Goal: Task Accomplishment & Management: Manage account settings

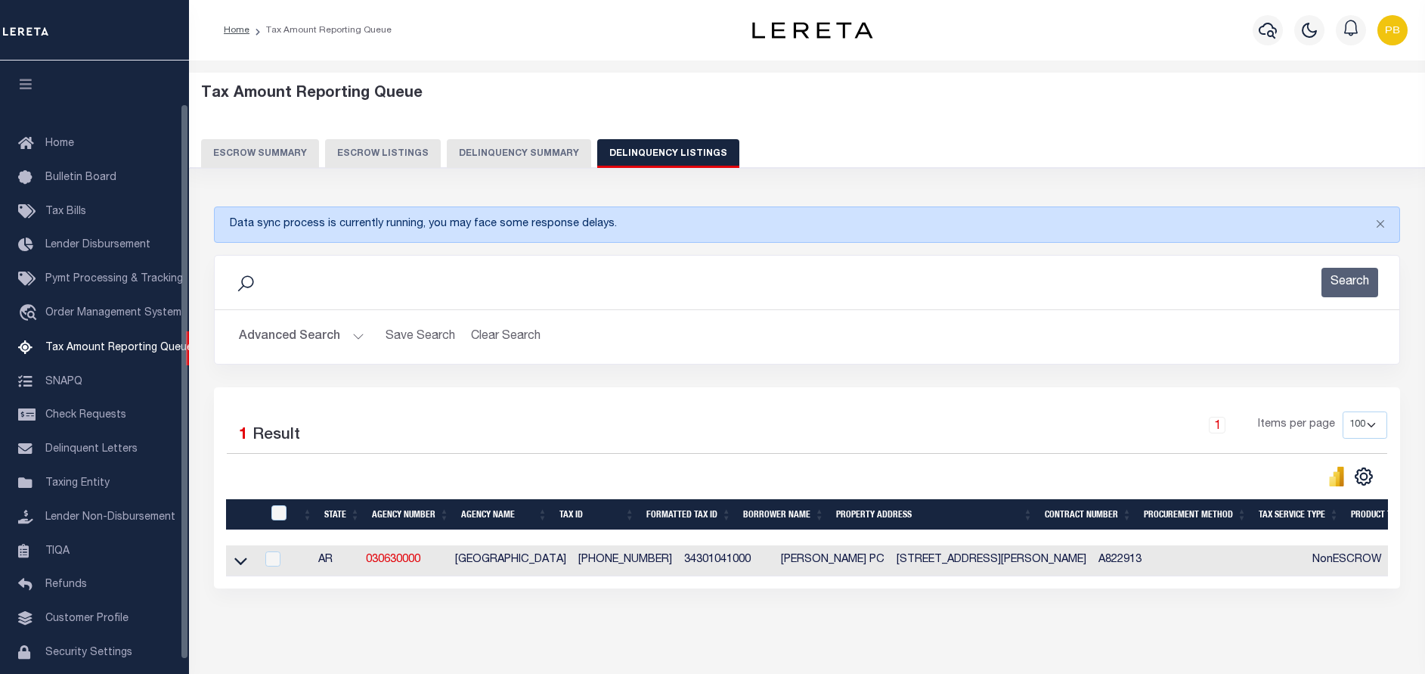
select select "100"
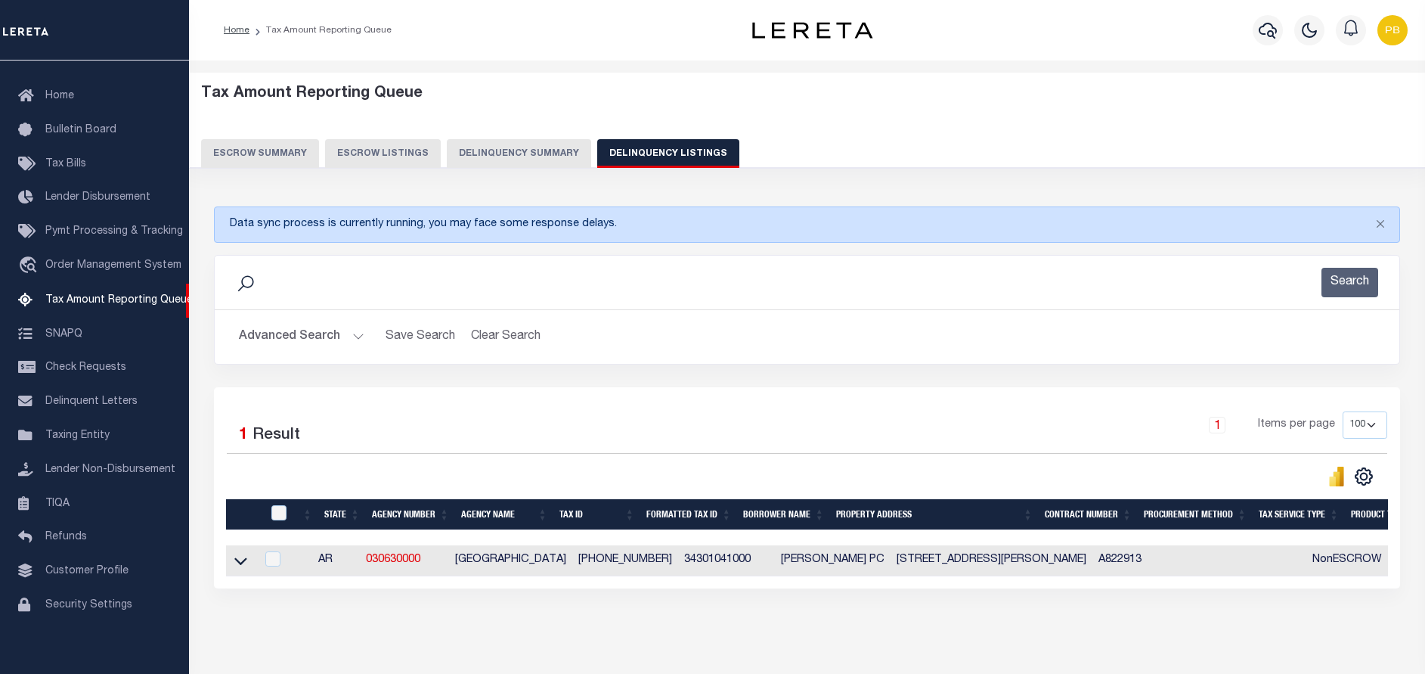
click at [358, 334] on button "Advanced Search" at bounding box center [301, 336] width 125 height 29
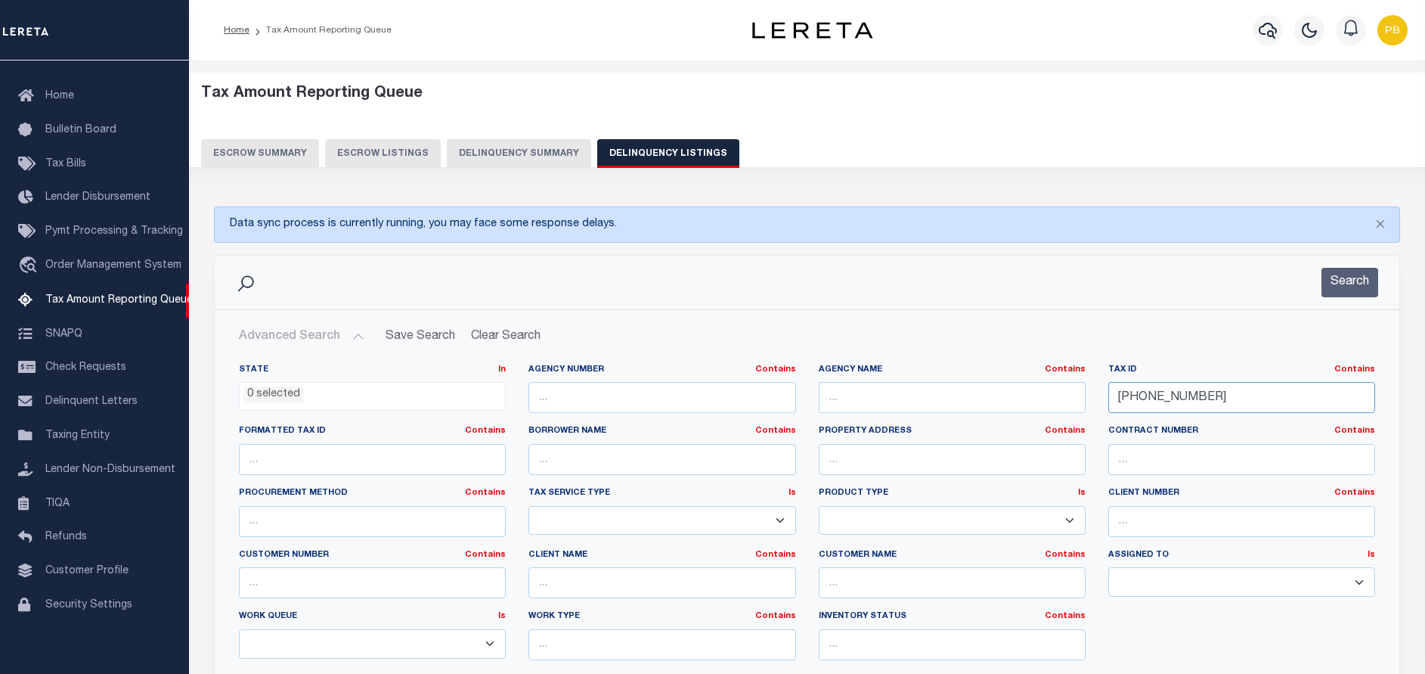
drag, startPoint x: 1235, startPoint y: 404, endPoint x: 915, endPoint y: 380, distance: 320.7
click at [915, 382] on div "State In In AK AL AR AZ CA CO CT DC DE FL GA GU HI IA ID IL IN KS [GEOGRAPHIC_D…" at bounding box center [807, 518] width 1159 height 308
click at [1136, 399] on input "text" at bounding box center [1241, 397] width 267 height 31
paste input "386-00040-000"
type input "386-00040-000"
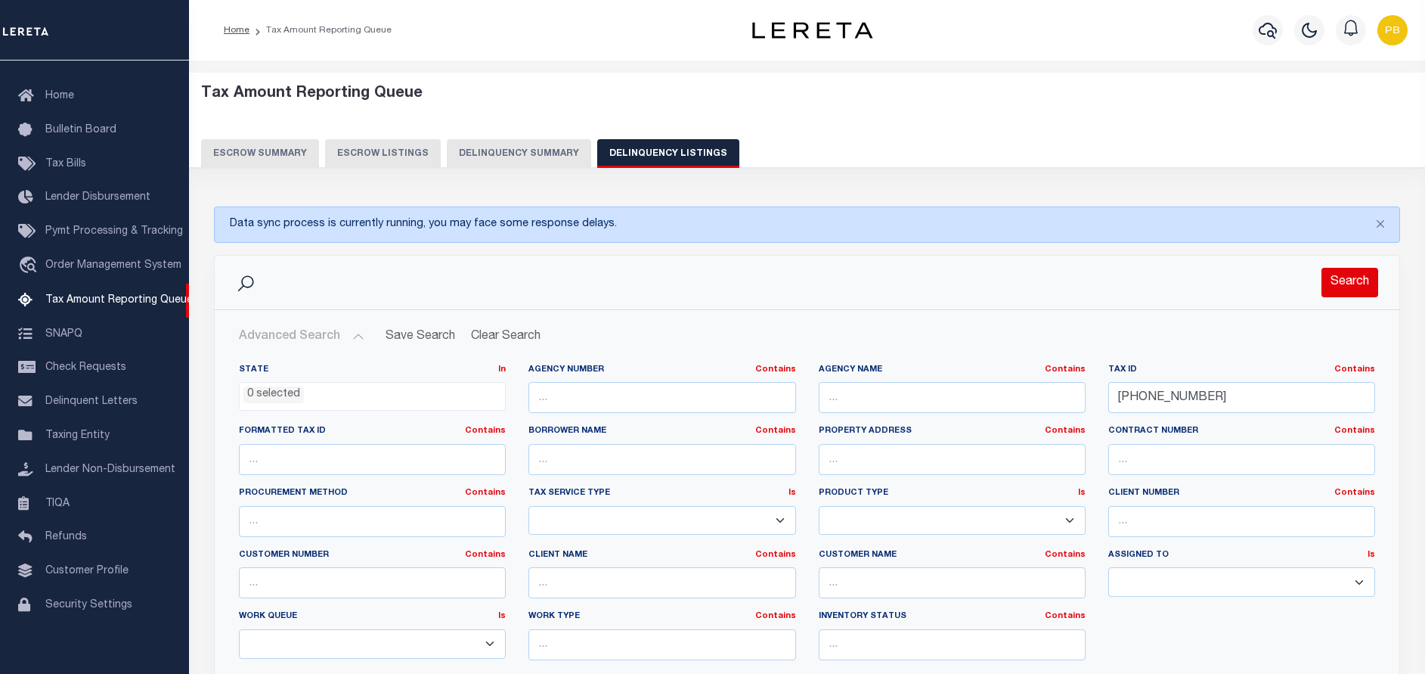
click at [1346, 288] on button "Search" at bounding box center [1349, 282] width 57 height 29
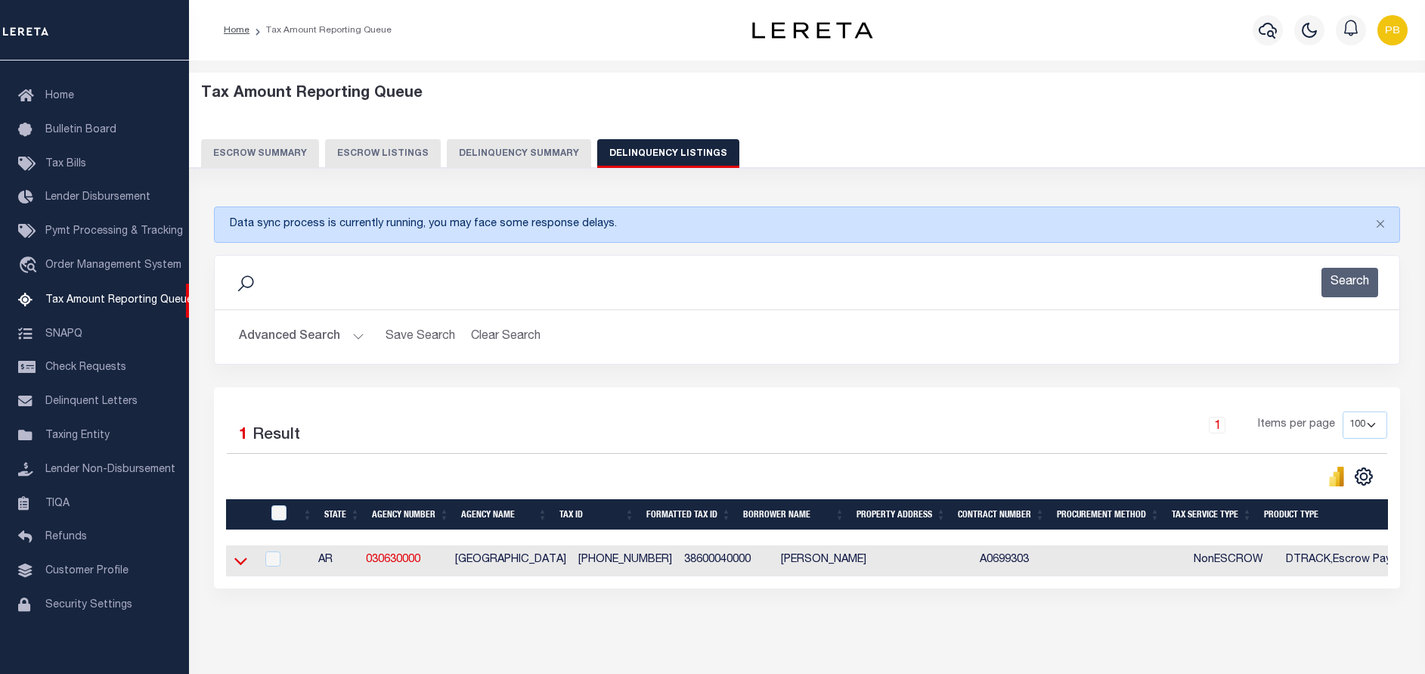
click at [236, 562] on icon at bounding box center [240, 561] width 13 height 8
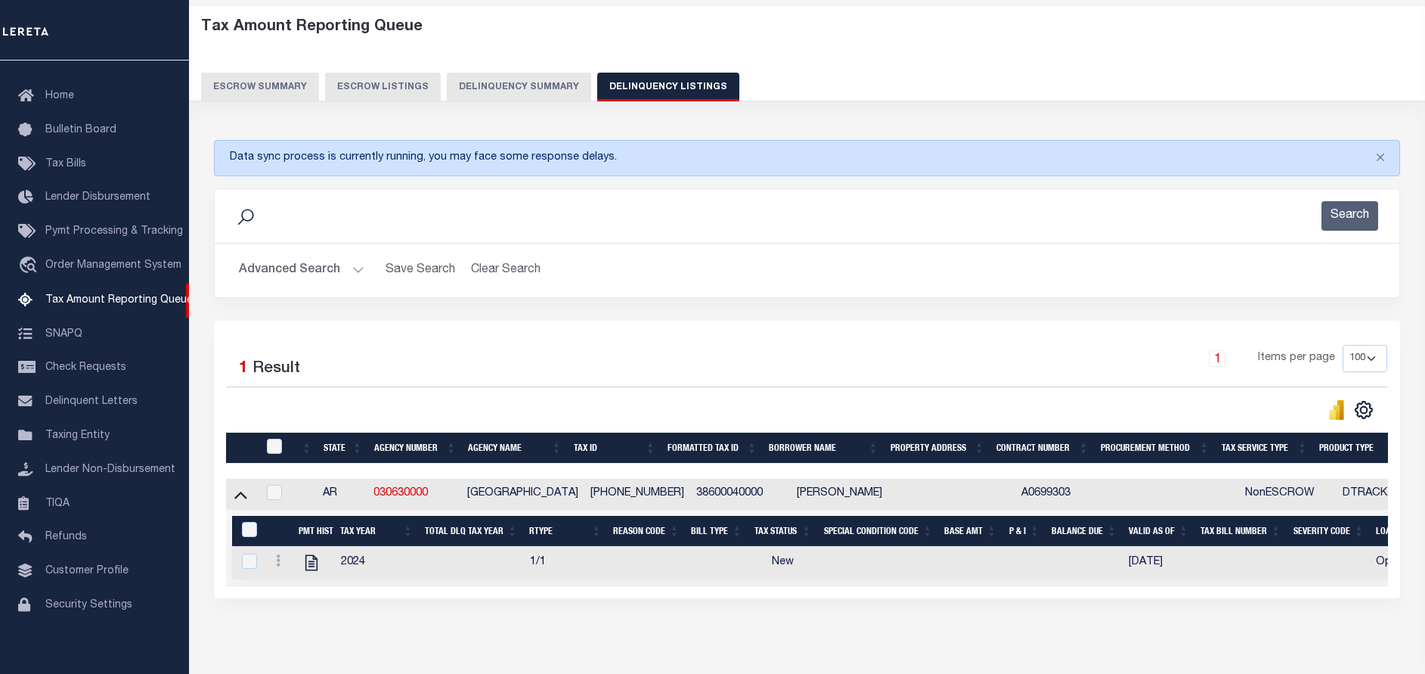
scroll to position [131, 0]
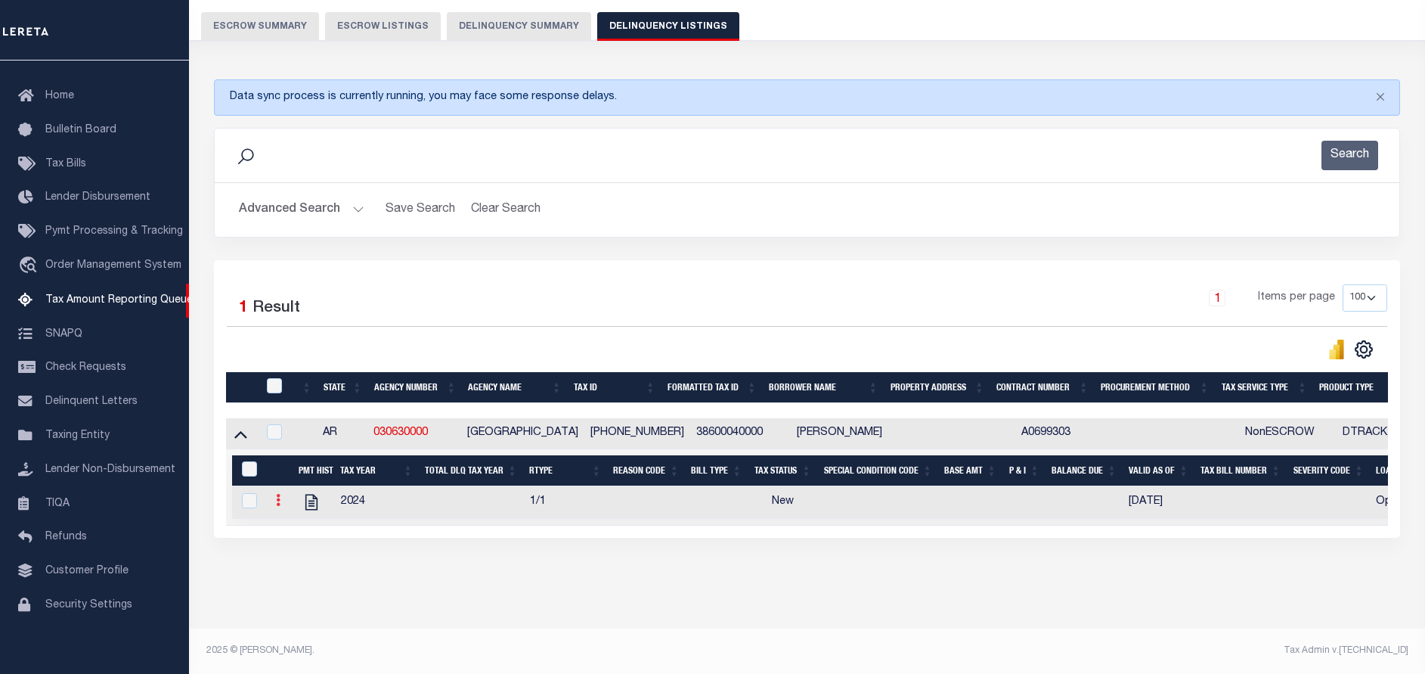
click at [280, 500] on icon at bounding box center [278, 500] width 5 height 12
click at [293, 528] on img "" at bounding box center [296, 524] width 15 height 15
checkbox input "true"
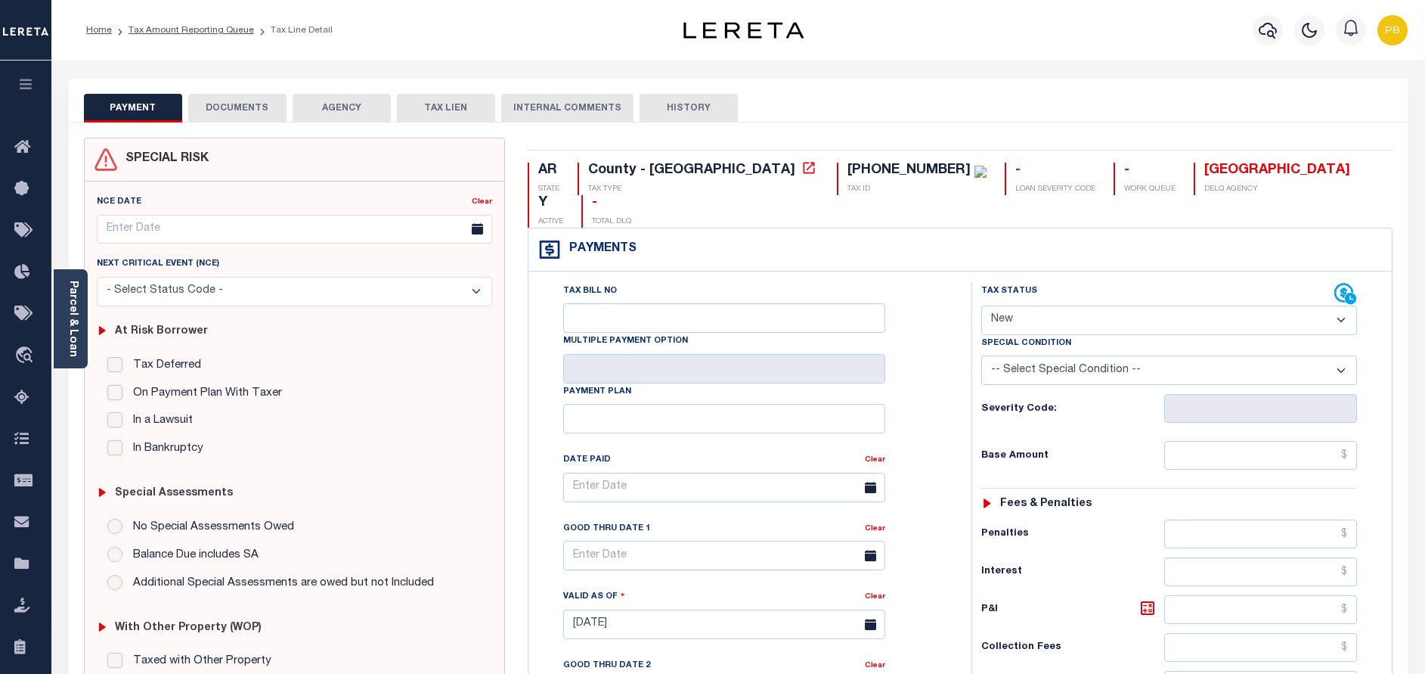
click at [1061, 305] on select "- Select Status Code - Open Due/Unpaid Paid Incomplete No Tax Due Internal Refu…" at bounding box center [1169, 319] width 376 height 29
select select "NTX"
click at [981, 305] on select "- Select Status Code - Open Due/Unpaid Paid Incomplete No Tax Due Internal Refu…" at bounding box center [1169, 319] width 376 height 29
type input "[DATE]"
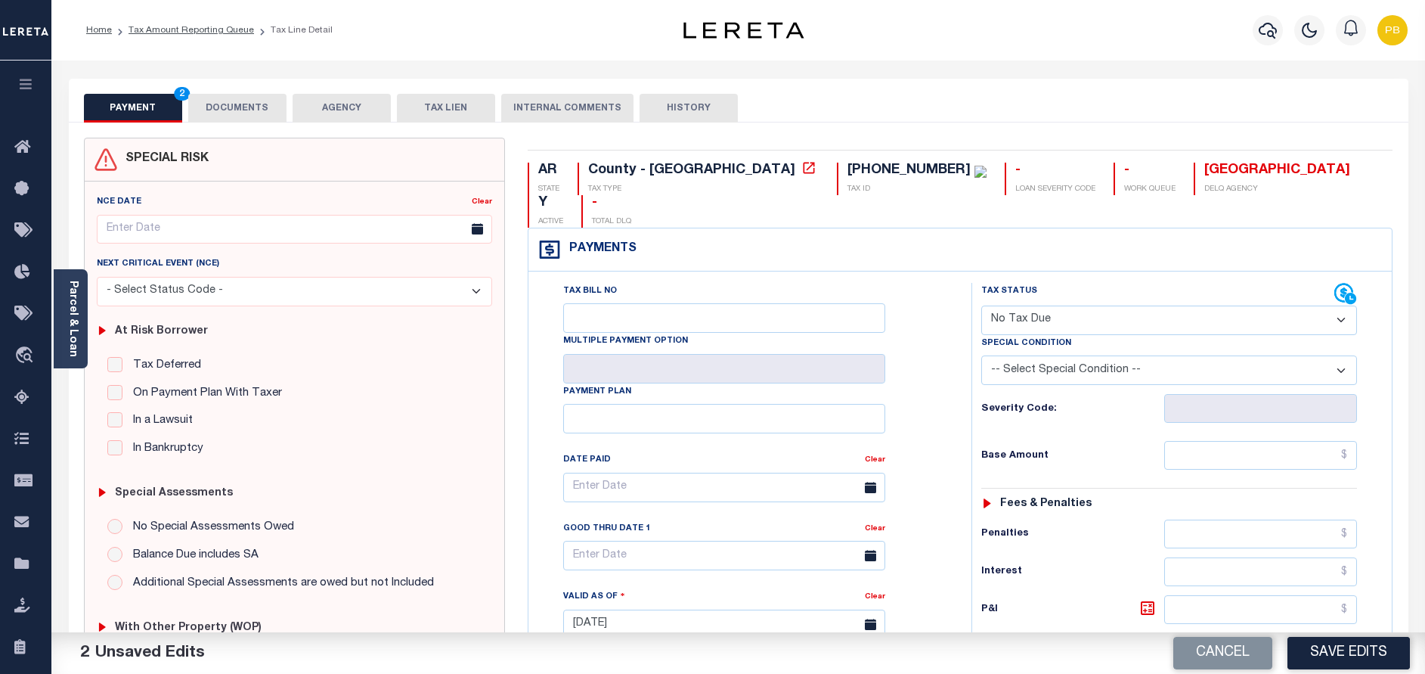
click at [1207, 355] on select "-- Select Special Condition -- 3RD PARTY TAX LIEN AGENCY TAX LIEN (A.K.A Inside…" at bounding box center [1169, 369] width 376 height 29
select select "5"
click at [981, 355] on select "-- Select Special Condition -- 3RD PARTY TAX LIEN AGENCY TAX LIEN (A.K.A Inside…" at bounding box center [1169, 369] width 376 height 29
click at [1355, 661] on button "Save Edits" at bounding box center [1348, 653] width 122 height 33
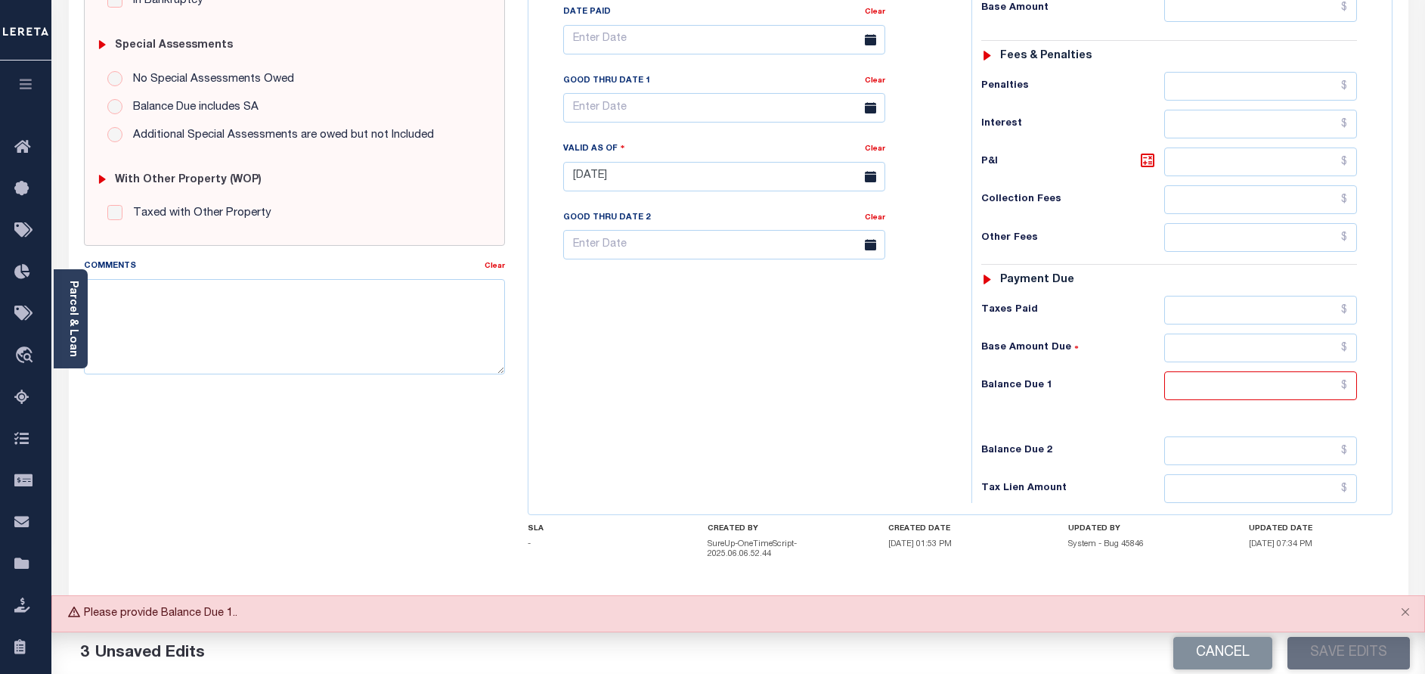
scroll to position [449, 0]
click at [1296, 370] on input "text" at bounding box center [1260, 384] width 193 height 29
type input "$0.00"
click at [1350, 643] on button "Save Edits" at bounding box center [1348, 653] width 122 height 33
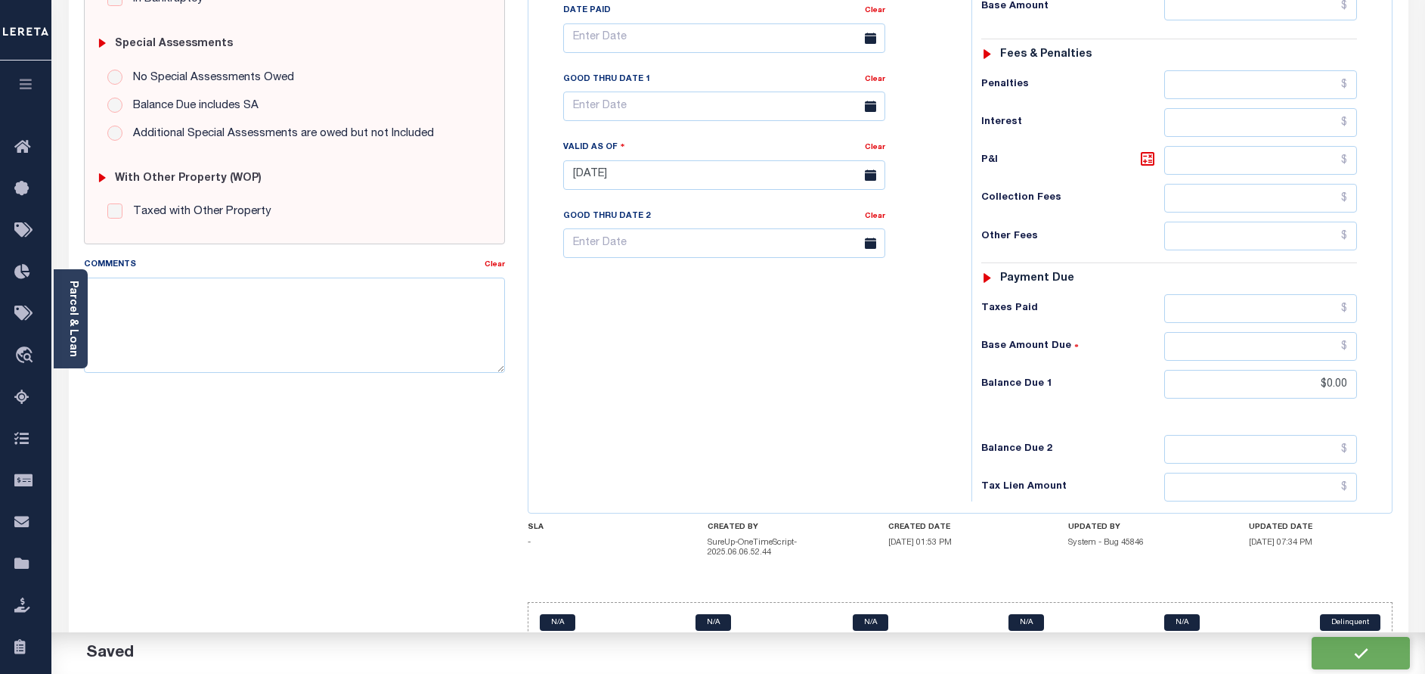
checkbox input "false"
type input "$0"
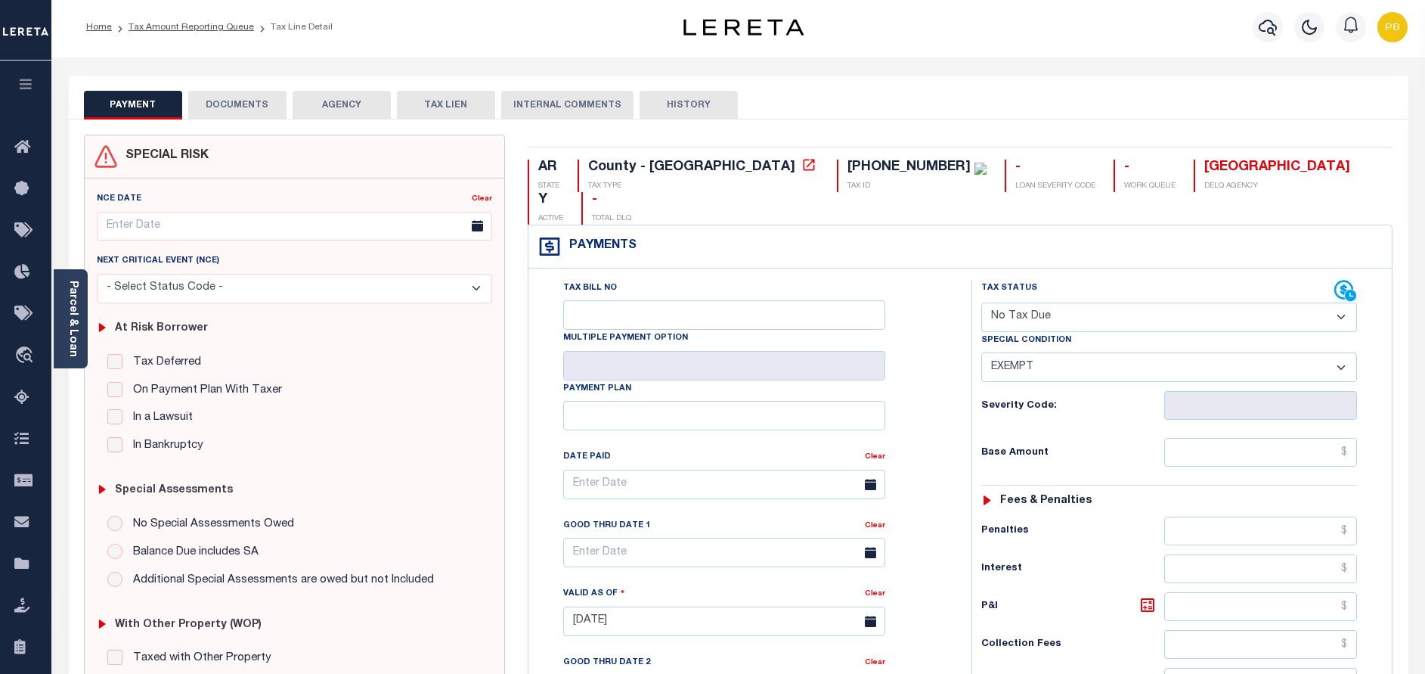
scroll to position [0, 0]
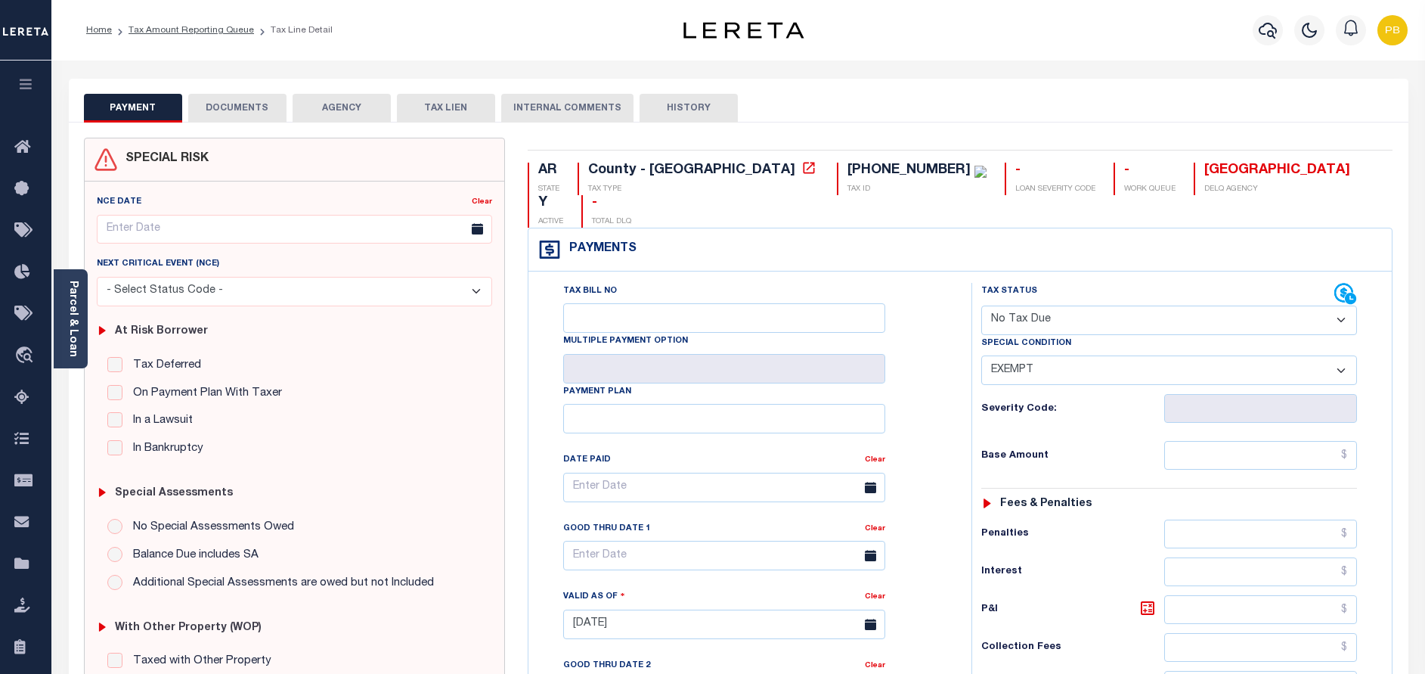
click at [234, 108] on button "DOCUMENTS" at bounding box center [237, 108] width 98 height 29
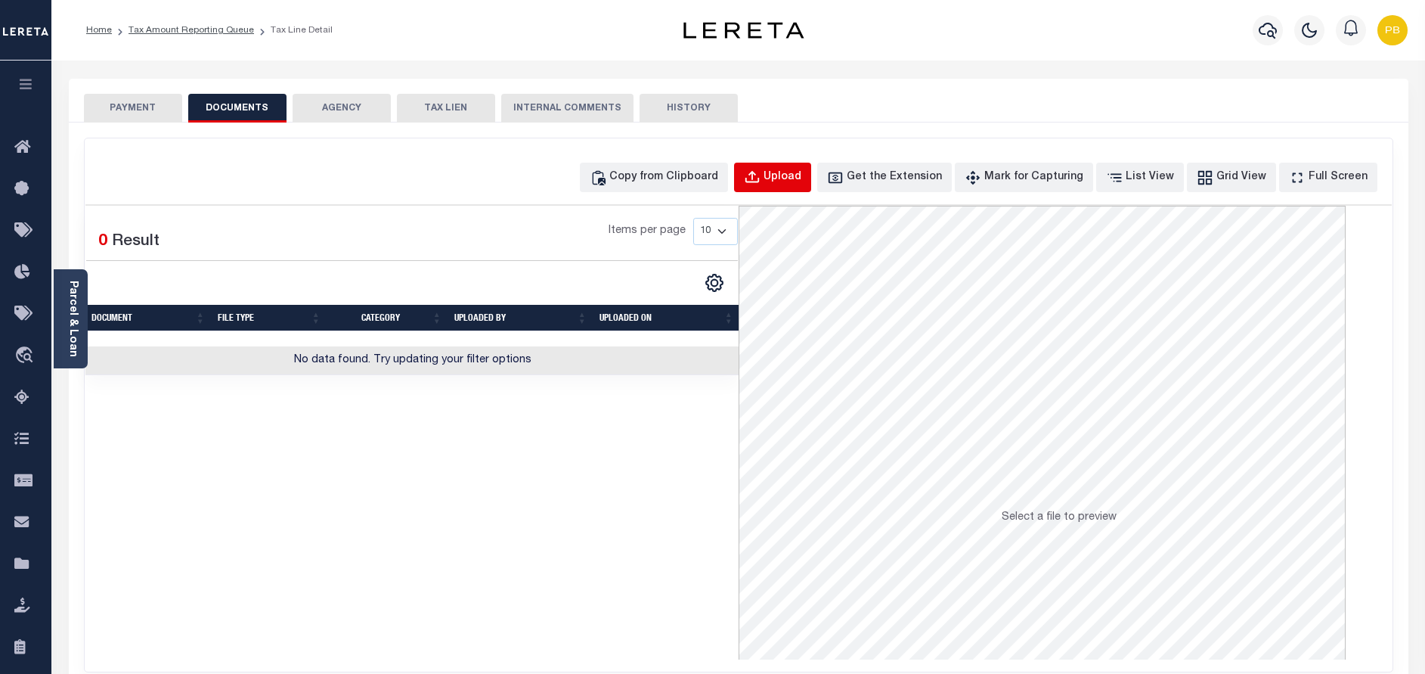
click at [801, 181] on div "Upload" at bounding box center [783, 177] width 38 height 17
select select "POP"
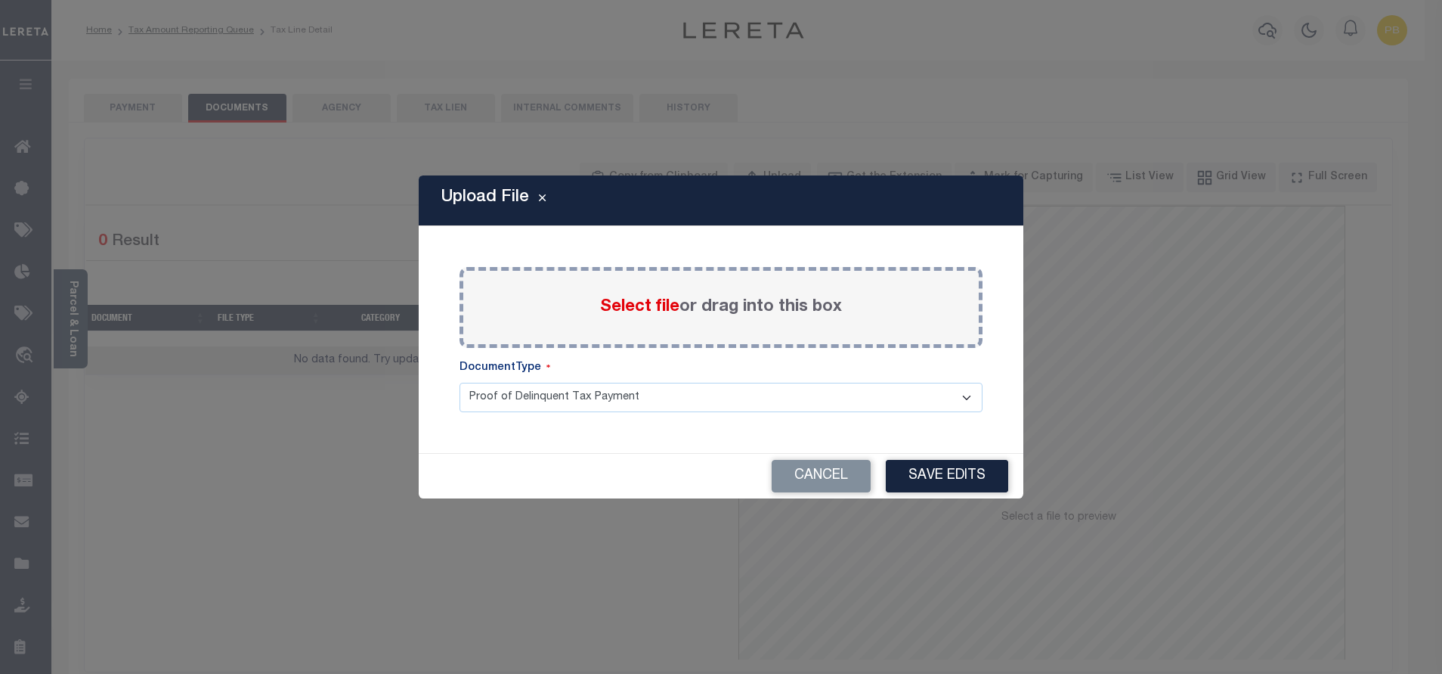
click at [631, 303] on span "Select file" at bounding box center [639, 307] width 79 height 17
click at [0, 0] on input "Select file or drag into this box" at bounding box center [0, 0] width 0 height 0
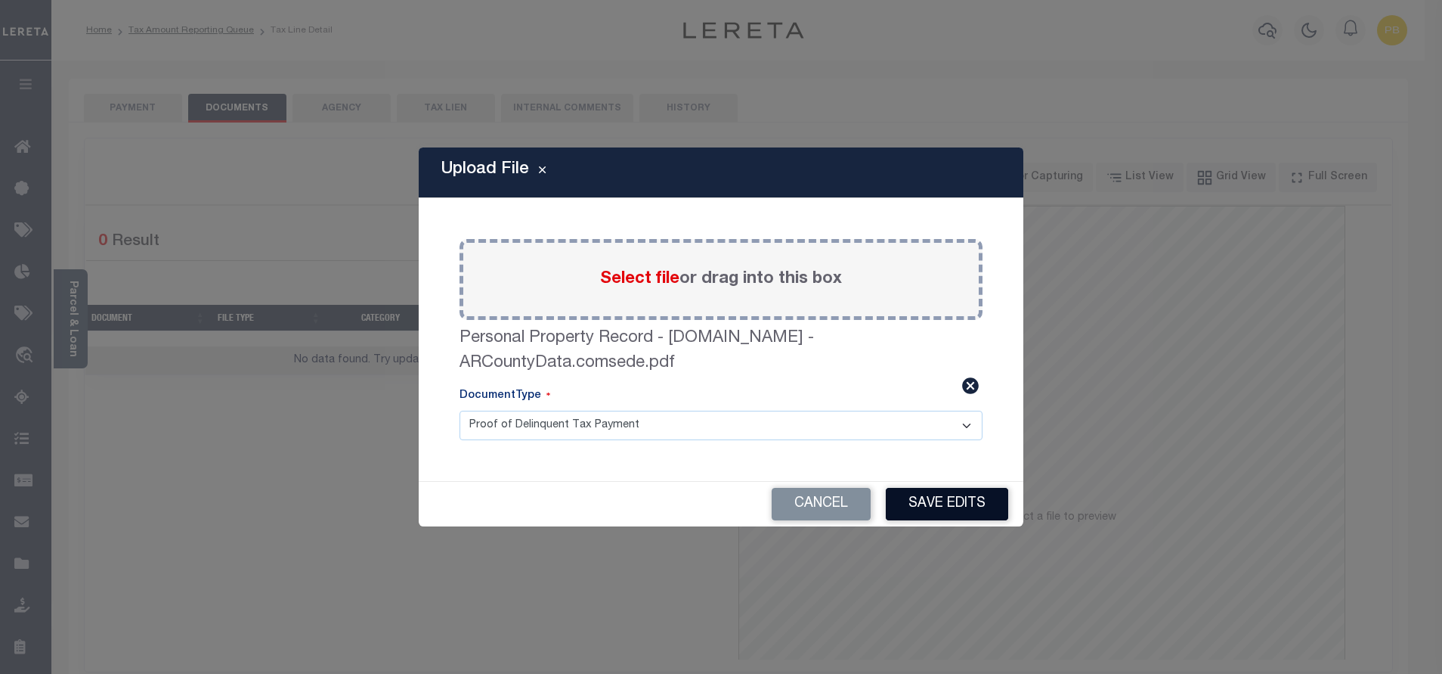
click at [937, 500] on button "Save Edits" at bounding box center [947, 504] width 122 height 33
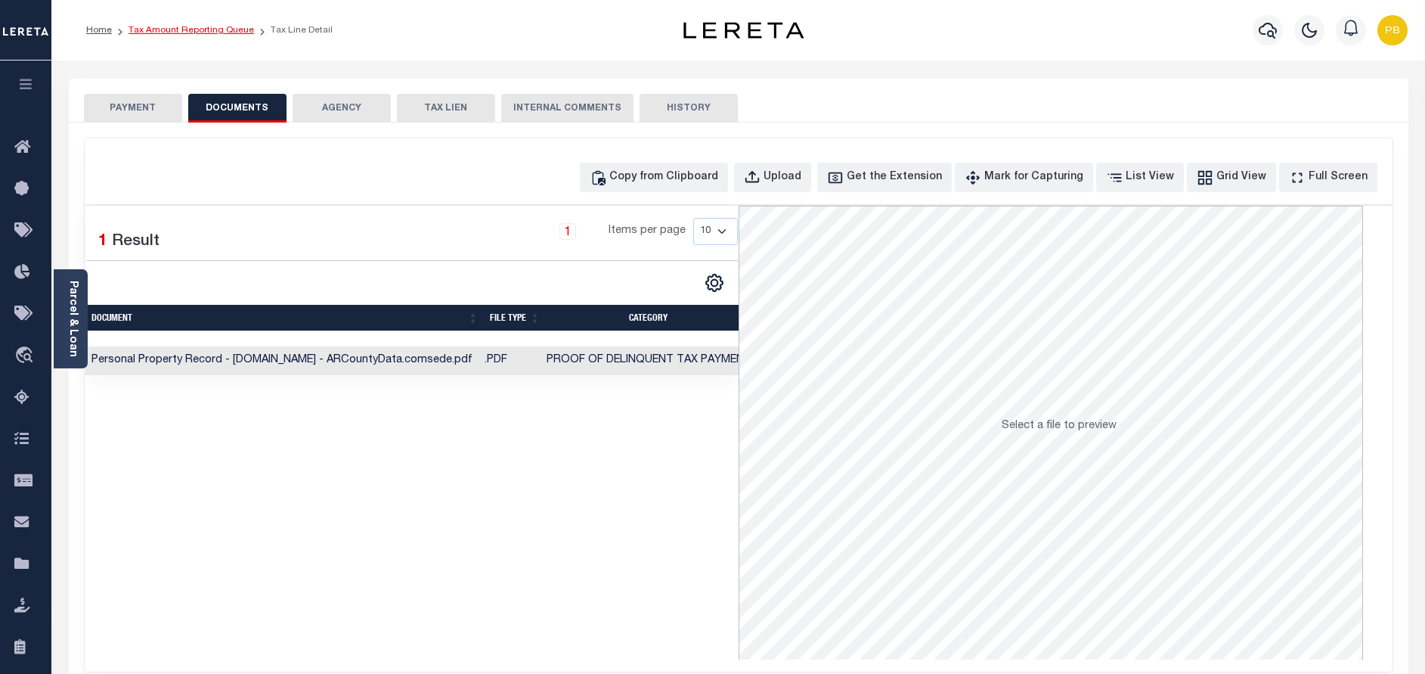
click at [208, 29] on link "Tax Amount Reporting Queue" at bounding box center [191, 30] width 125 height 9
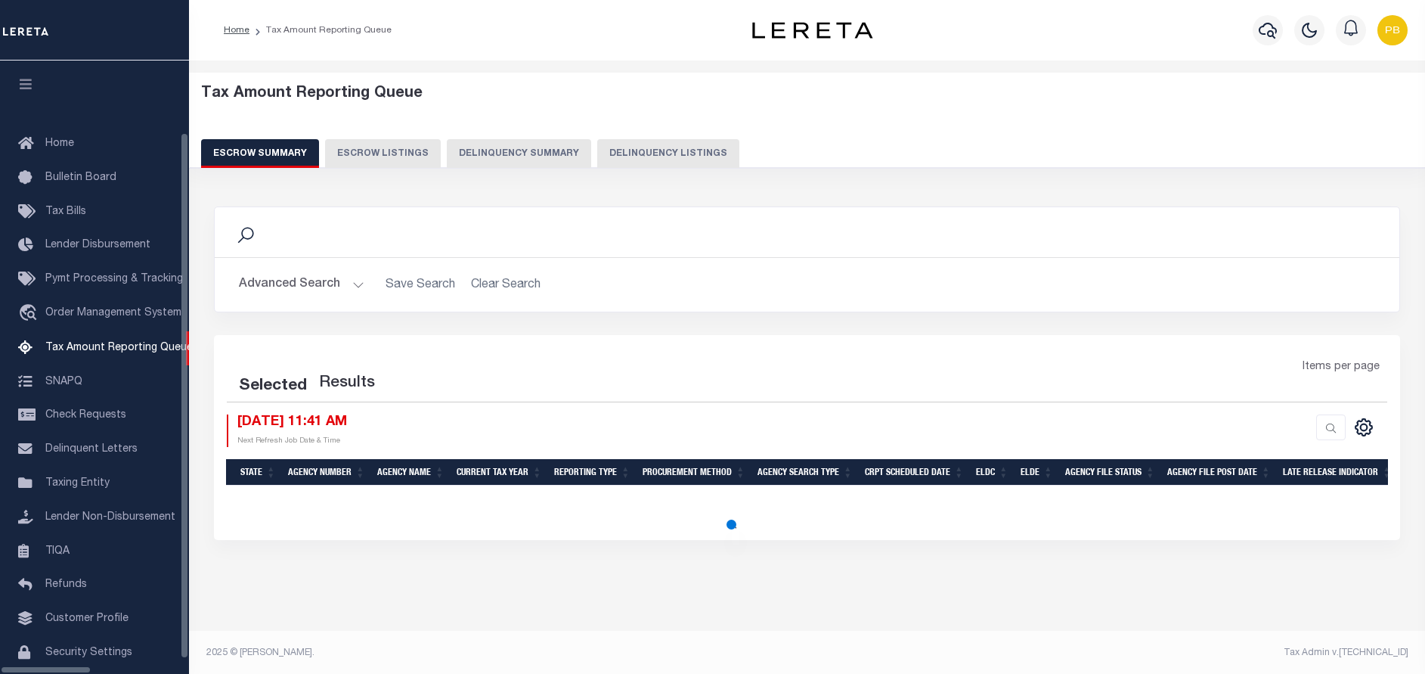
click at [597, 159] on button "Delinquency Listings" at bounding box center [668, 153] width 142 height 29
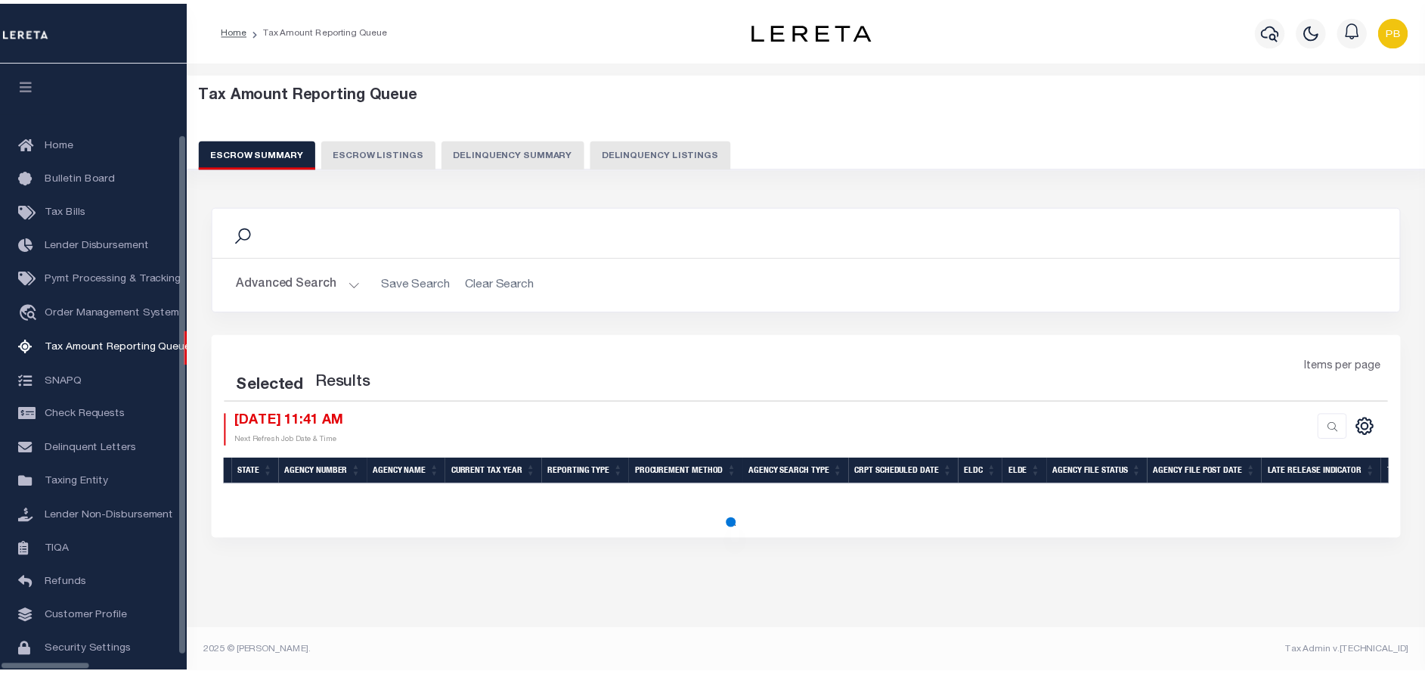
scroll to position [48, 0]
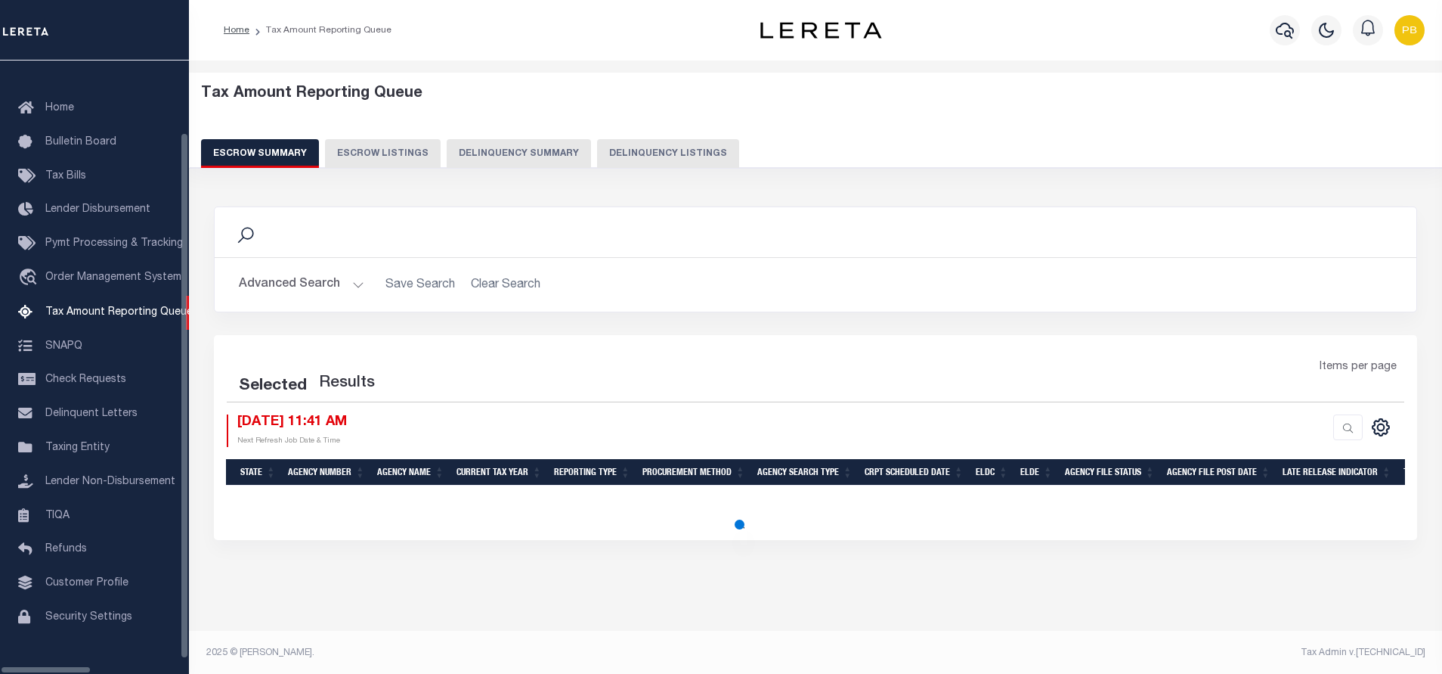
select select "100"
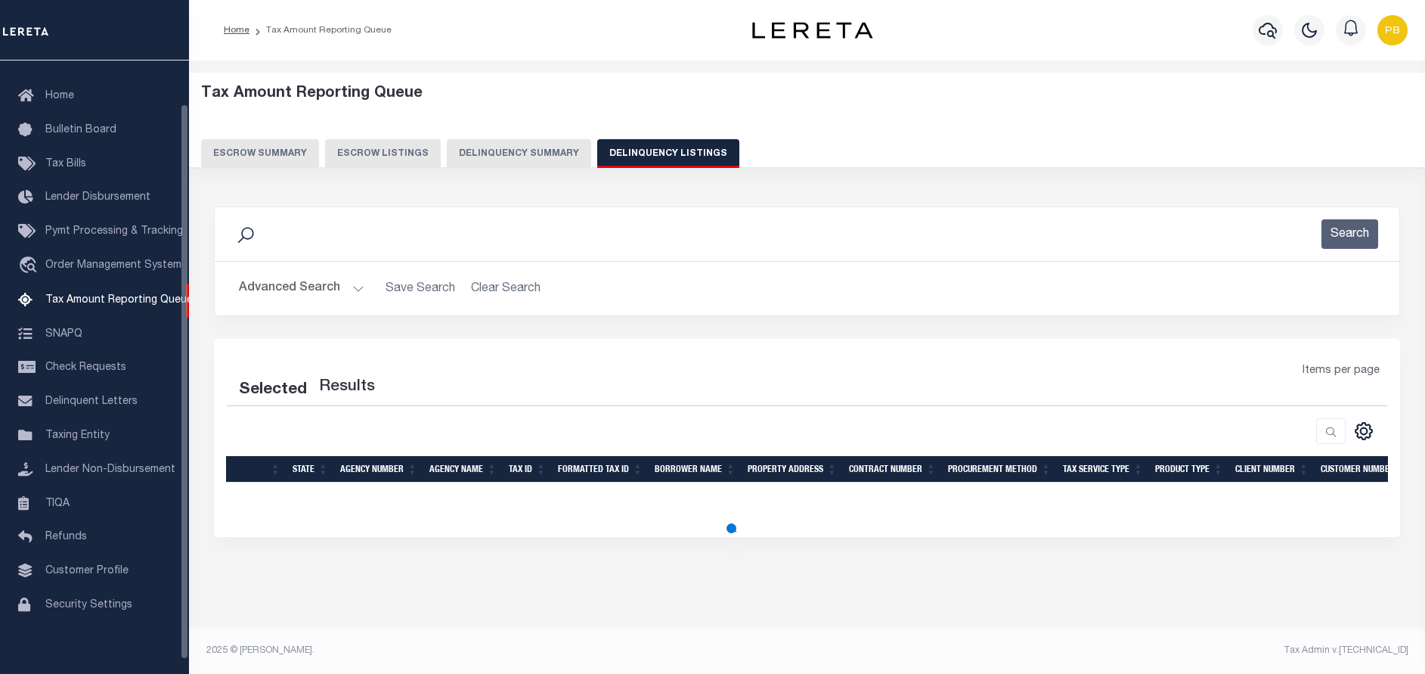
select select "100"
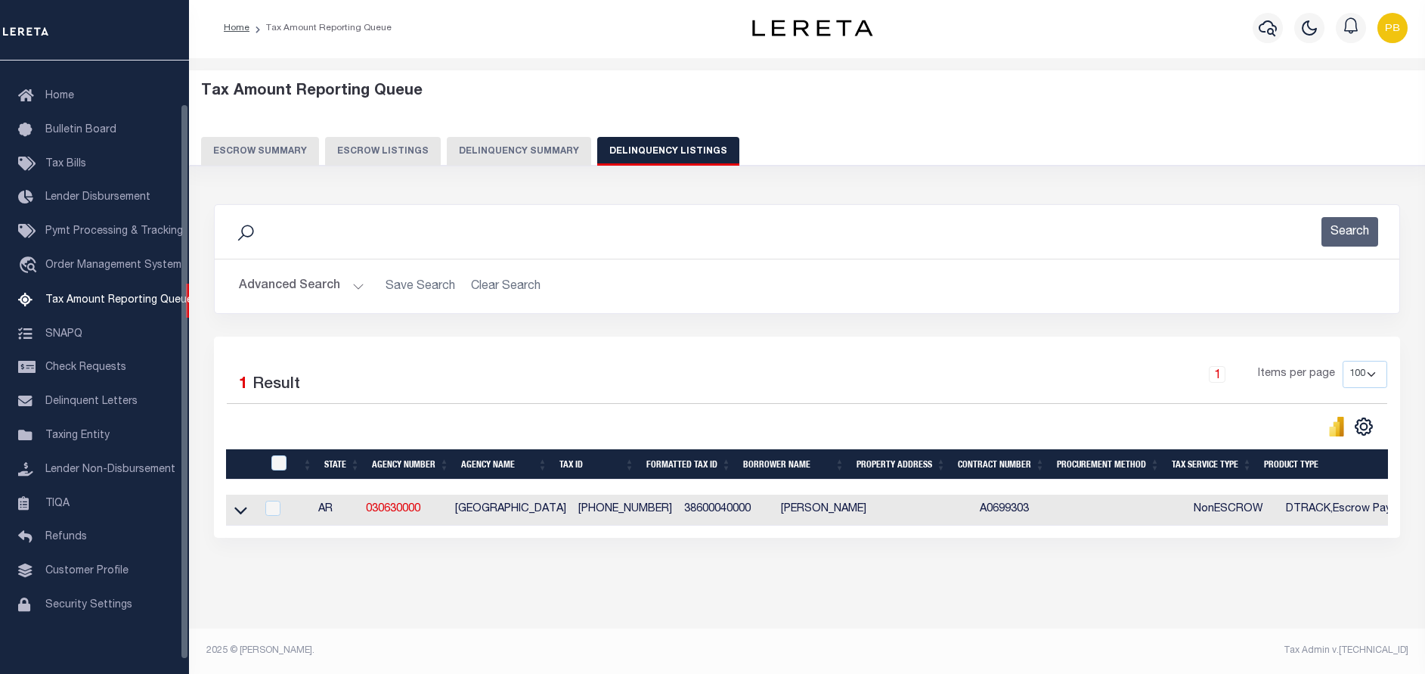
scroll to position [15, 0]
click at [270, 455] on div at bounding box center [280, 463] width 25 height 17
click at [279, 455] on input "checkbox" at bounding box center [278, 462] width 15 height 15
checkbox input "true"
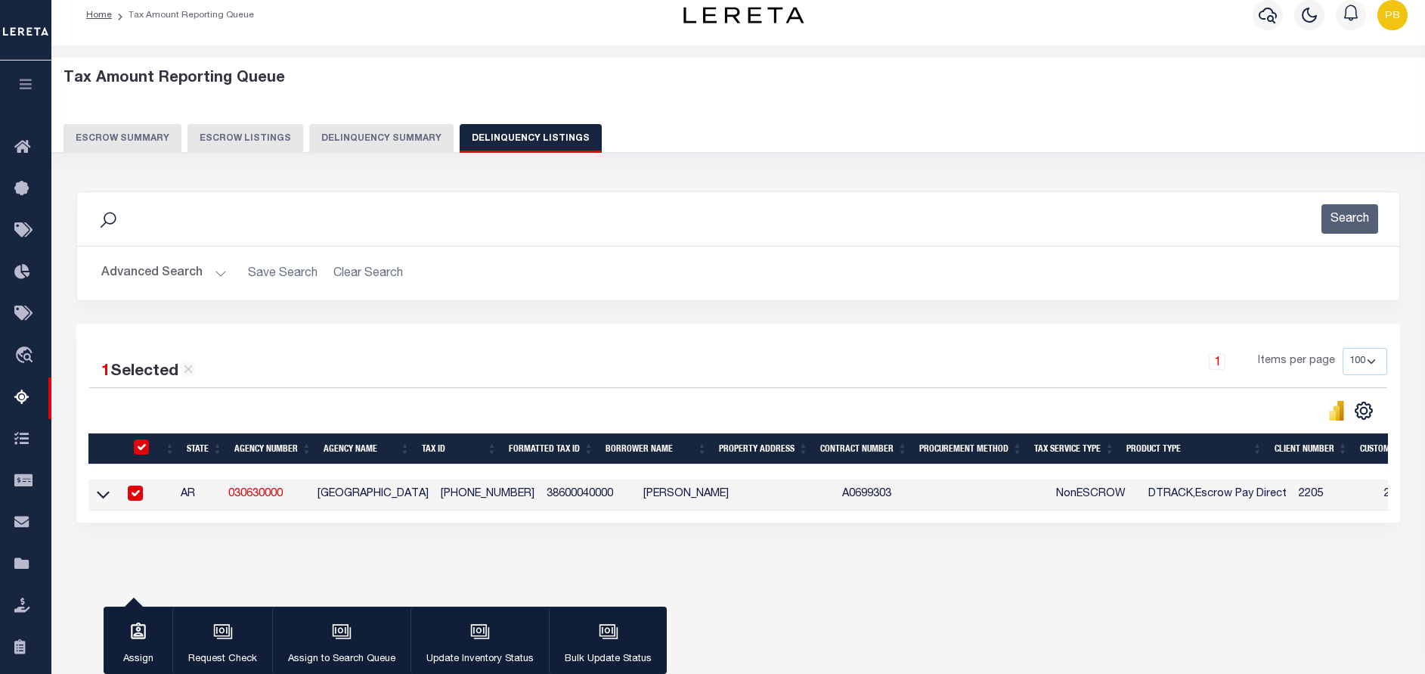
scroll to position [13, 0]
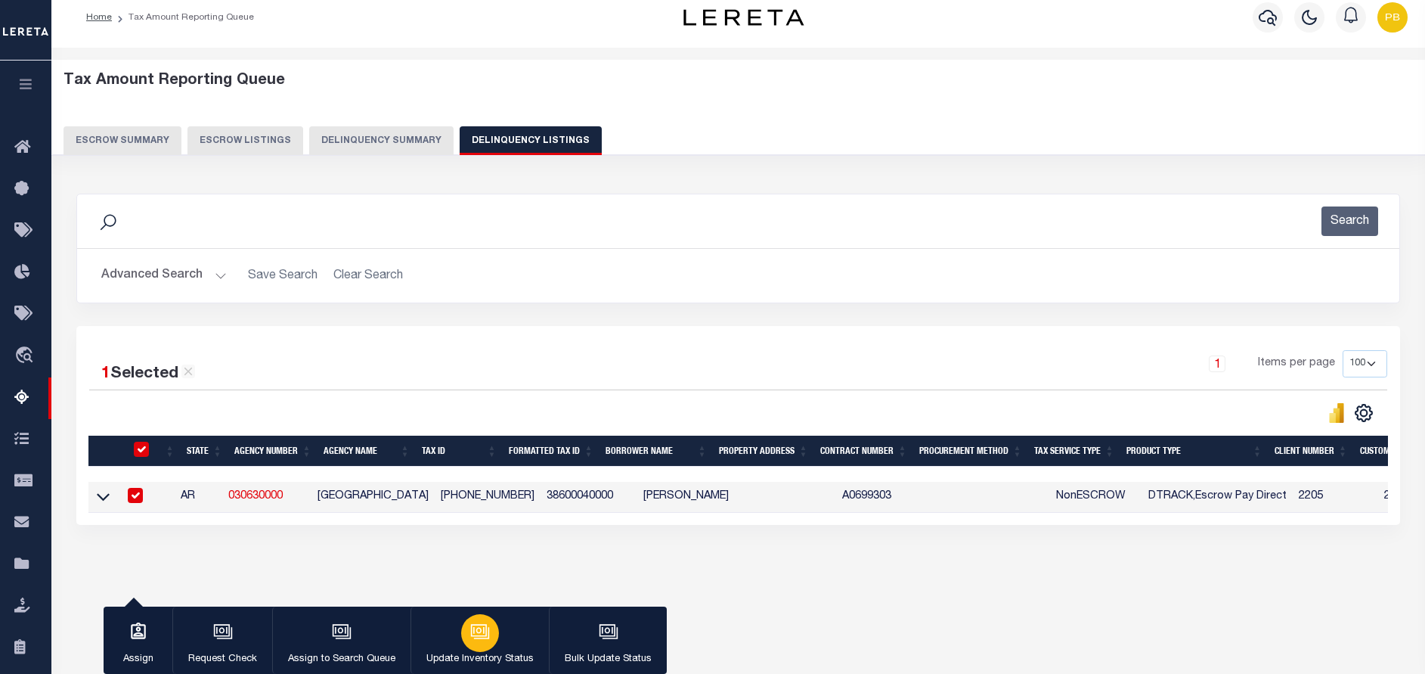
click at [488, 652] on p "Update Inventory Status" at bounding box center [479, 659] width 107 height 15
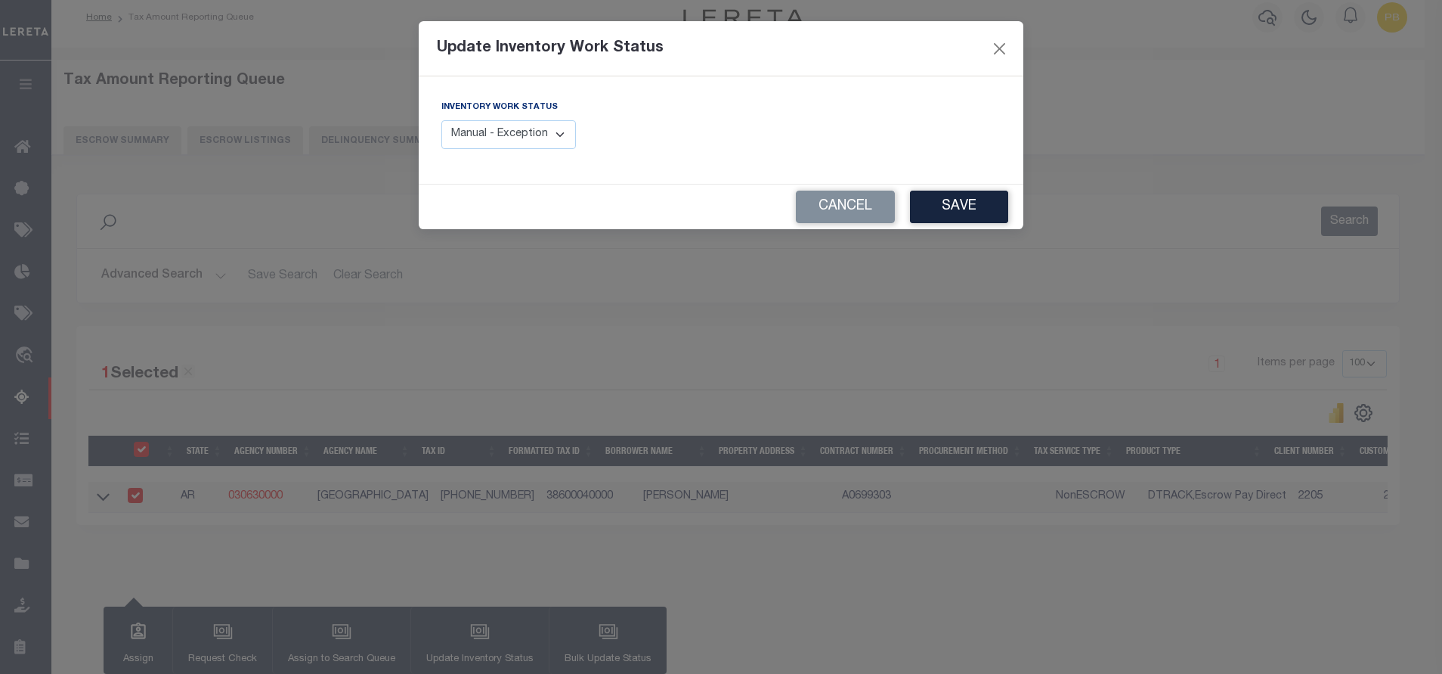
click at [531, 125] on select "Manual - Exception Pended - Awaiting Search Late Add Exception Completed" at bounding box center [508, 134] width 135 height 29
select select "4"
click at [441, 120] on select "Manual - Exception Pended - Awaiting Search Late Add Exception Completed" at bounding box center [508, 134] width 135 height 29
click at [990, 212] on button "Save" at bounding box center [959, 207] width 98 height 33
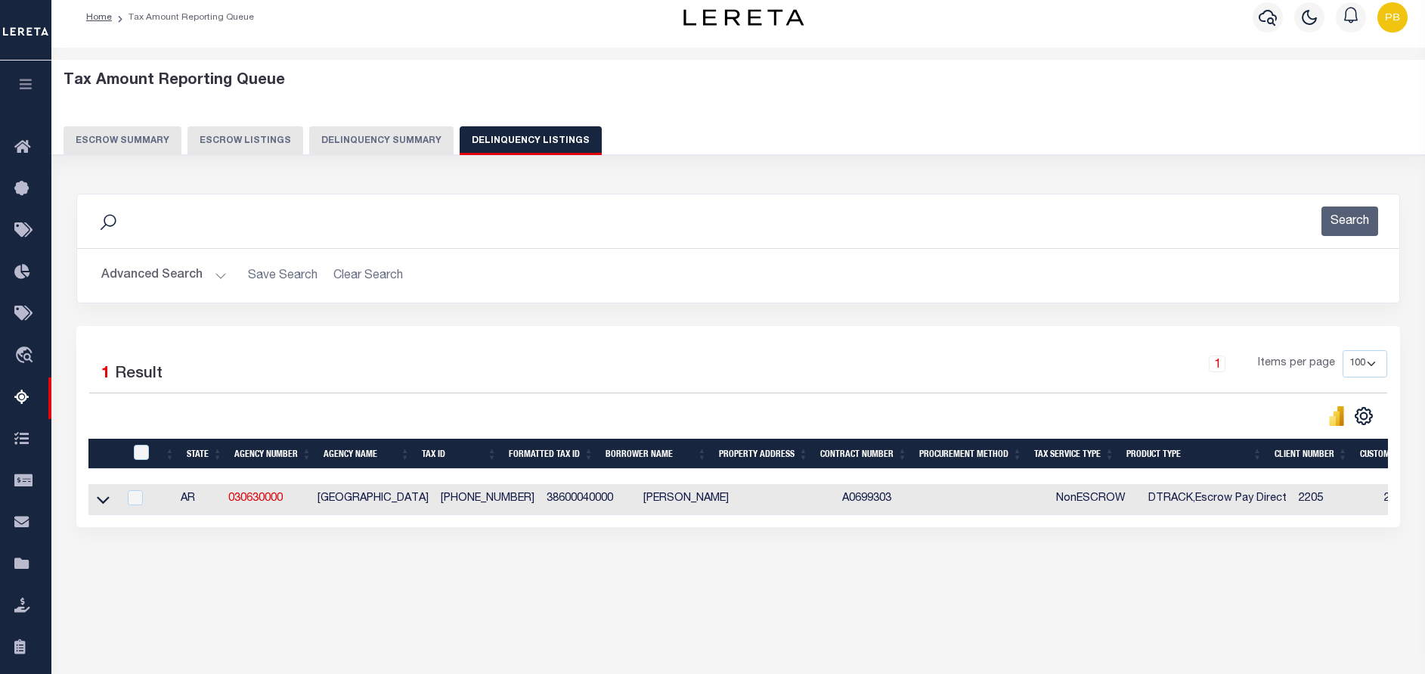
drag, startPoint x: 104, startPoint y: 502, endPoint x: 202, endPoint y: 414, distance: 131.7
click at [104, 502] on icon at bounding box center [103, 499] width 13 height 16
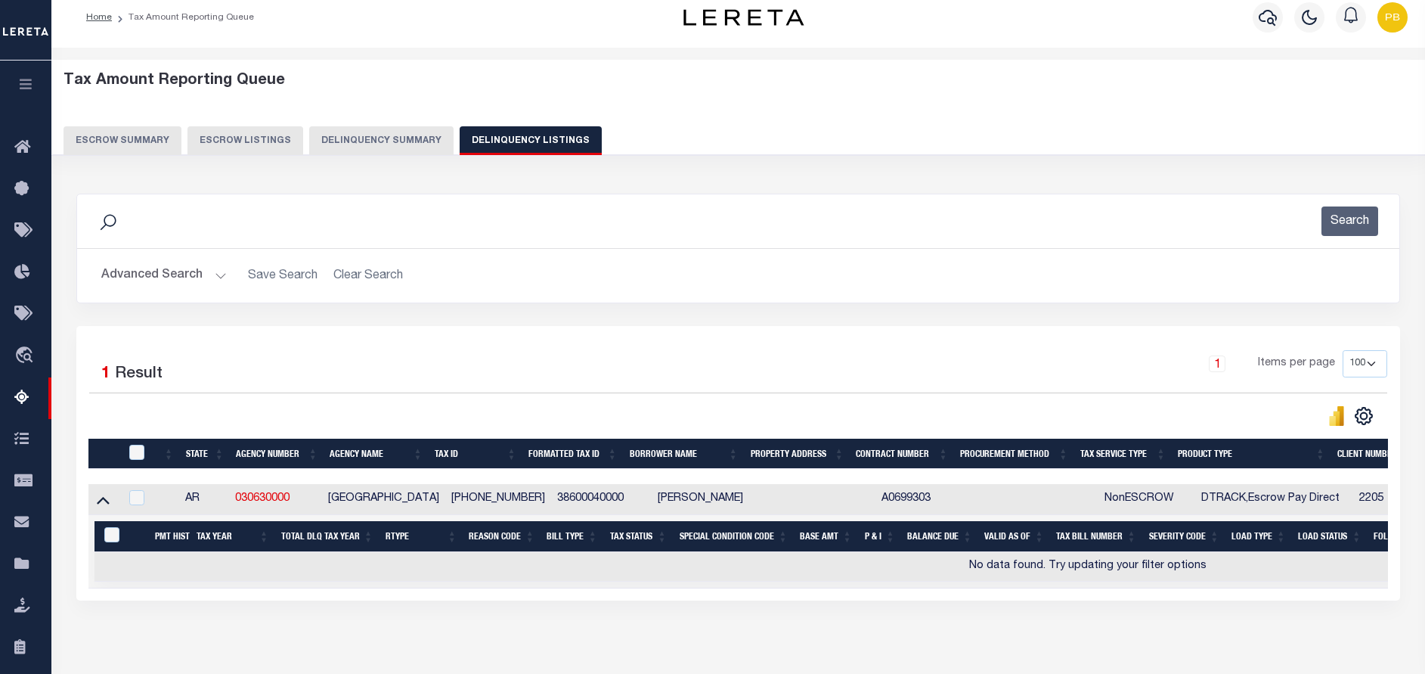
scroll to position [128, 0]
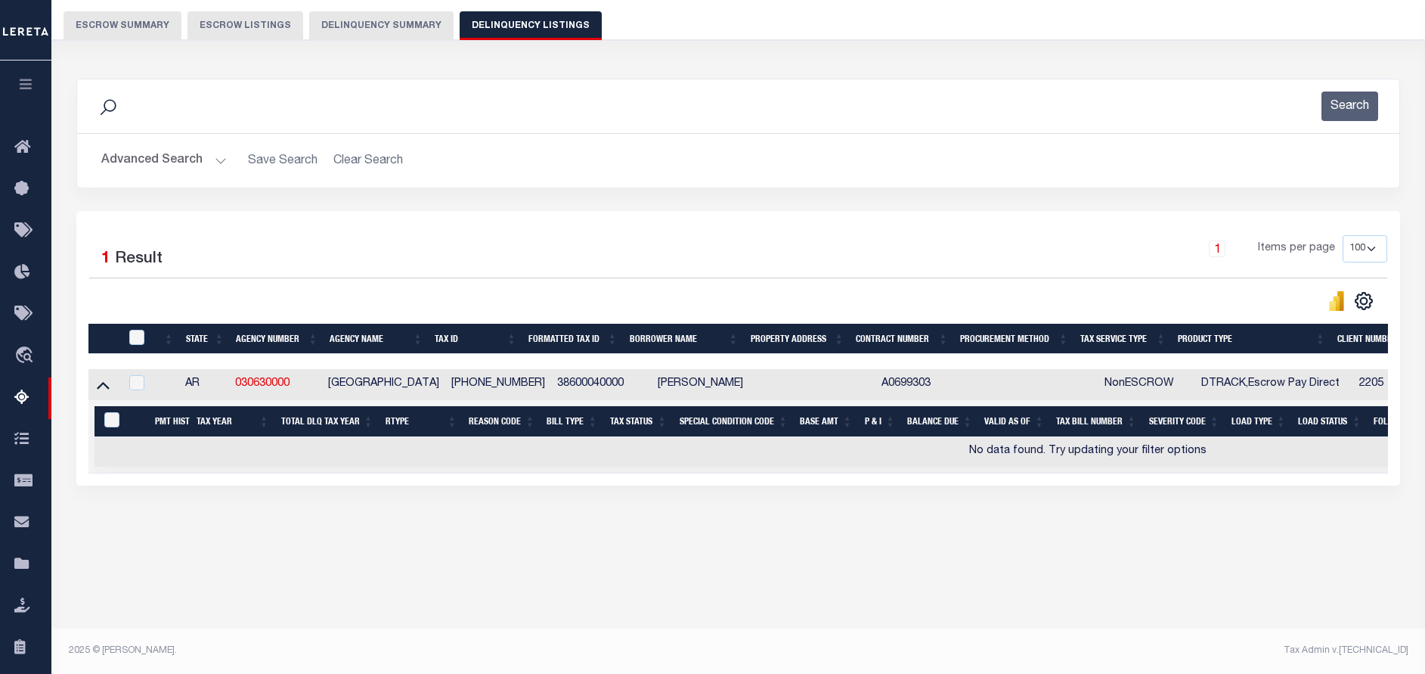
click at [210, 162] on button "Advanced Search" at bounding box center [163, 160] width 125 height 29
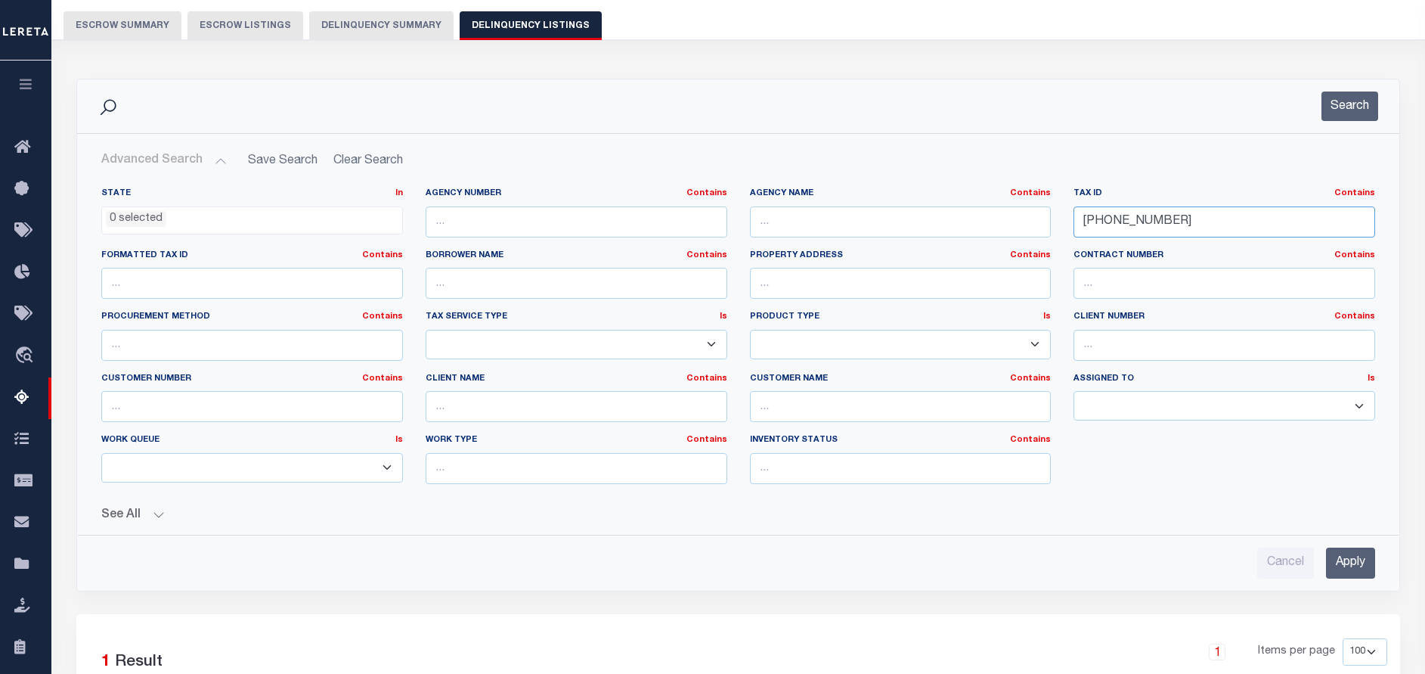
drag, startPoint x: 1191, startPoint y: 207, endPoint x: 934, endPoint y: 205, distance: 256.3
click at [934, 205] on div "State In In AK AL AR AZ CA CO CT DC DE FL GA GU HI IA ID IL IN KS KY LA MA MD M…" at bounding box center [738, 341] width 1296 height 308
paste input "1"
type input "386-00041-000"
click at [1346, 99] on button "Search" at bounding box center [1349, 105] width 57 height 29
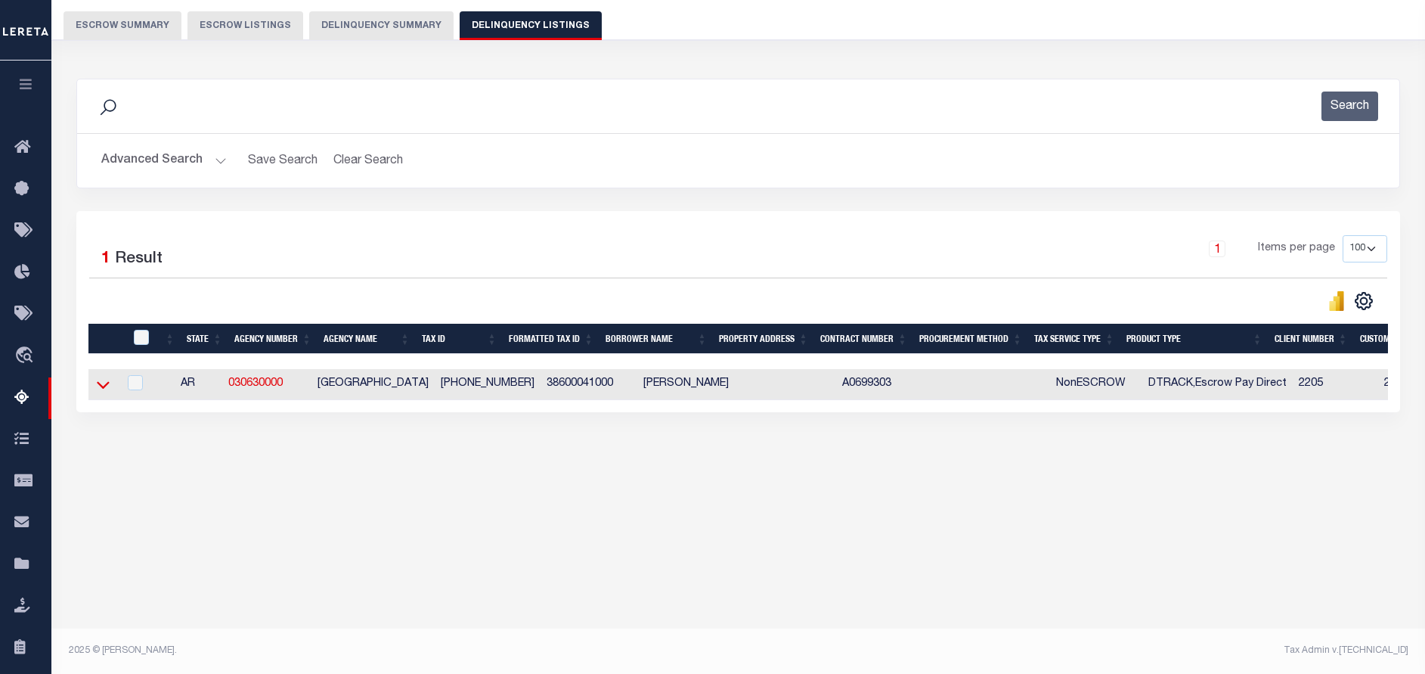
click at [103, 386] on icon at bounding box center [103, 384] width 13 height 16
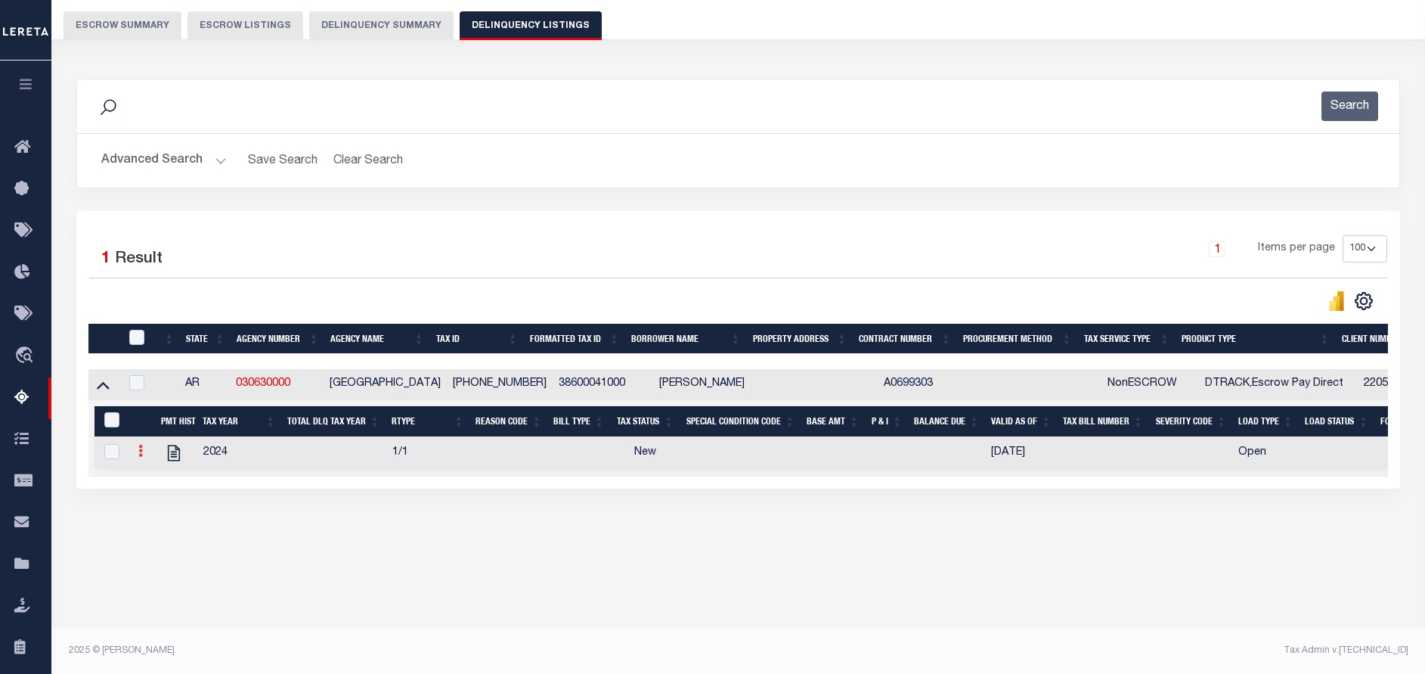
click at [144, 459] on link at bounding box center [140, 453] width 17 height 12
click at [159, 479] on img "" at bounding box center [158, 475] width 15 height 15
checkbox input "true"
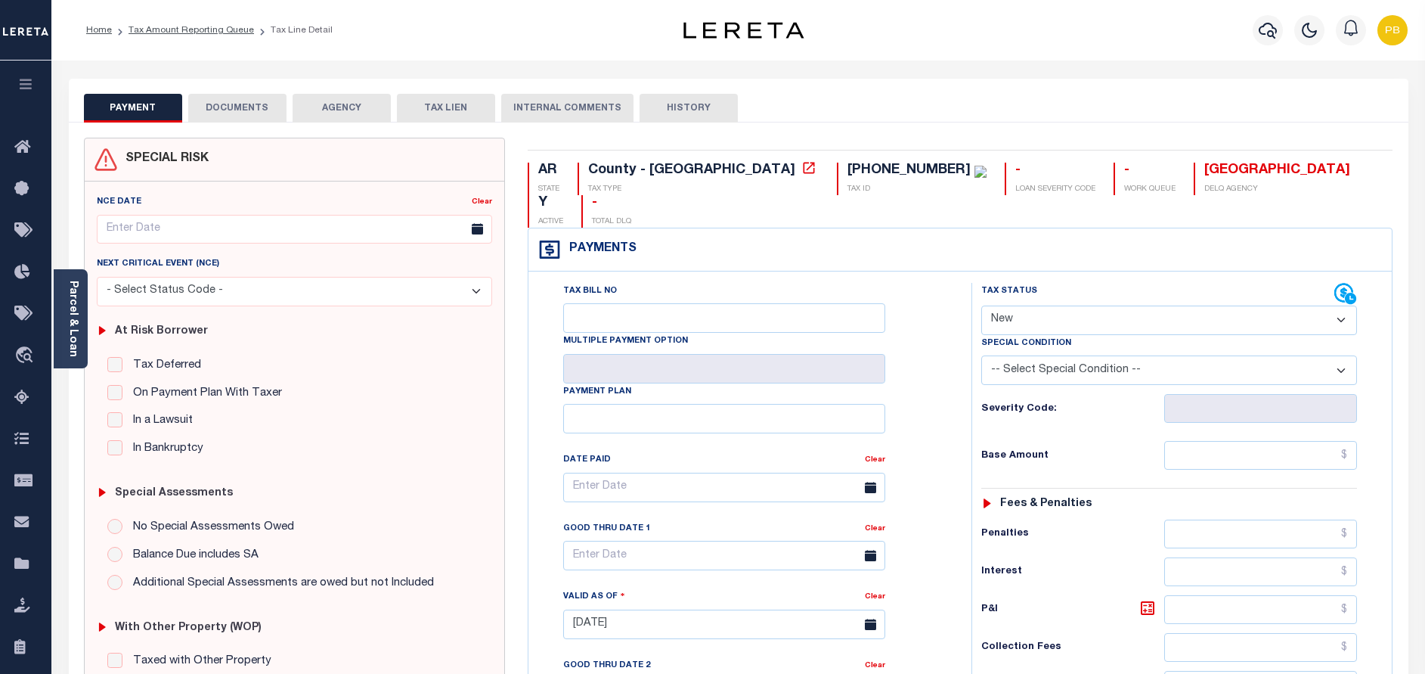
click at [1031, 305] on select "- Select Status Code - Open Due/Unpaid Paid Incomplete No Tax Due Internal Refu…" at bounding box center [1169, 319] width 376 height 29
select select "NTX"
click at [981, 305] on select "- Select Status Code - Open Due/Unpaid Paid Incomplete No Tax Due Internal Refu…" at bounding box center [1169, 319] width 376 height 29
type input "[DATE]"
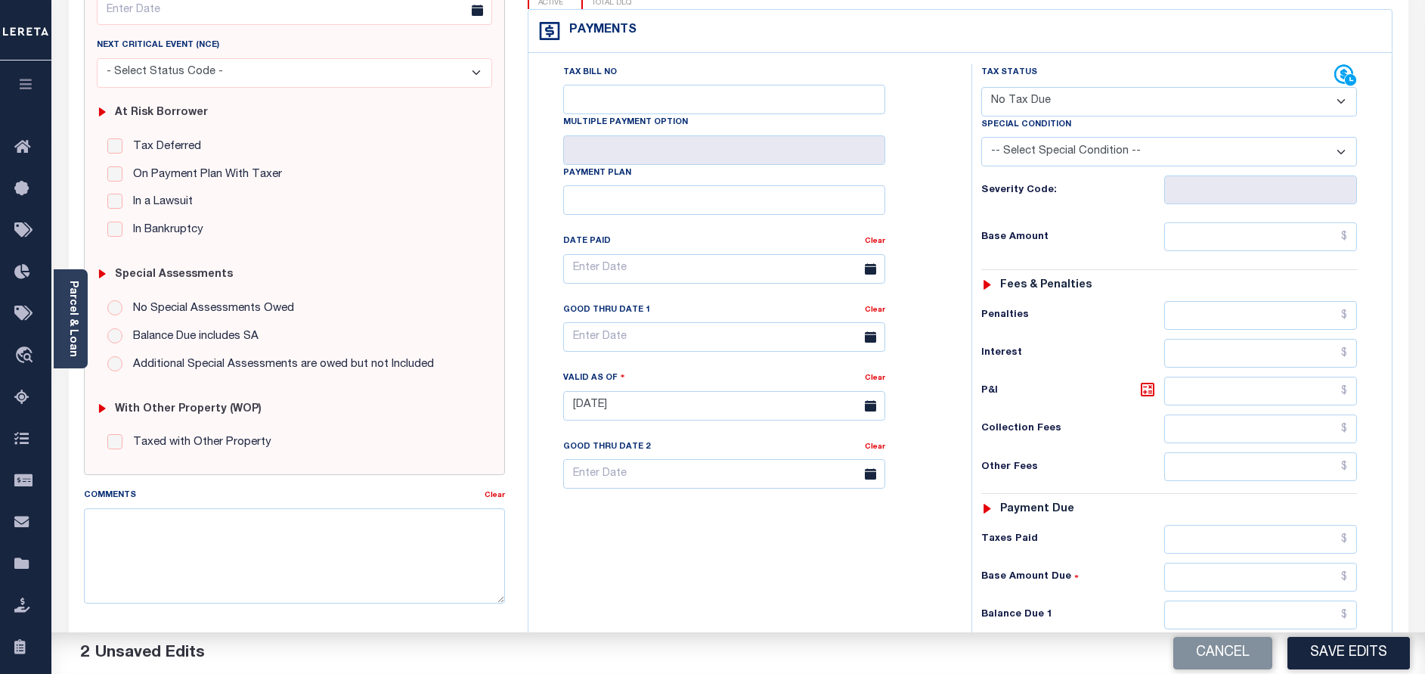
scroll to position [340, 0]
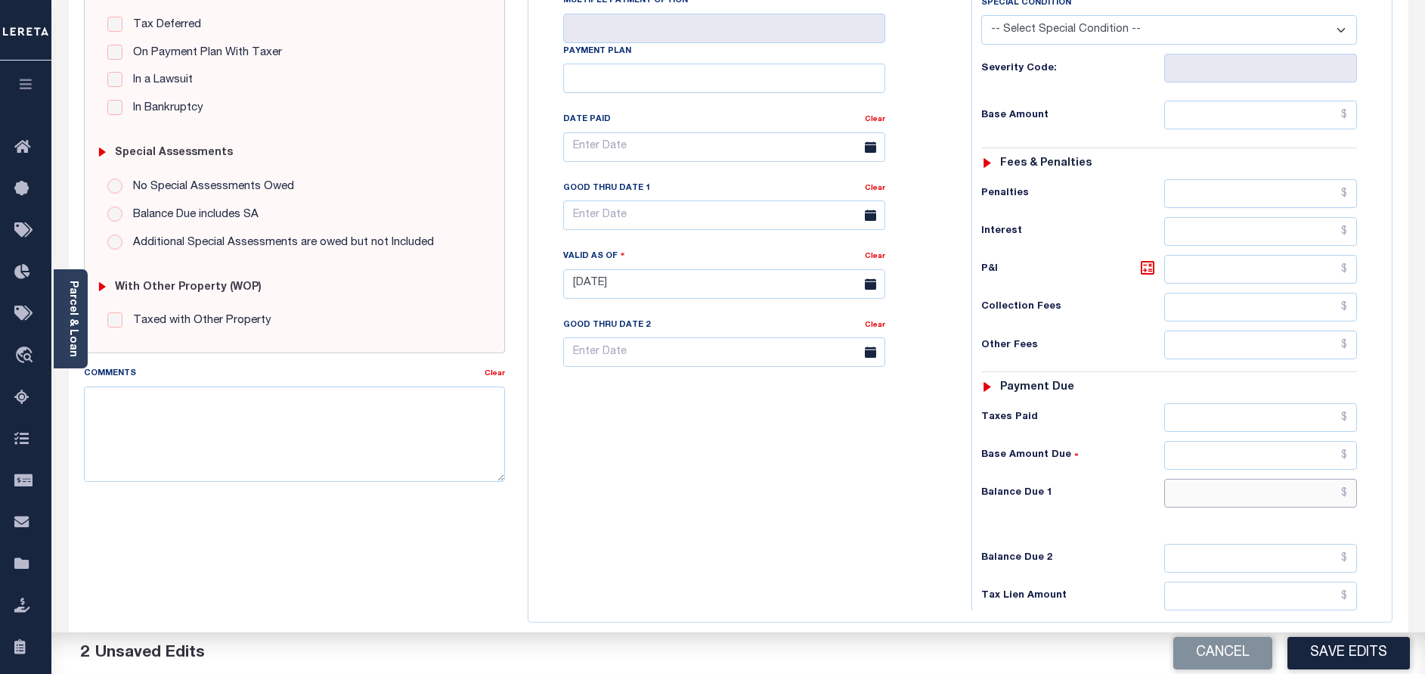
click at [1272, 479] on input "text" at bounding box center [1260, 493] width 193 height 29
type input "$0.00"
click at [1365, 647] on button "Save Edits" at bounding box center [1348, 653] width 122 height 33
checkbox input "false"
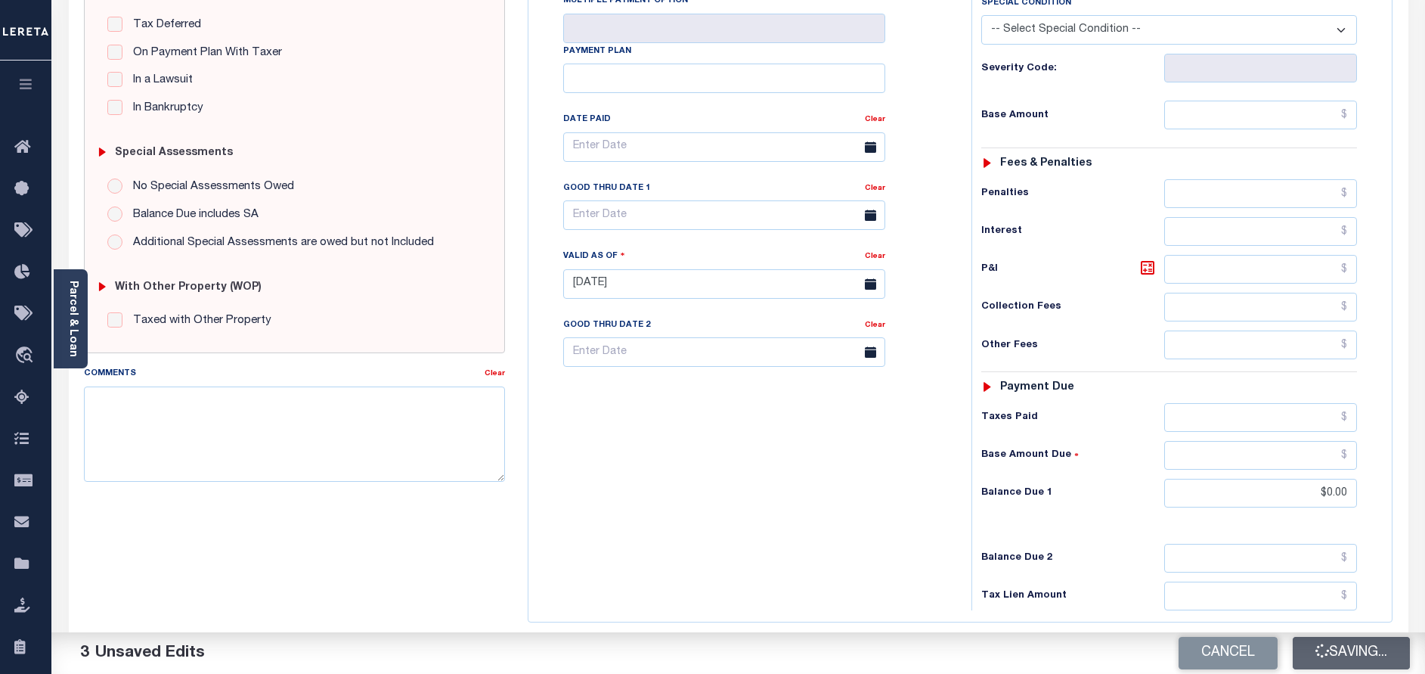
checkbox input "false"
type input "$0"
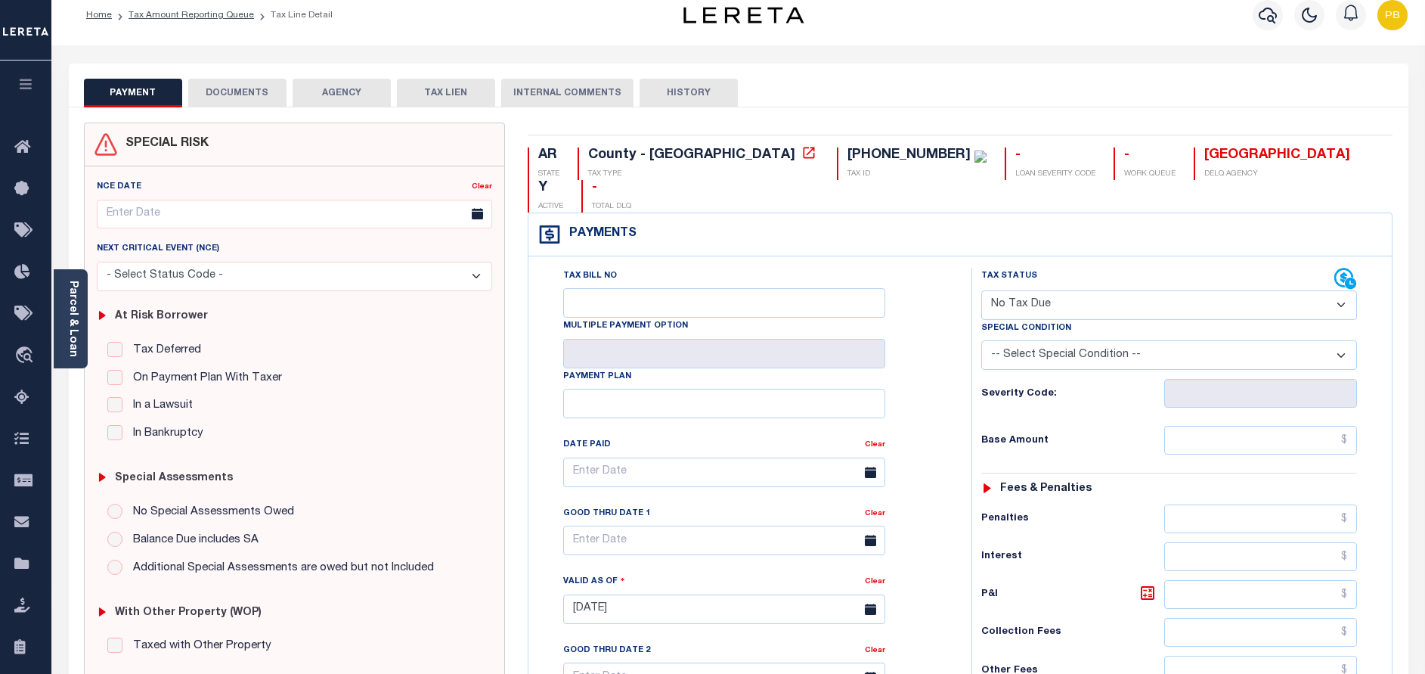
scroll to position [0, 0]
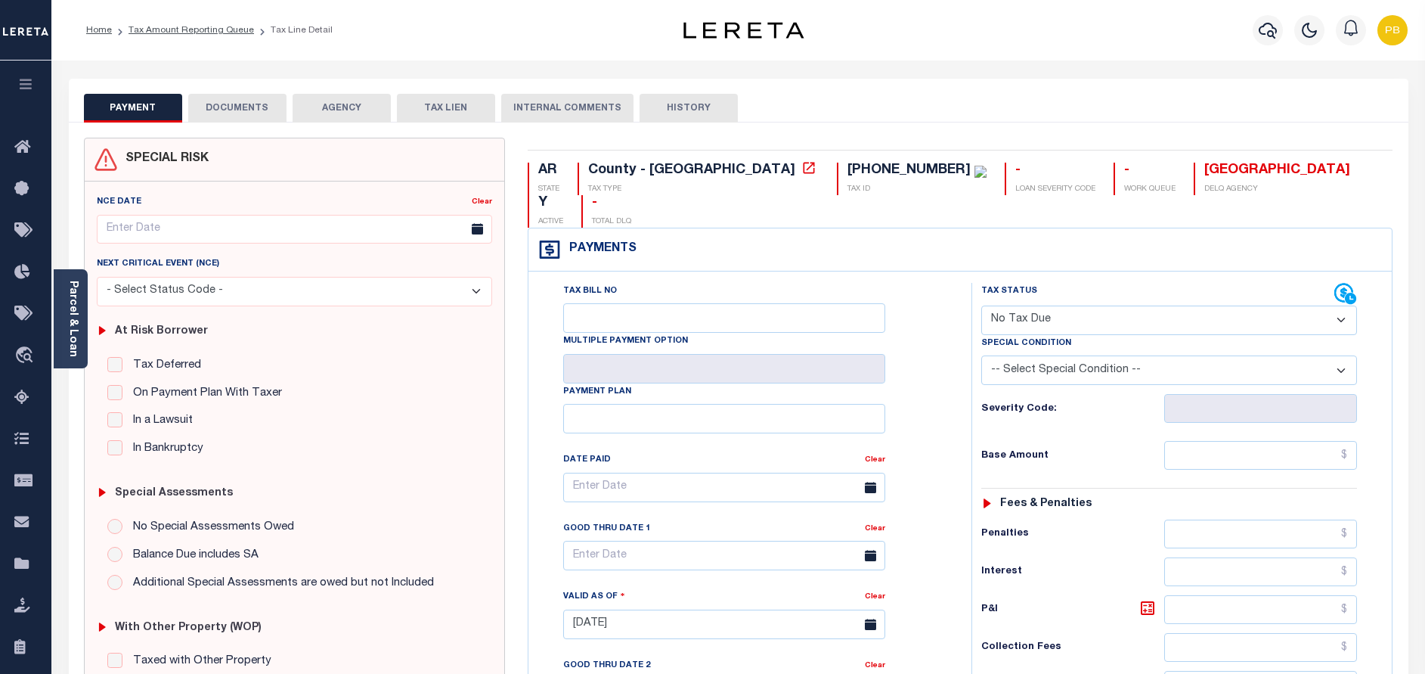
click at [222, 102] on button "DOCUMENTS" at bounding box center [237, 108] width 98 height 29
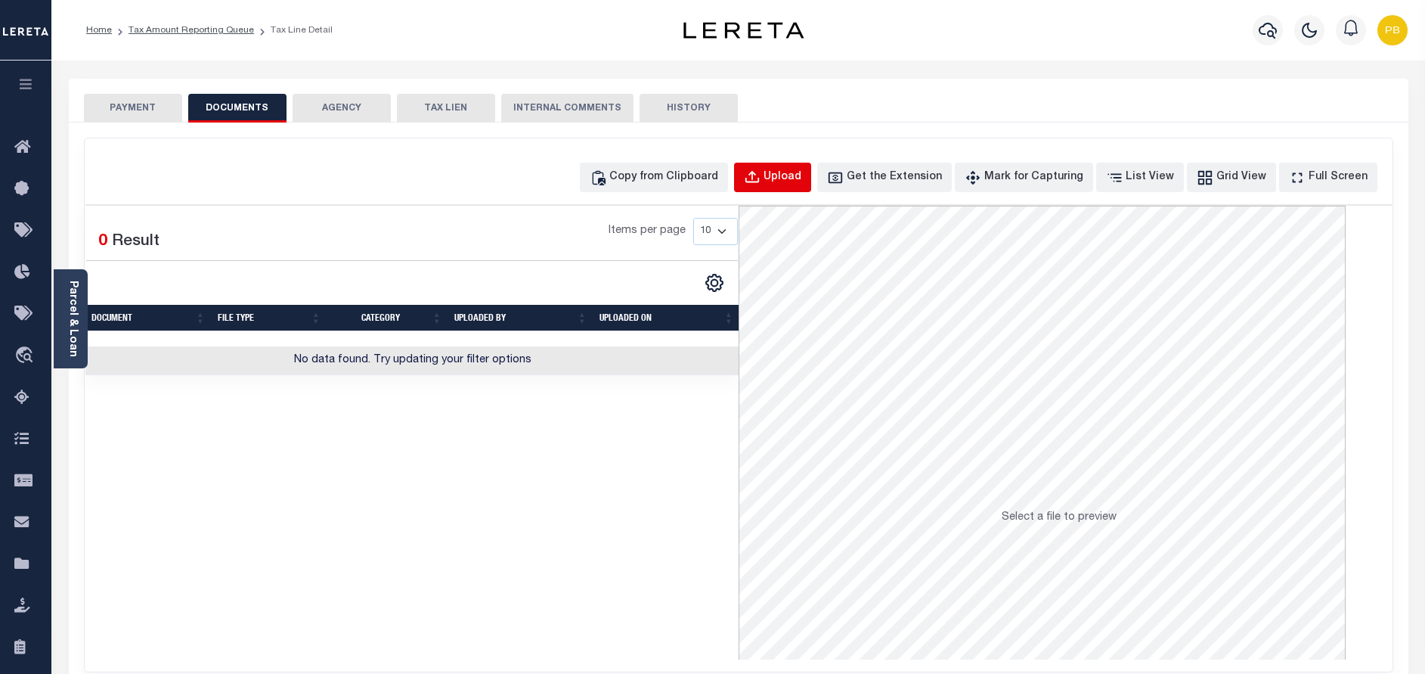
click at [801, 175] on div "Upload" at bounding box center [783, 177] width 38 height 17
select select "POP"
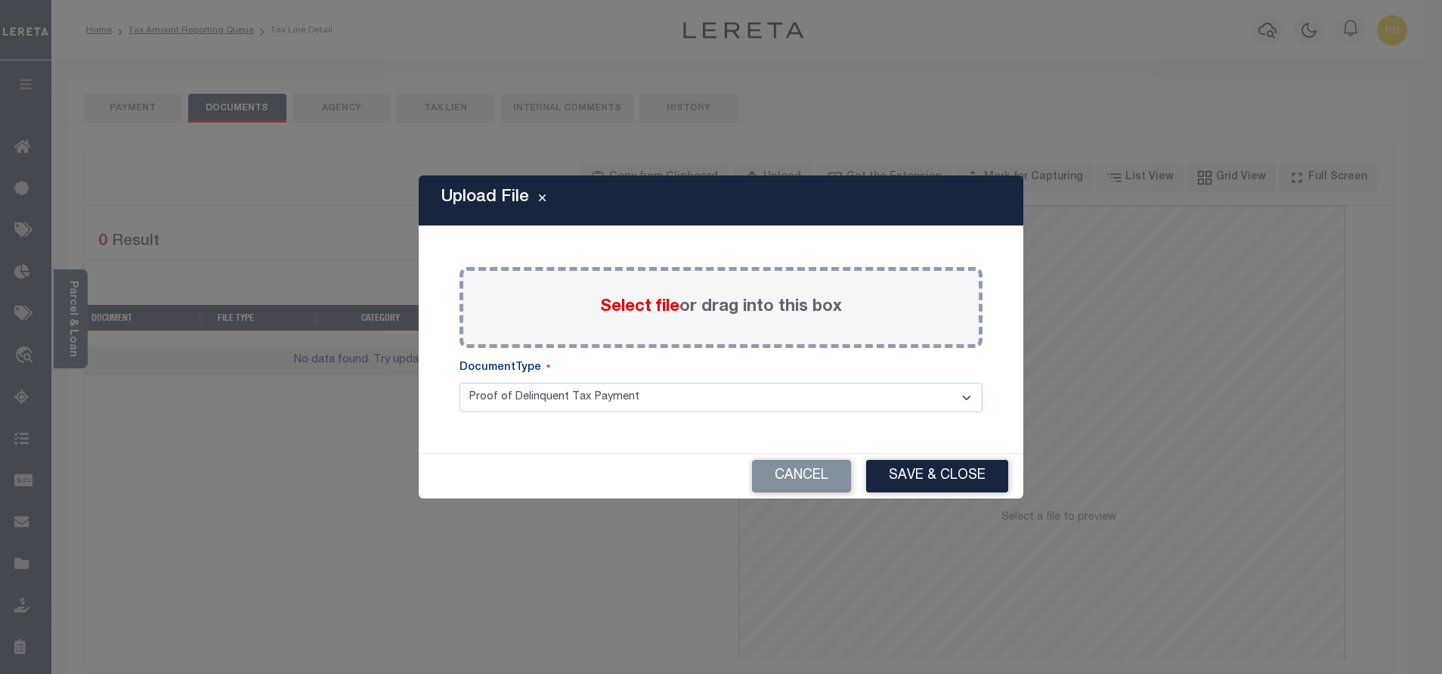
click at [632, 301] on span "Select file" at bounding box center [639, 307] width 79 height 17
click at [0, 0] on input "Select file or drag into this box" at bounding box center [0, 0] width 0 height 0
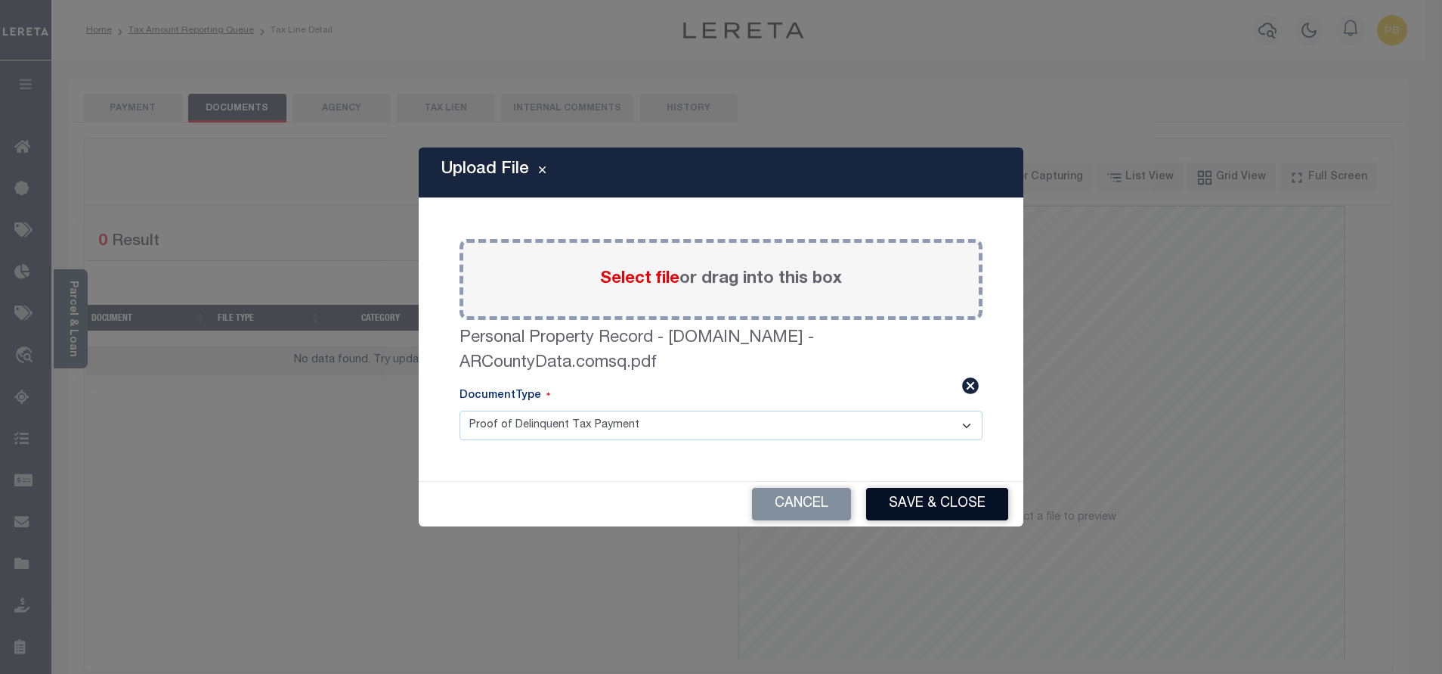
click at [934, 506] on button "Save & Close" at bounding box center [937, 504] width 142 height 33
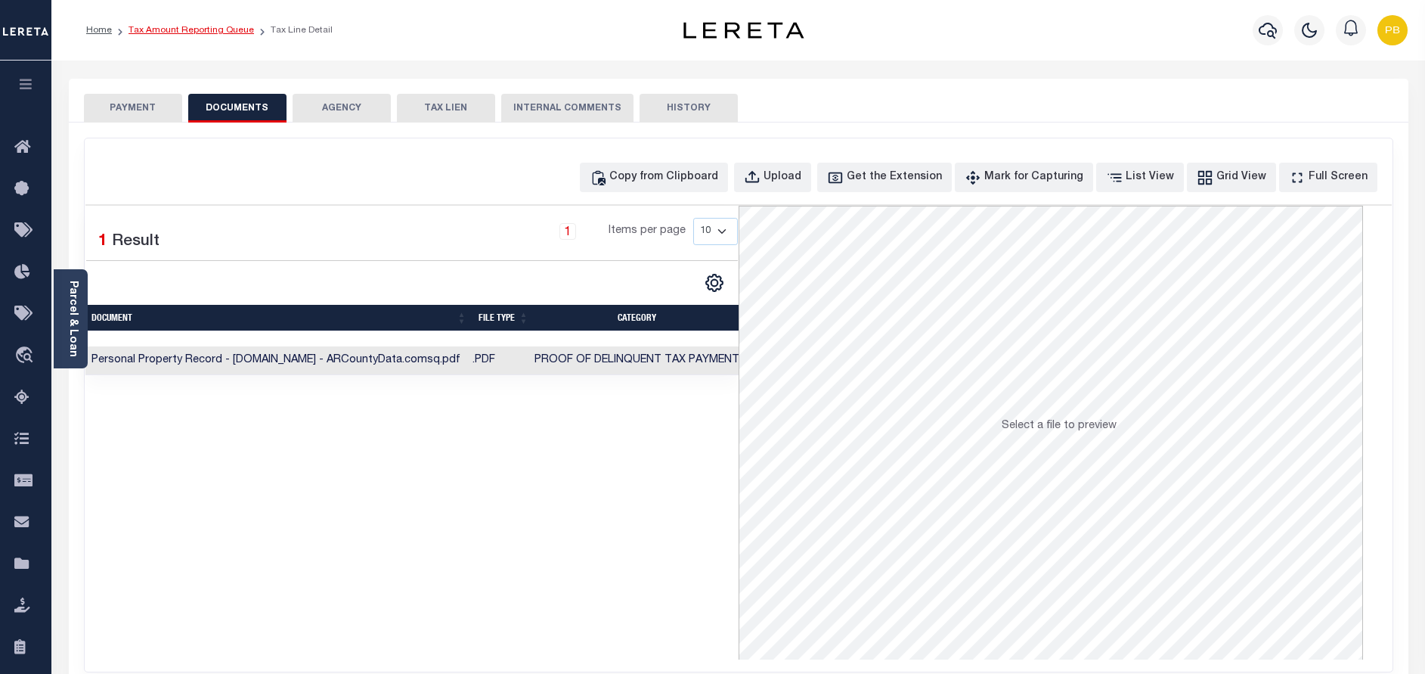
click at [162, 31] on link "Tax Amount Reporting Queue" at bounding box center [191, 30] width 125 height 9
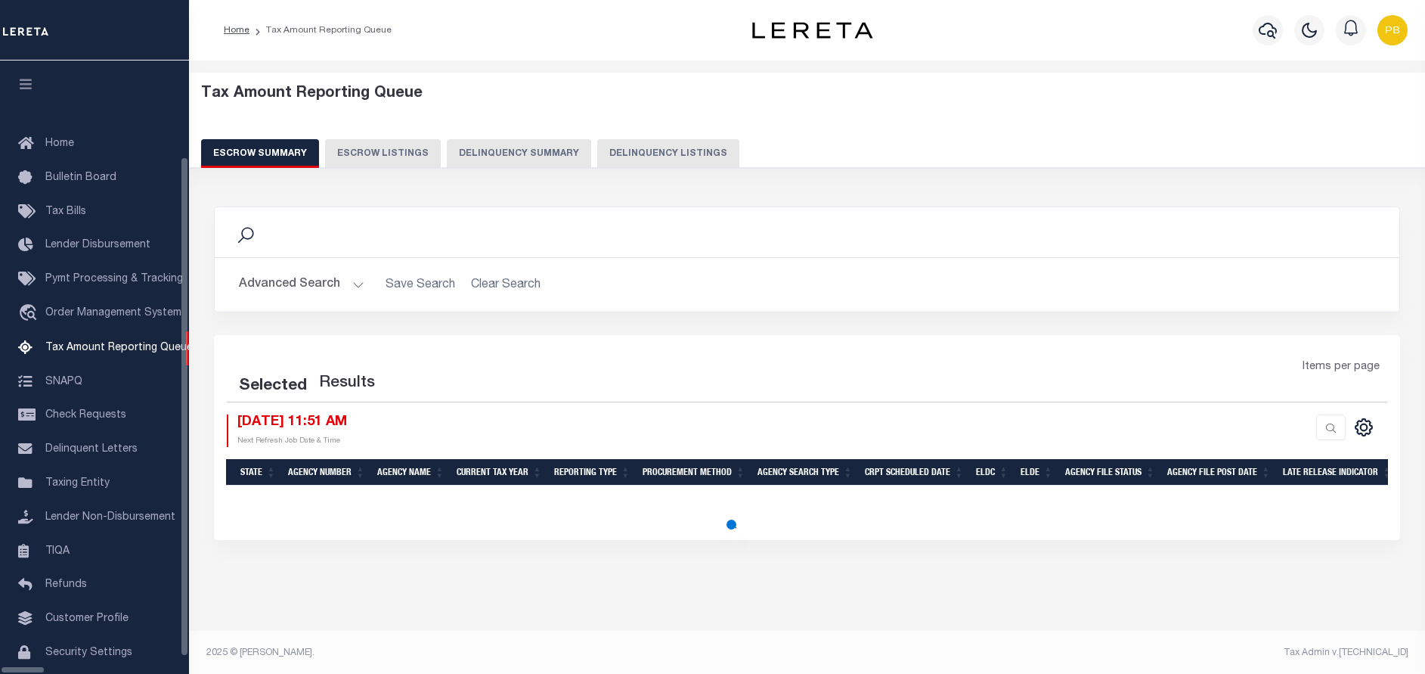
click at [597, 157] on button "Delinquency Listings" at bounding box center [668, 153] width 142 height 29
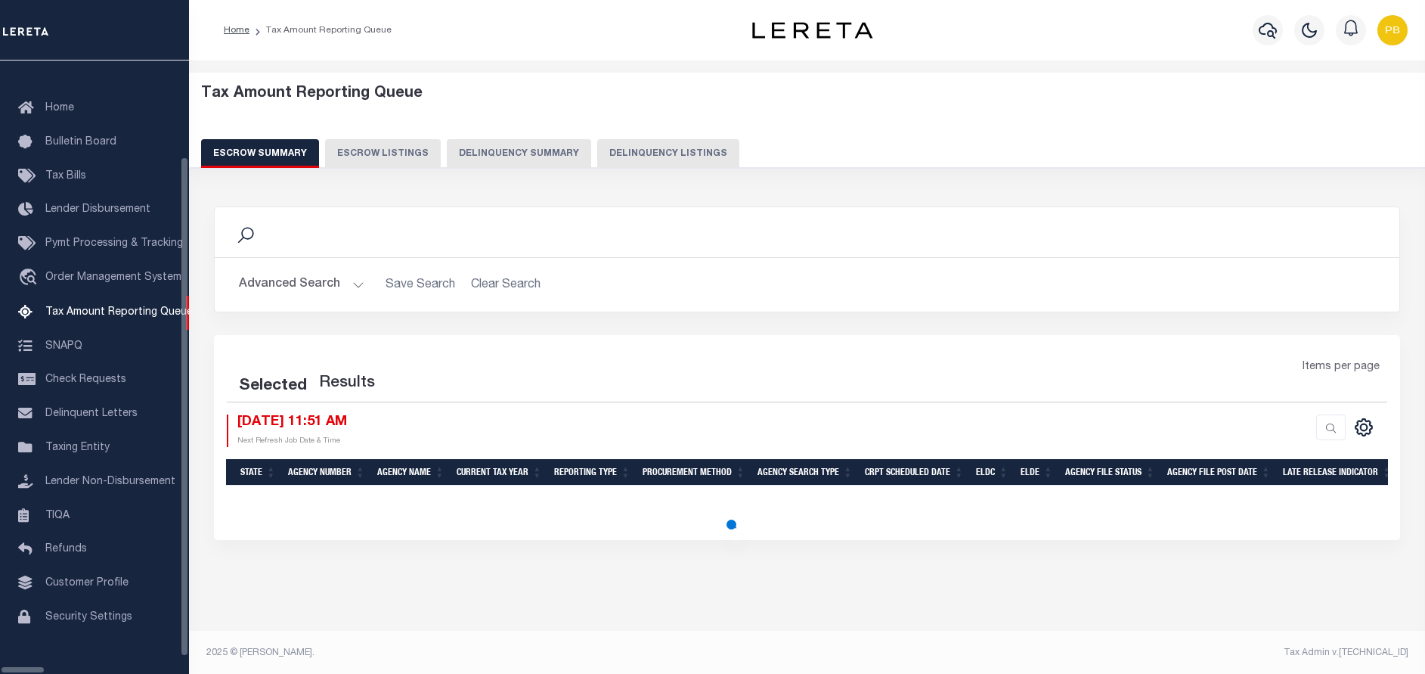
select select "100"
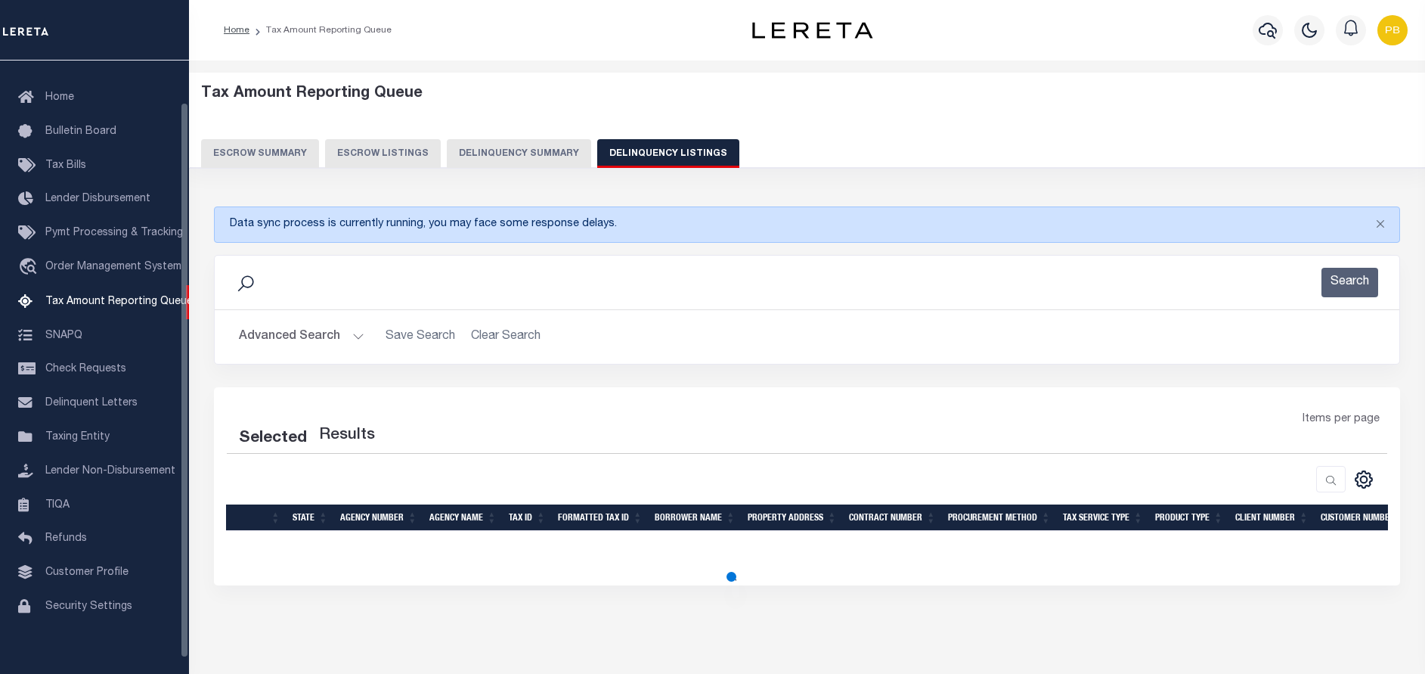
select select "100"
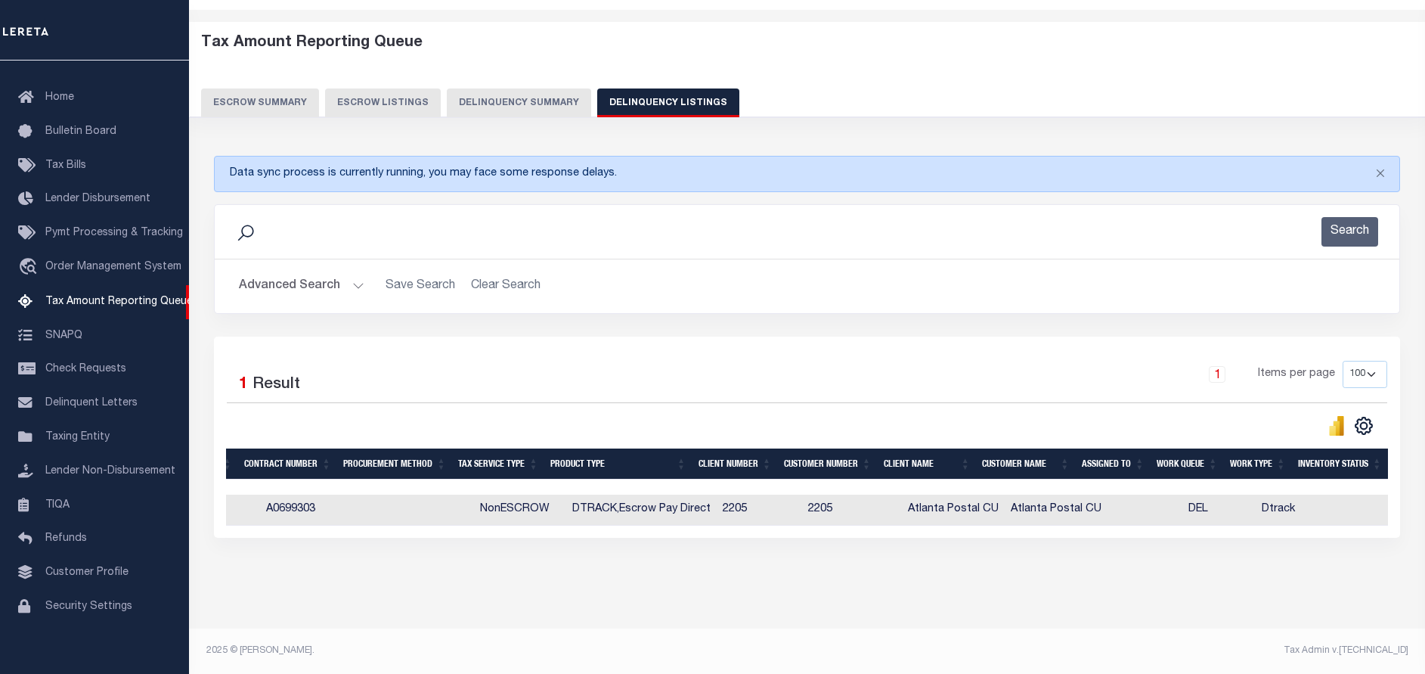
scroll to position [0, 0]
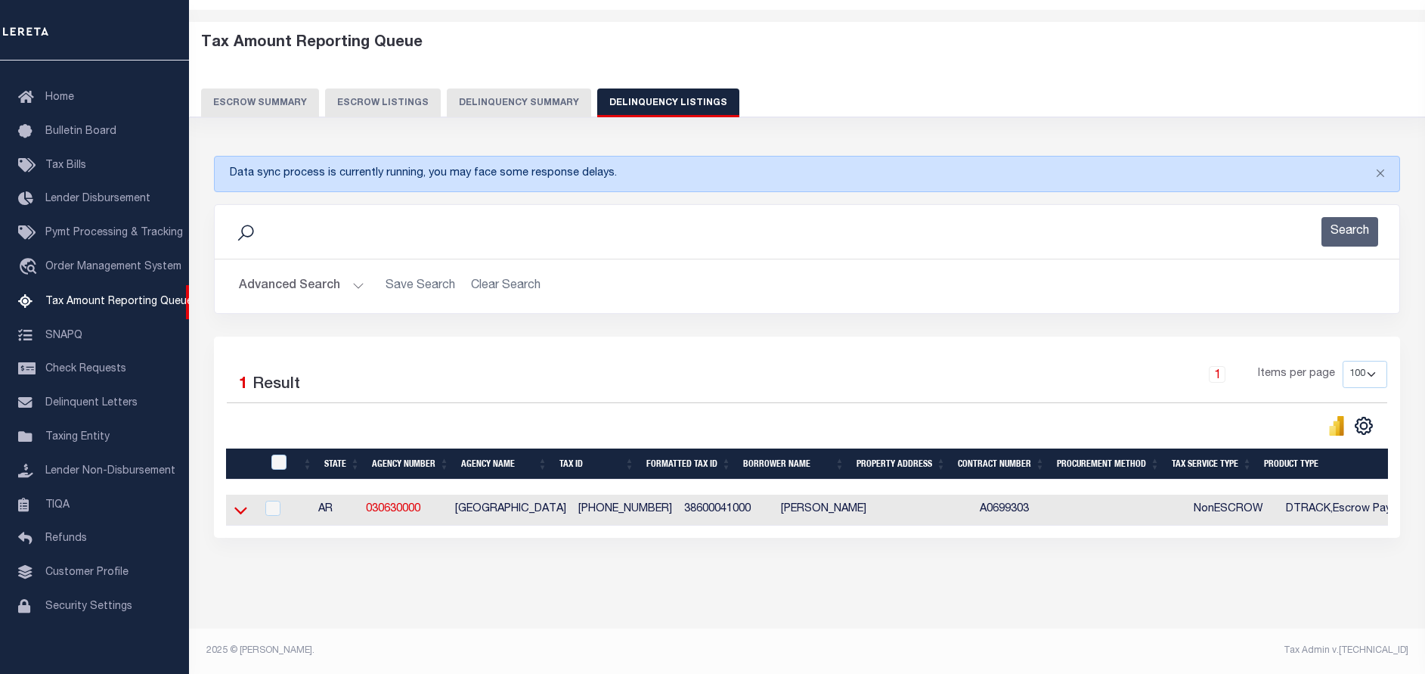
click at [240, 502] on icon at bounding box center [240, 510] width 13 height 16
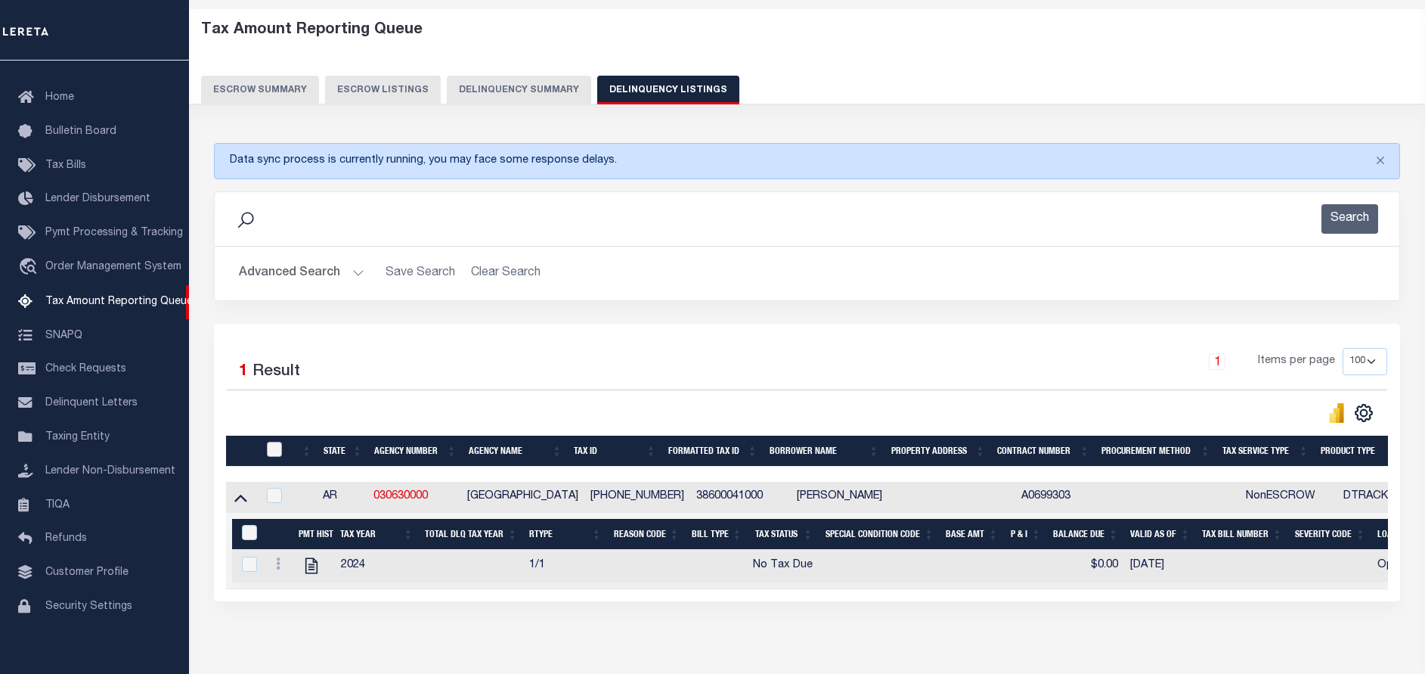
click at [268, 455] on input "checkbox" at bounding box center [274, 448] width 15 height 15
checkbox input "true"
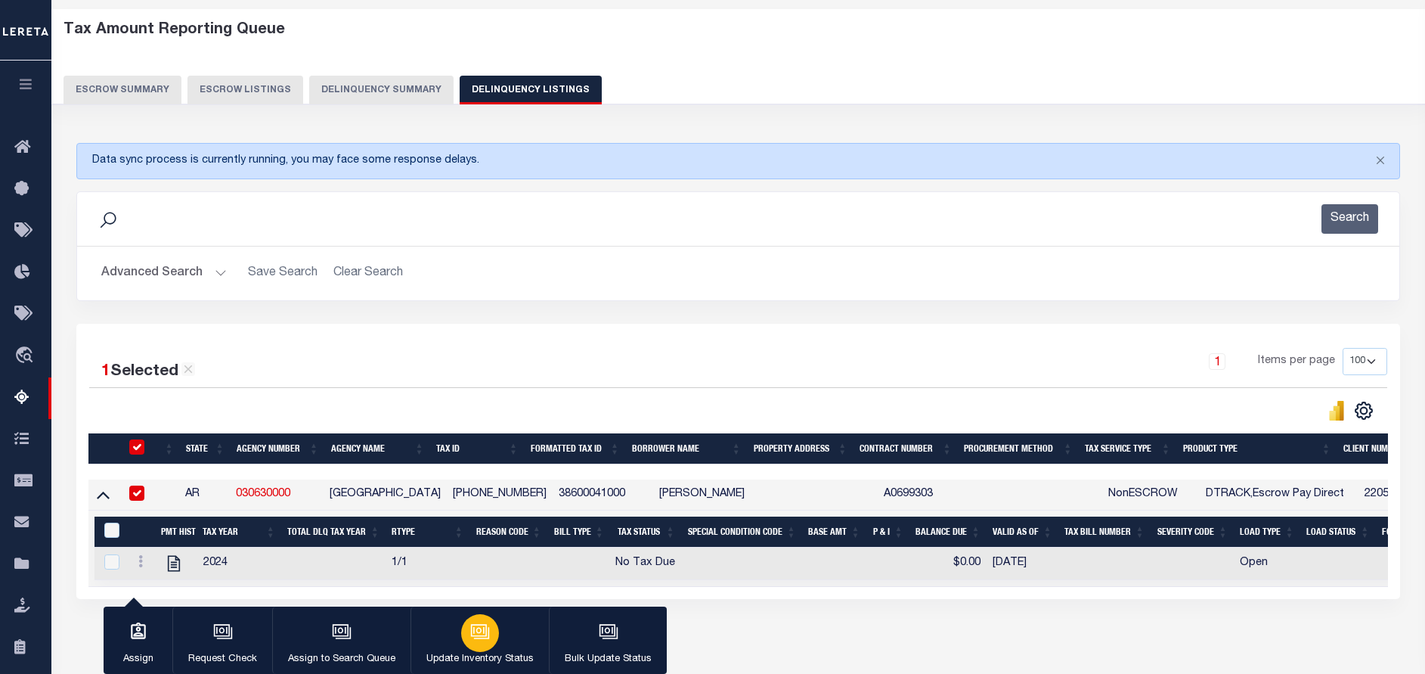
click at [470, 640] on icon "button" at bounding box center [480, 631] width 20 height 20
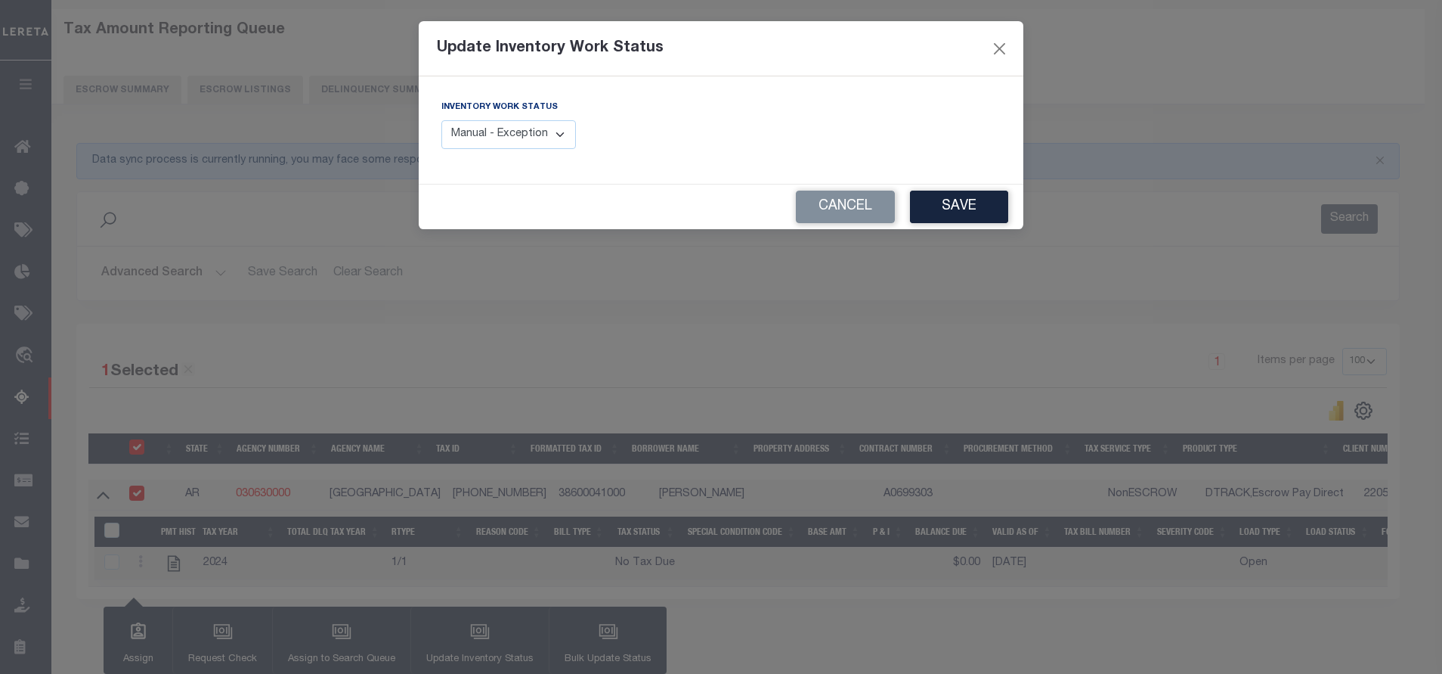
click at [510, 144] on select "Manual - Exception Pended - Awaiting Search Late Add Exception Completed" at bounding box center [508, 134] width 135 height 29
select select "4"
click at [441, 120] on select "Manual - Exception Pended - Awaiting Search Late Add Exception Completed" at bounding box center [508, 134] width 135 height 29
click at [947, 209] on button "Save" at bounding box center [959, 207] width 98 height 33
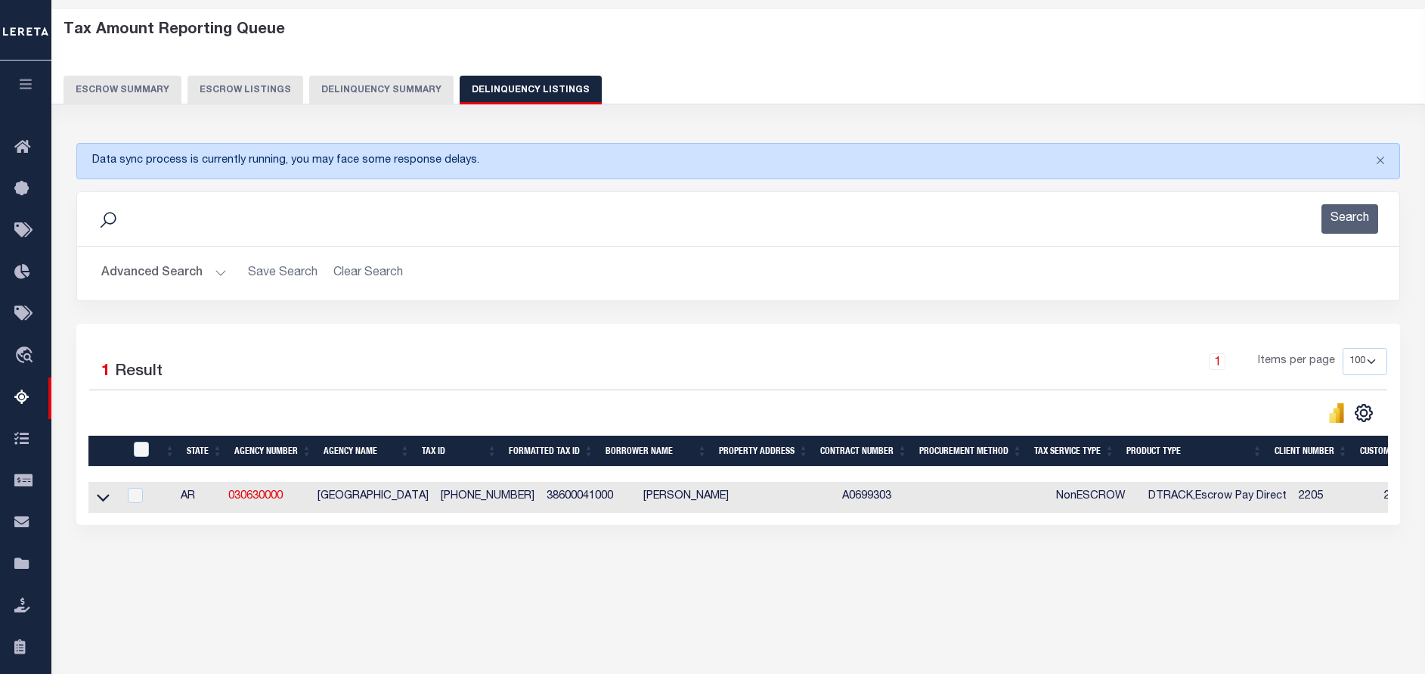
drag, startPoint x: 215, startPoint y: 271, endPoint x: 237, endPoint y: 271, distance: 21.2
click at [216, 271] on button "Advanced Search" at bounding box center [163, 273] width 125 height 29
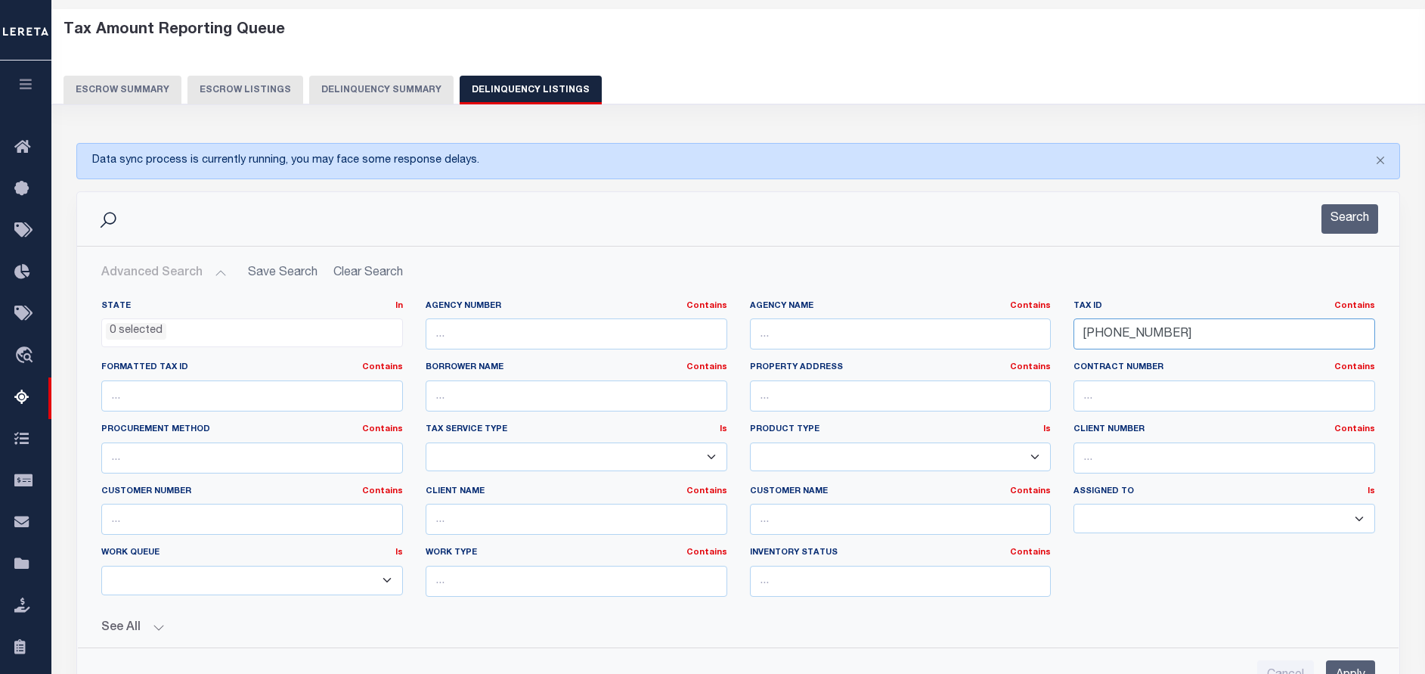
drag, startPoint x: 1187, startPoint y: 341, endPoint x: 937, endPoint y: 339, distance: 249.5
click at [937, 339] on div "State In In AK AL AR AZ CA CO CT DC DE FL GA GU HI IA ID IL IN KS KY LA MA MD M…" at bounding box center [738, 454] width 1296 height 308
drag, startPoint x: 1197, startPoint y: 326, endPoint x: 883, endPoint y: 308, distance: 314.2
click at [883, 308] on div "State In In AK AL AR AZ CA CO CT DC DE FL GA GU HI IA ID IL IN KS KY LA MA MD M…" at bounding box center [738, 454] width 1296 height 308
paste input "800-47057"
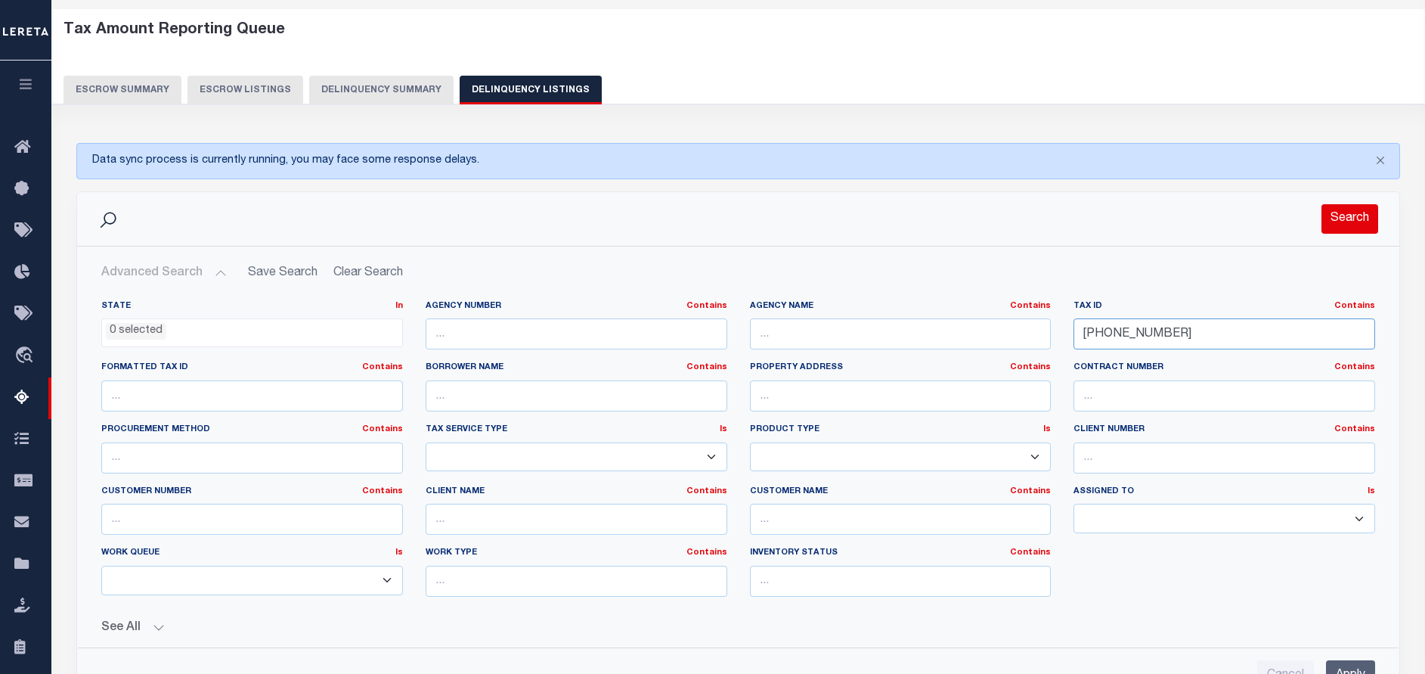
type input "[PHONE_NUMBER]"
click at [1326, 221] on button "Search" at bounding box center [1349, 218] width 57 height 29
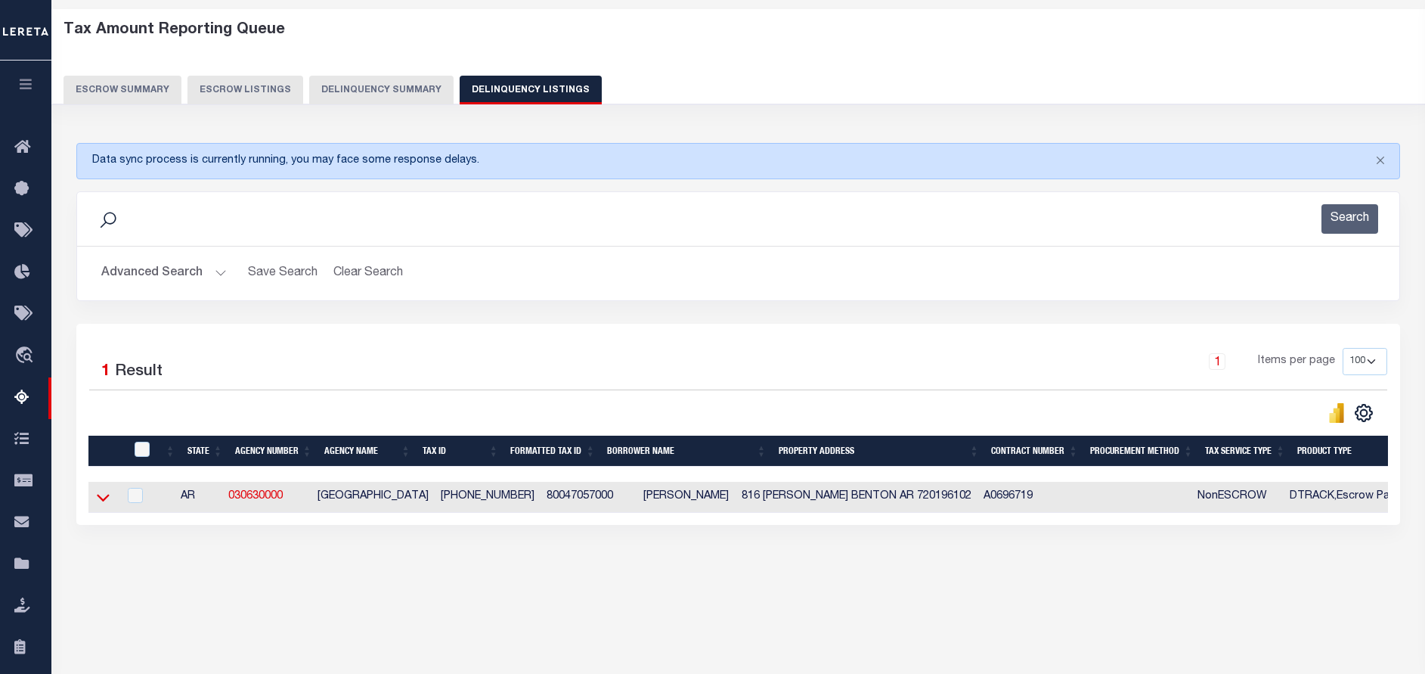
click at [101, 498] on icon at bounding box center [103, 497] width 13 height 16
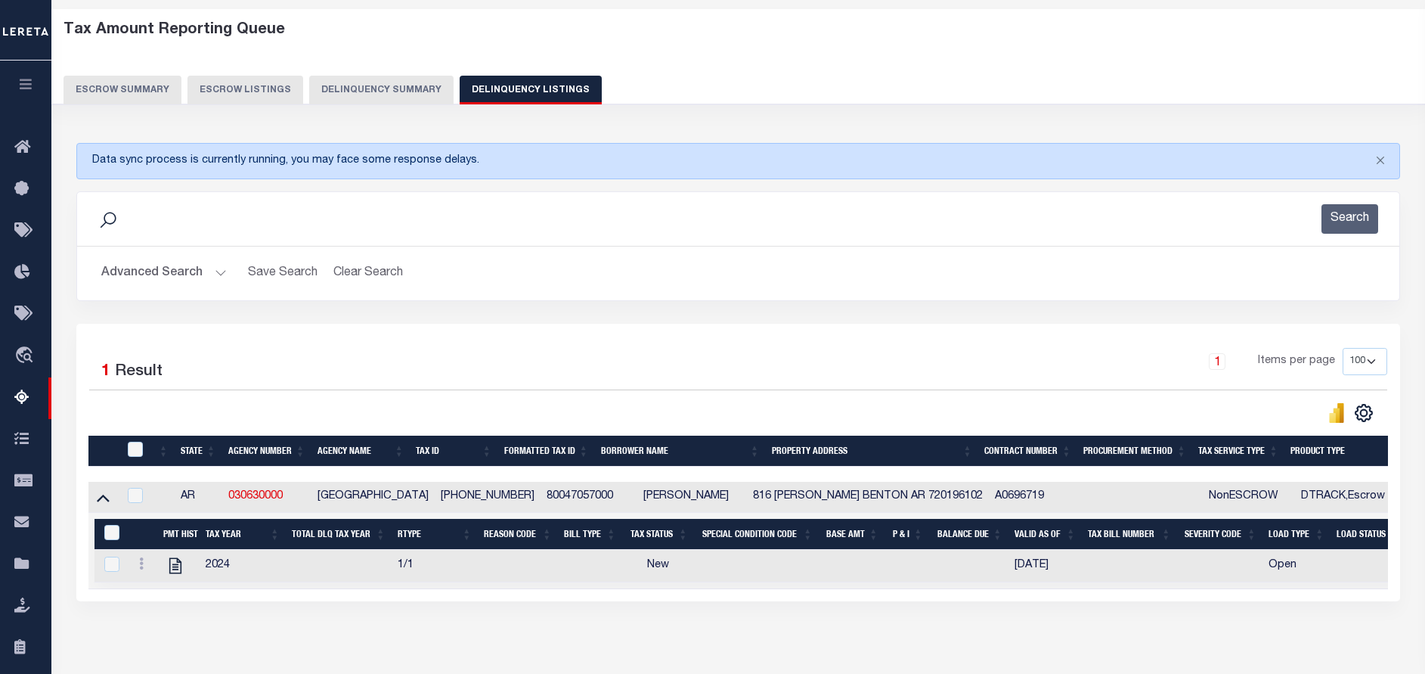
scroll to position [128, 0]
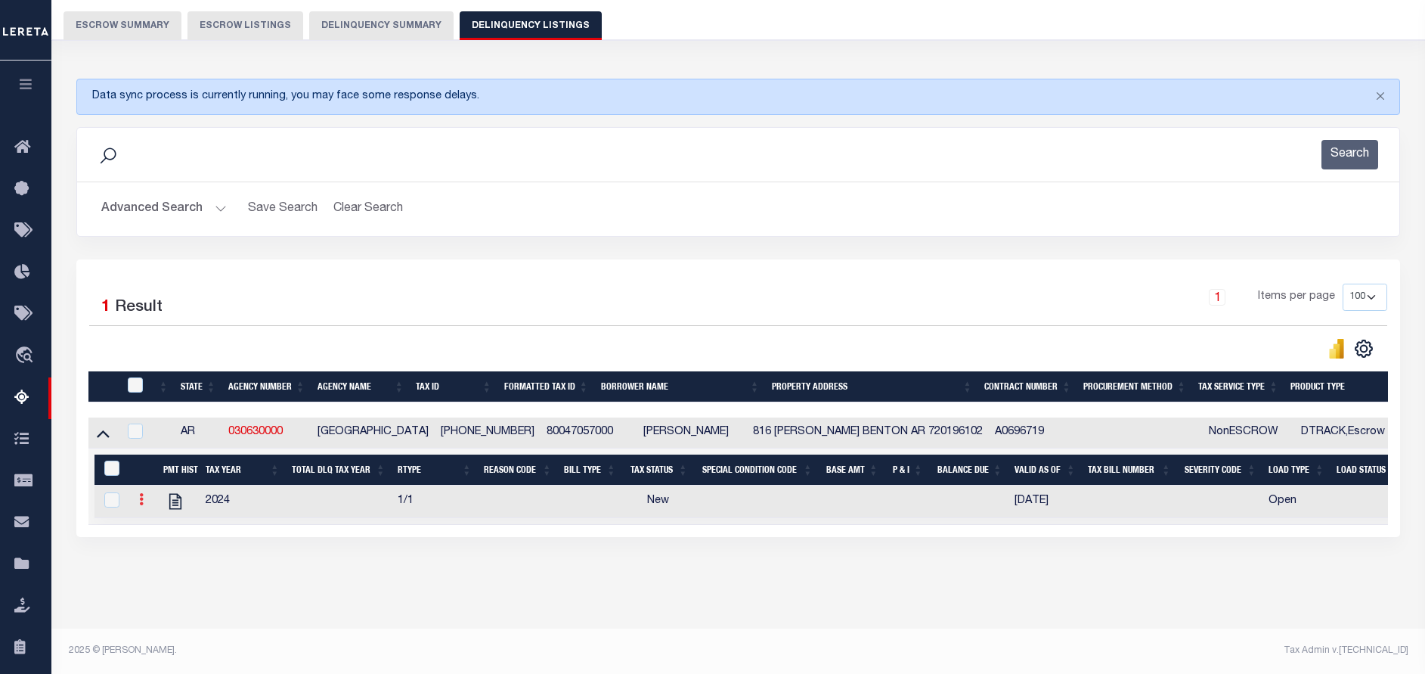
click at [139, 505] on icon at bounding box center [141, 499] width 5 height 12
click at [165, 528] on img "" at bounding box center [159, 523] width 15 height 15
checkbox input "true"
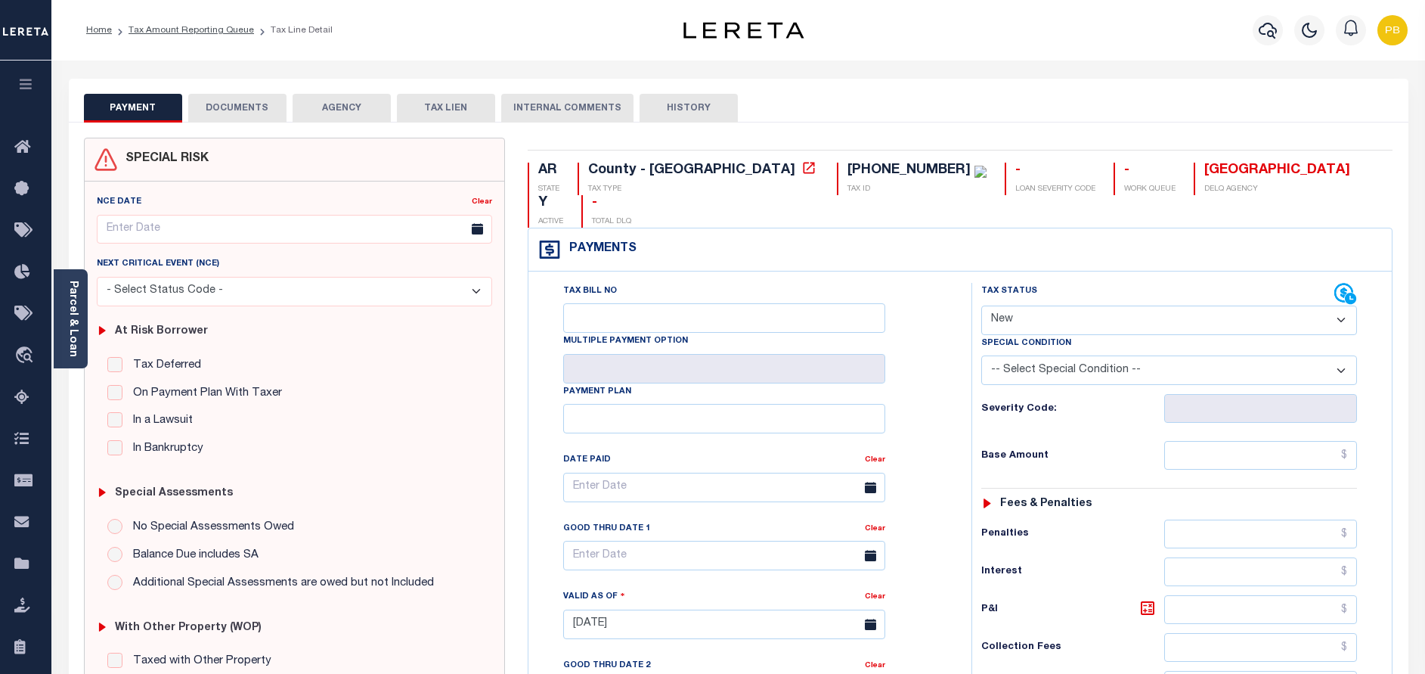
drag, startPoint x: 1151, startPoint y: 287, endPoint x: 1150, endPoint y: 299, distance: 11.4
click at [1151, 305] on select "- Select Status Code - Open Due/Unpaid Paid Incomplete No Tax Due Internal Refu…" at bounding box center [1169, 319] width 376 height 29
select select "PYD"
click at [981, 305] on select "- Select Status Code - Open Due/Unpaid Paid Incomplete No Tax Due Internal Refu…" at bounding box center [1169, 319] width 376 height 29
type input "[DATE]"
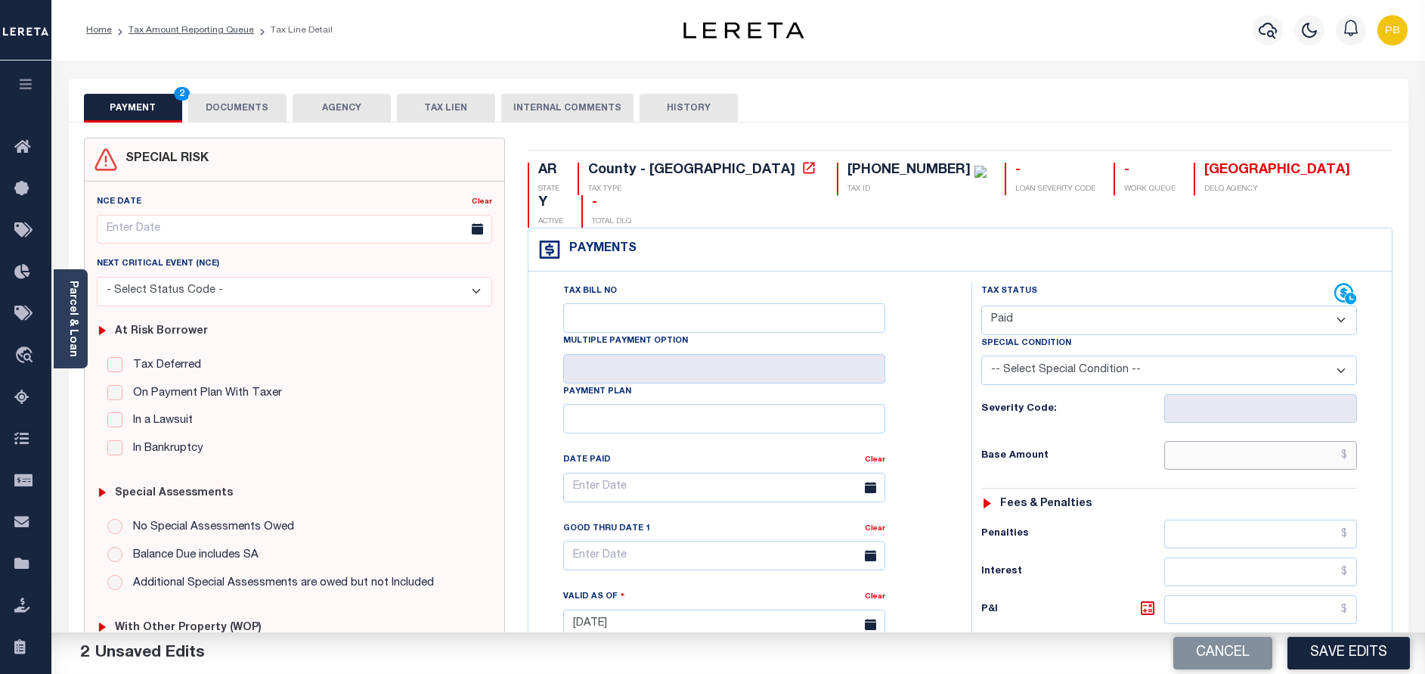
click at [1271, 441] on input "text" at bounding box center [1260, 455] width 193 height 29
click at [1272, 441] on input "text" at bounding box center [1260, 455] width 193 height 29
paste input "2,862.78"
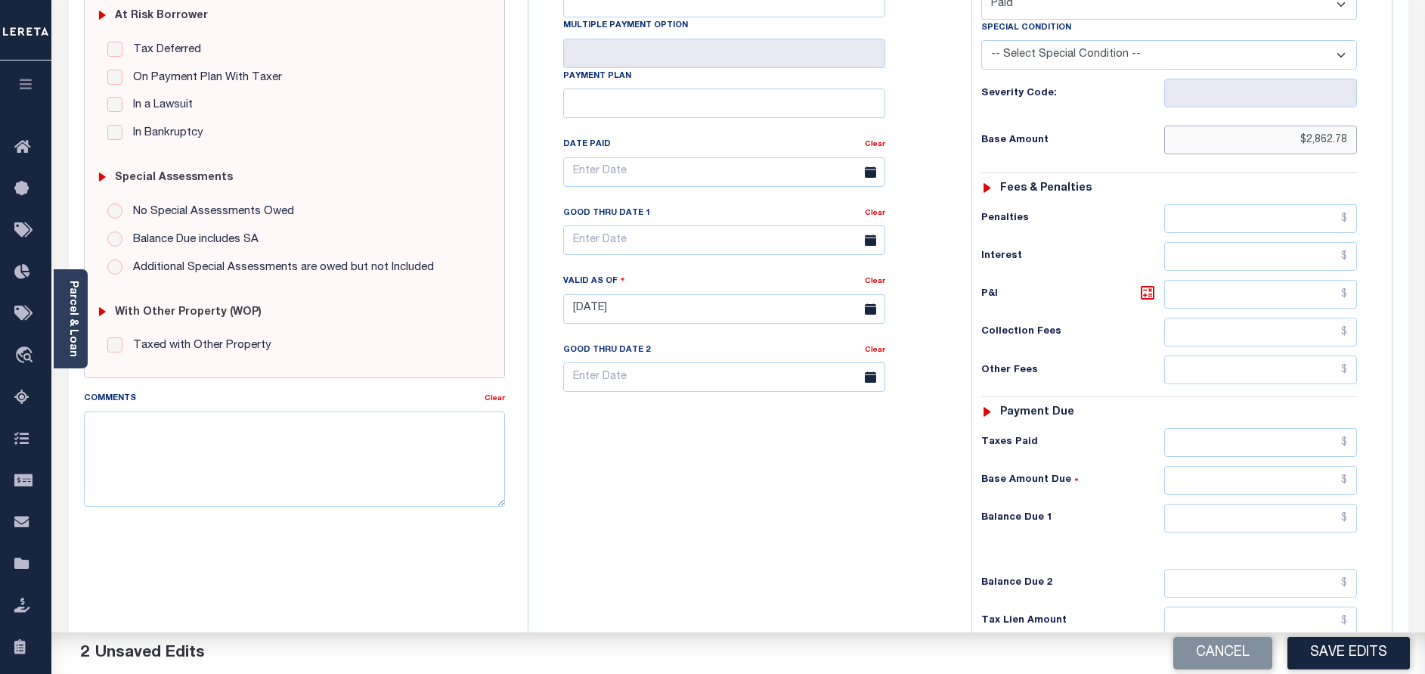
scroll to position [340, 0]
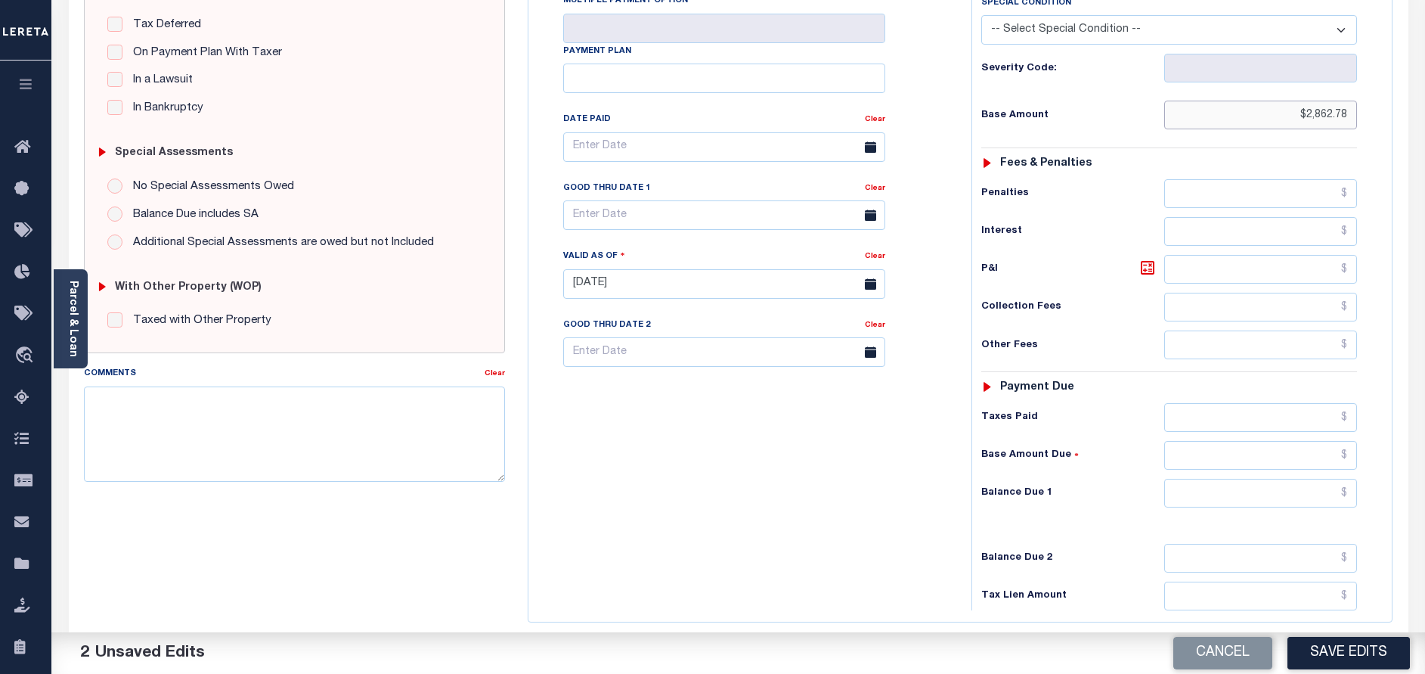
type input "$2,862.78"
click at [1269, 403] on input "text" at bounding box center [1260, 417] width 193 height 29
paste input "2,862.78"
type input "$2,862.78"
click at [1303, 479] on input "text" at bounding box center [1260, 493] width 193 height 29
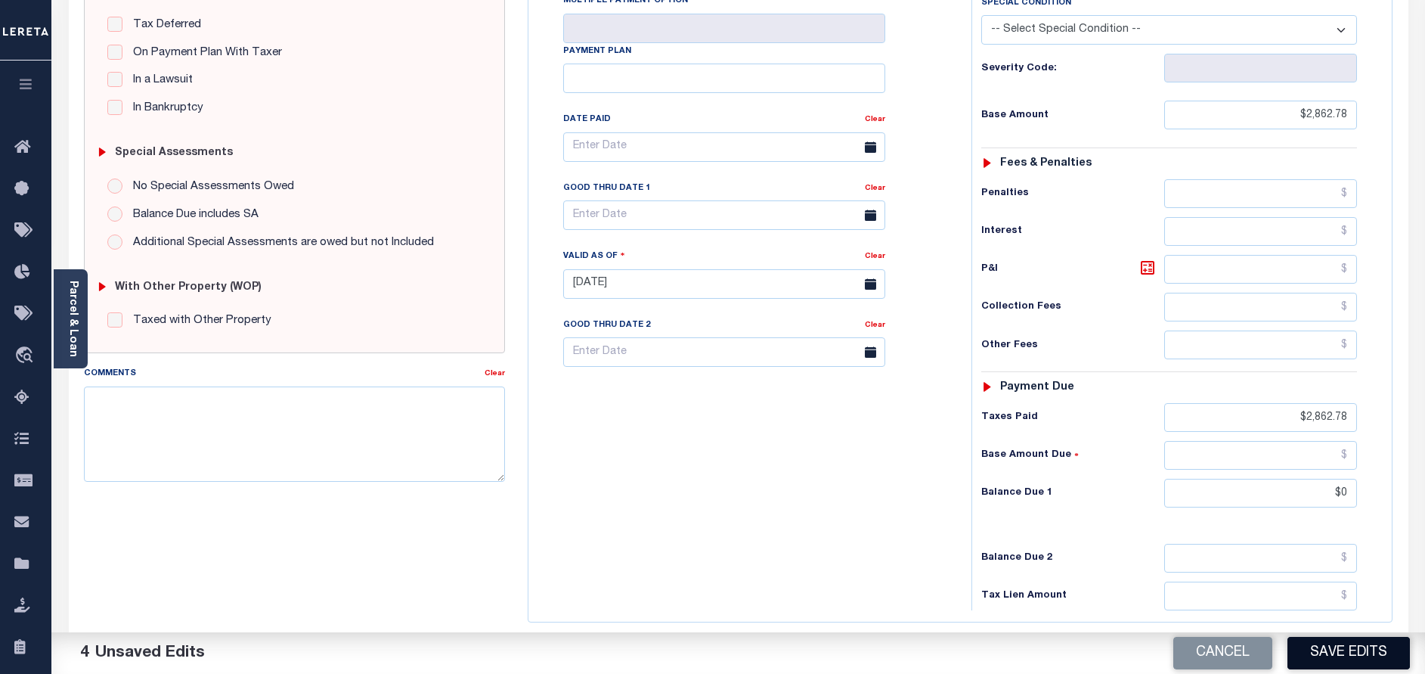
type input "$0.00"
click at [1351, 664] on button "Save Edits" at bounding box center [1348, 653] width 122 height 33
checkbox input "false"
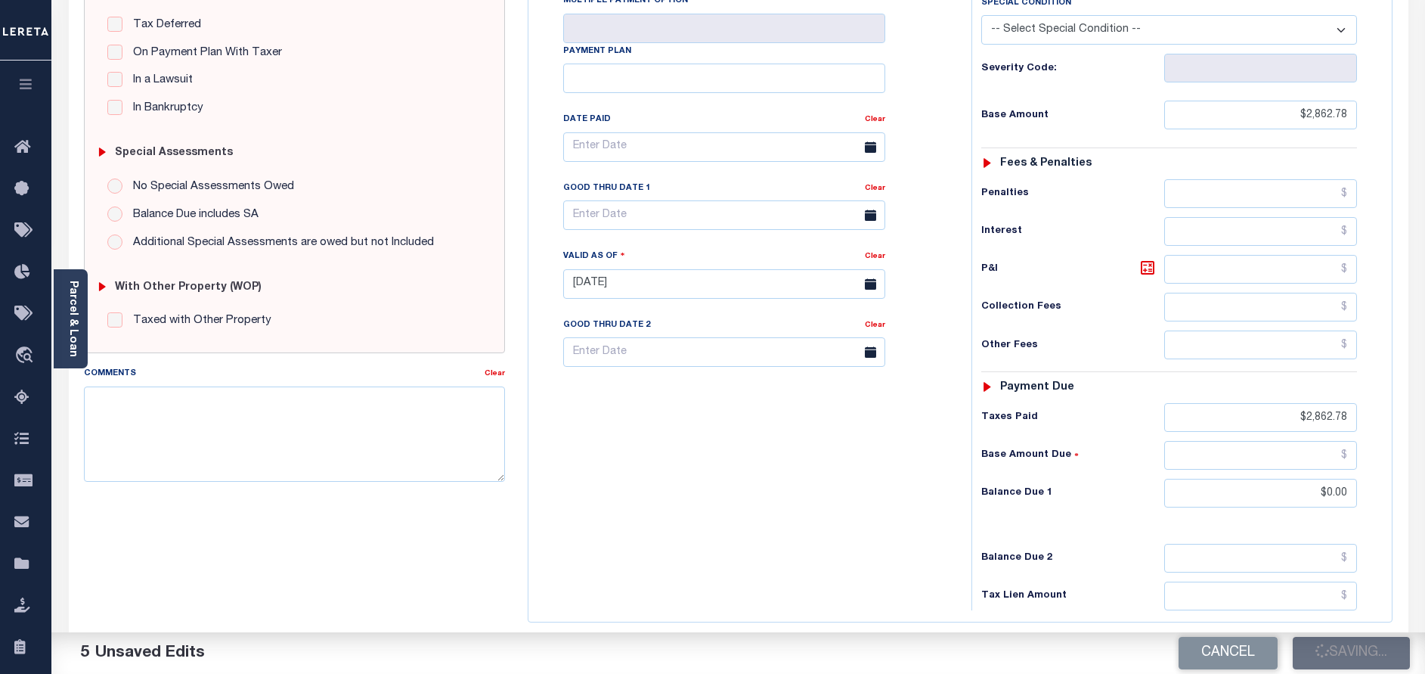
checkbox input "false"
type input "$2,862.78"
type input "$0"
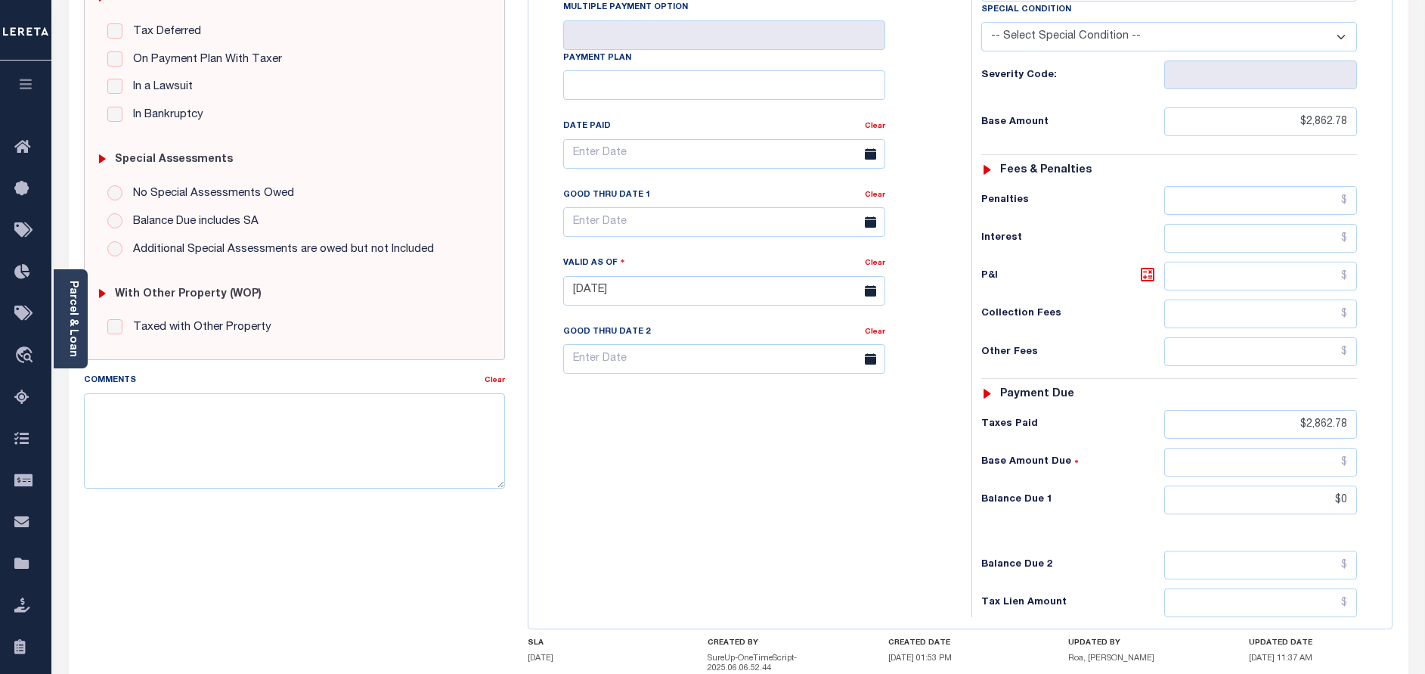
scroll to position [0, 0]
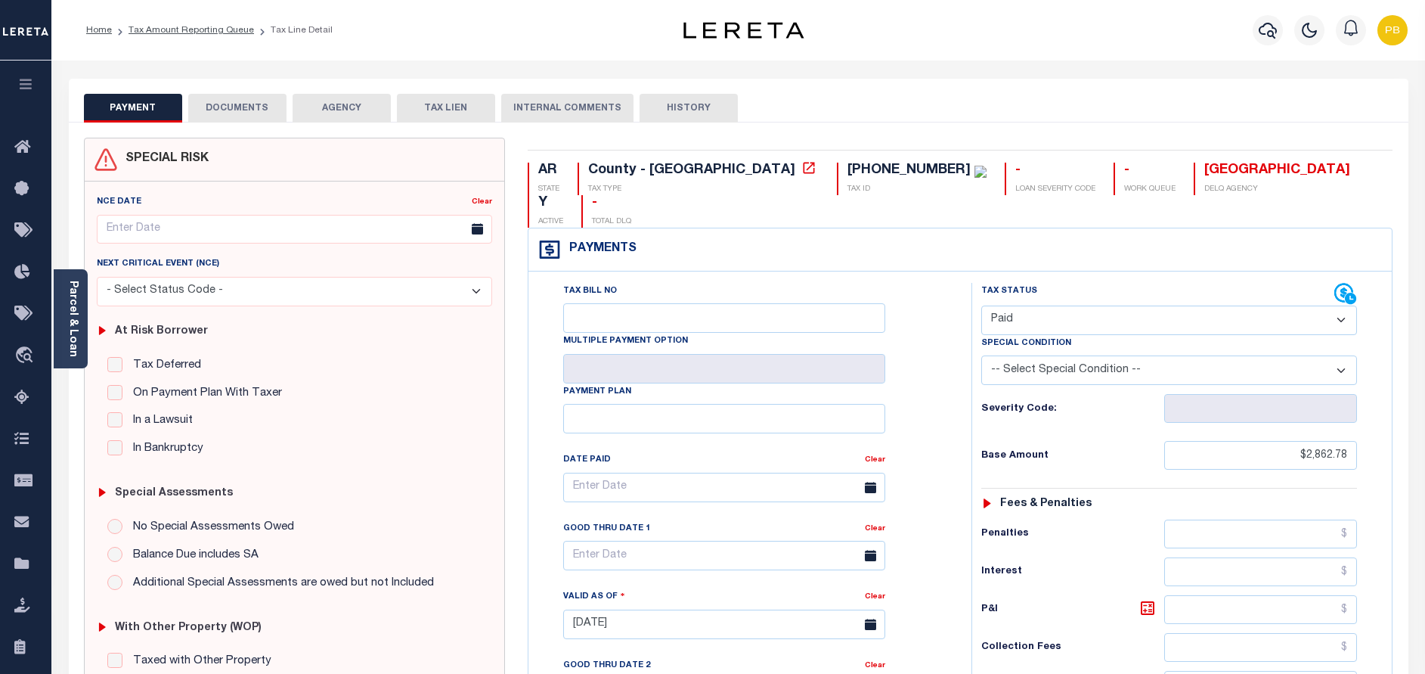
click at [249, 102] on button "DOCUMENTS" at bounding box center [237, 108] width 98 height 29
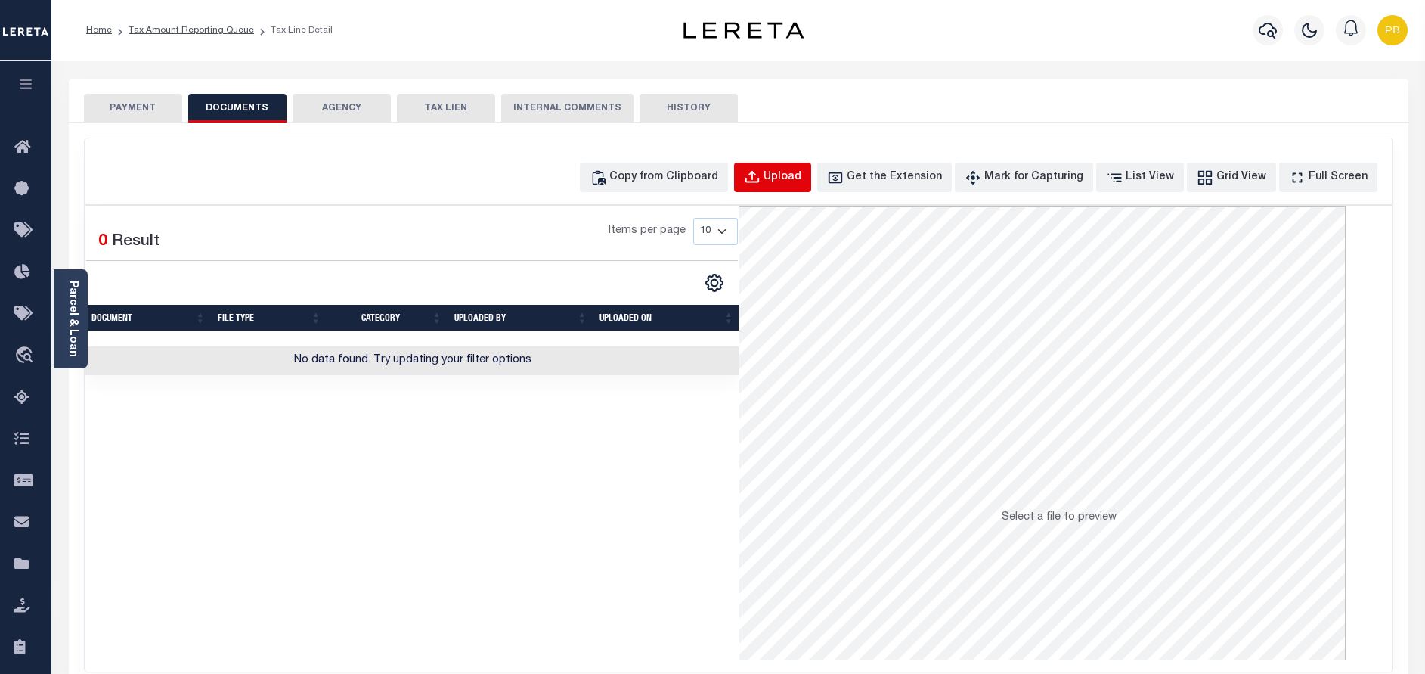
click at [799, 184] on div "Upload" at bounding box center [783, 177] width 38 height 17
select select "POP"
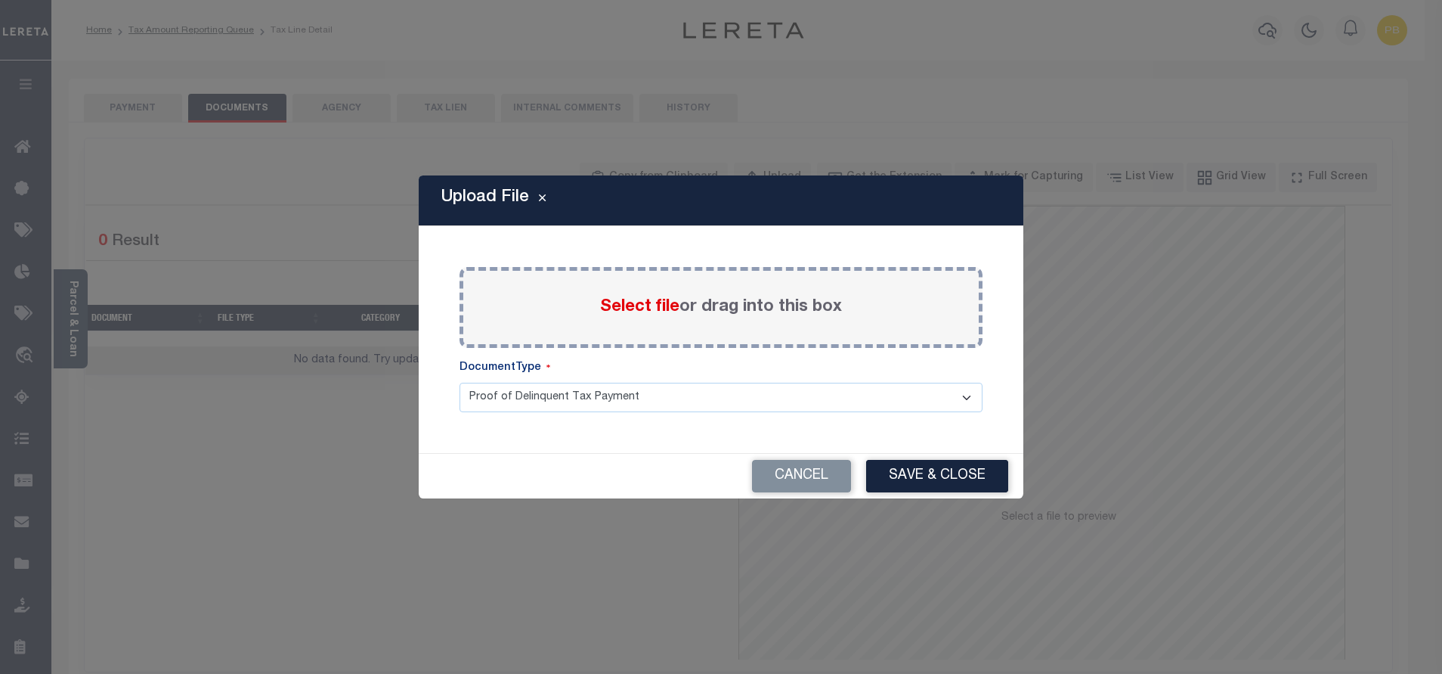
click at [644, 310] on span "Select file" at bounding box center [639, 307] width 79 height 17
click at [0, 0] on input "Select file or drag into this box" at bounding box center [0, 0] width 0 height 0
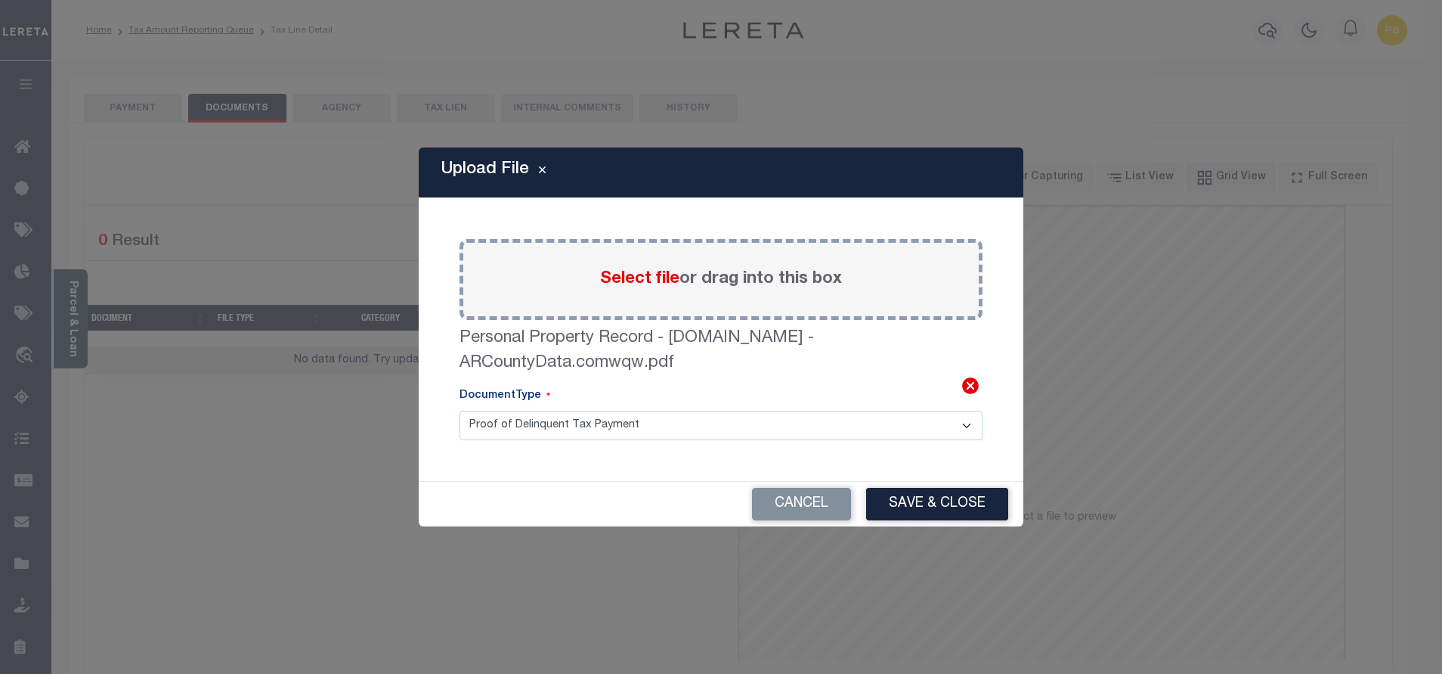
click at [966, 382] on icon at bounding box center [970, 385] width 17 height 17
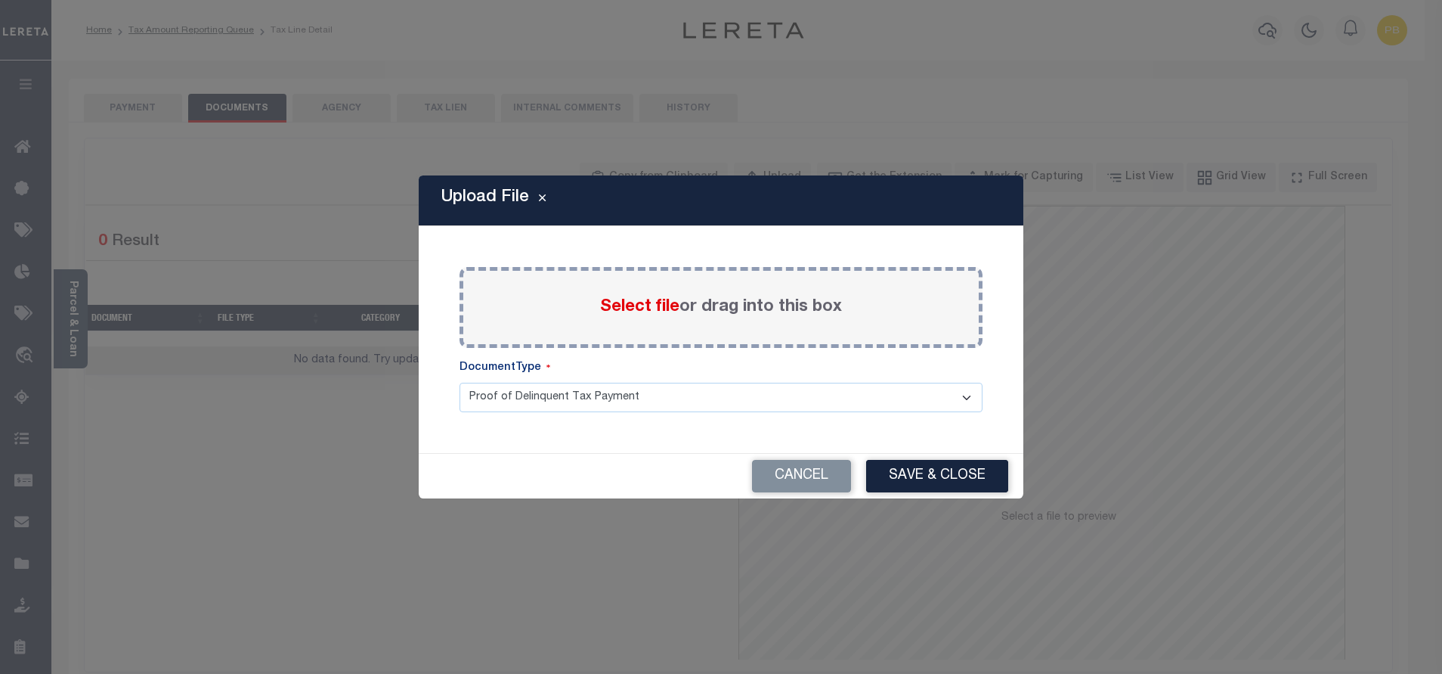
click at [638, 311] on span "Select file" at bounding box center [639, 307] width 79 height 17
click at [0, 0] on input "Select file or drag into this box" at bounding box center [0, 0] width 0 height 0
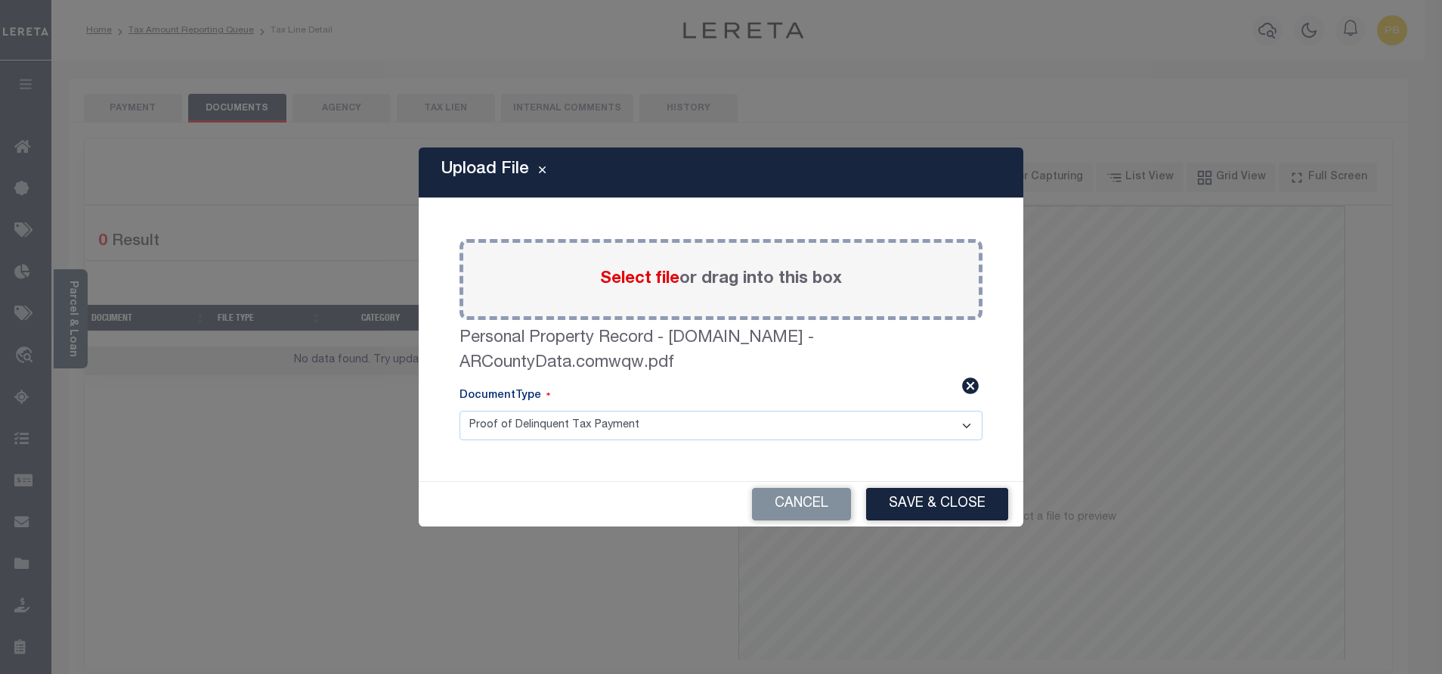
click at [970, 388] on icon at bounding box center [971, 386] width 20 height 20
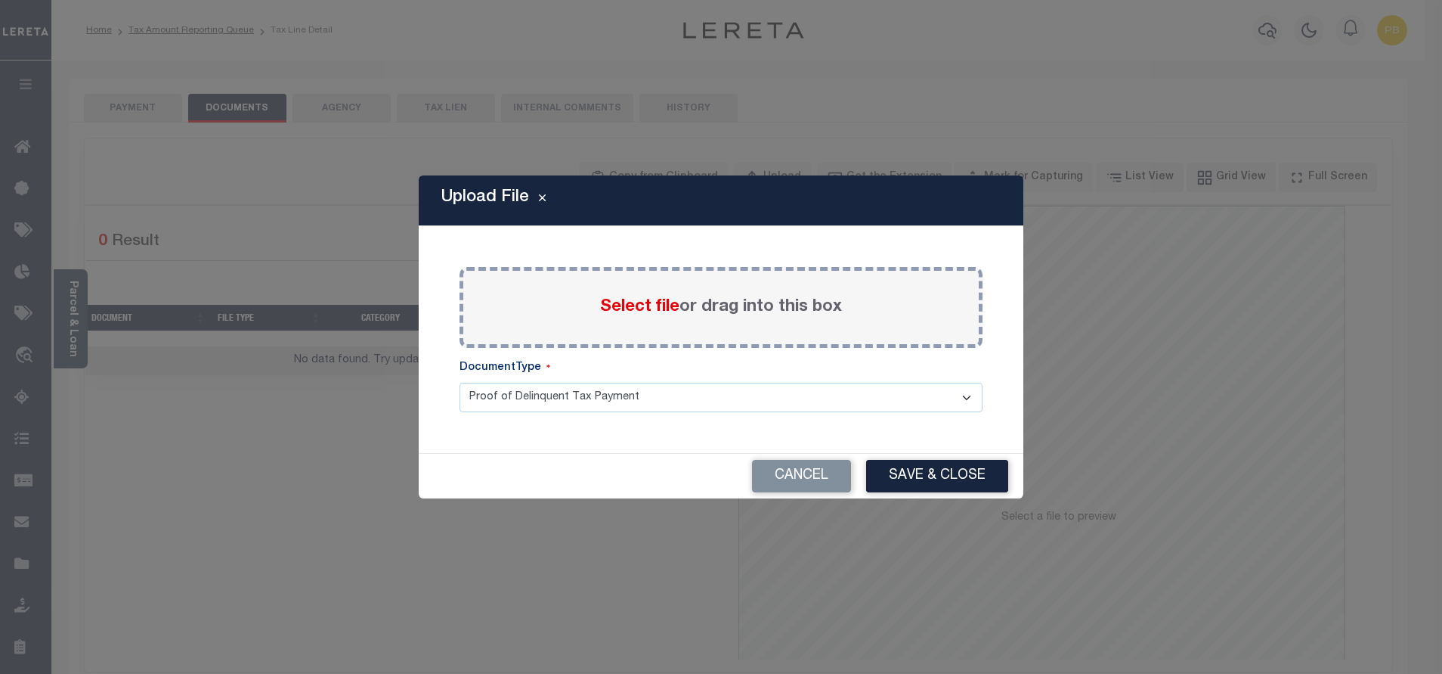
click at [652, 305] on span "Select file" at bounding box center [639, 307] width 79 height 17
click at [0, 0] on input "Select file or drag into this box" at bounding box center [0, 0] width 0 height 0
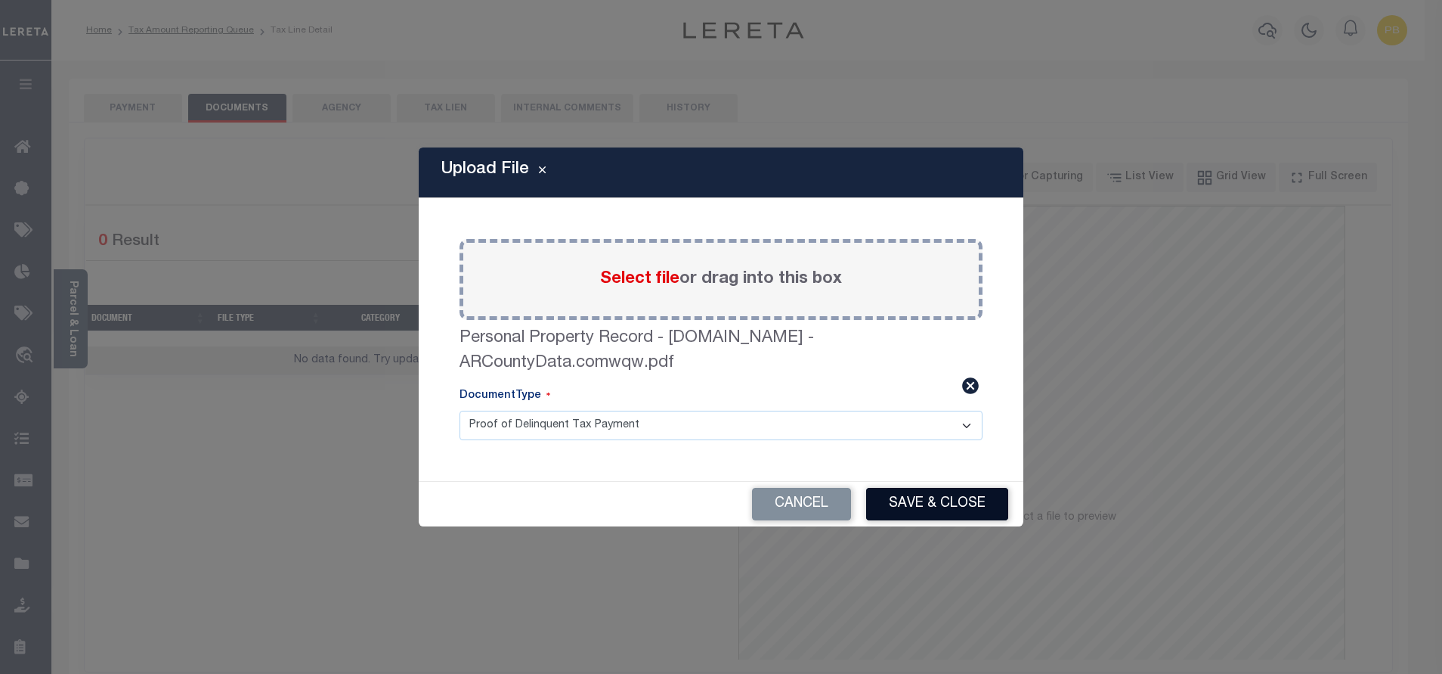
click at [929, 506] on button "Save & Close" at bounding box center [937, 504] width 142 height 33
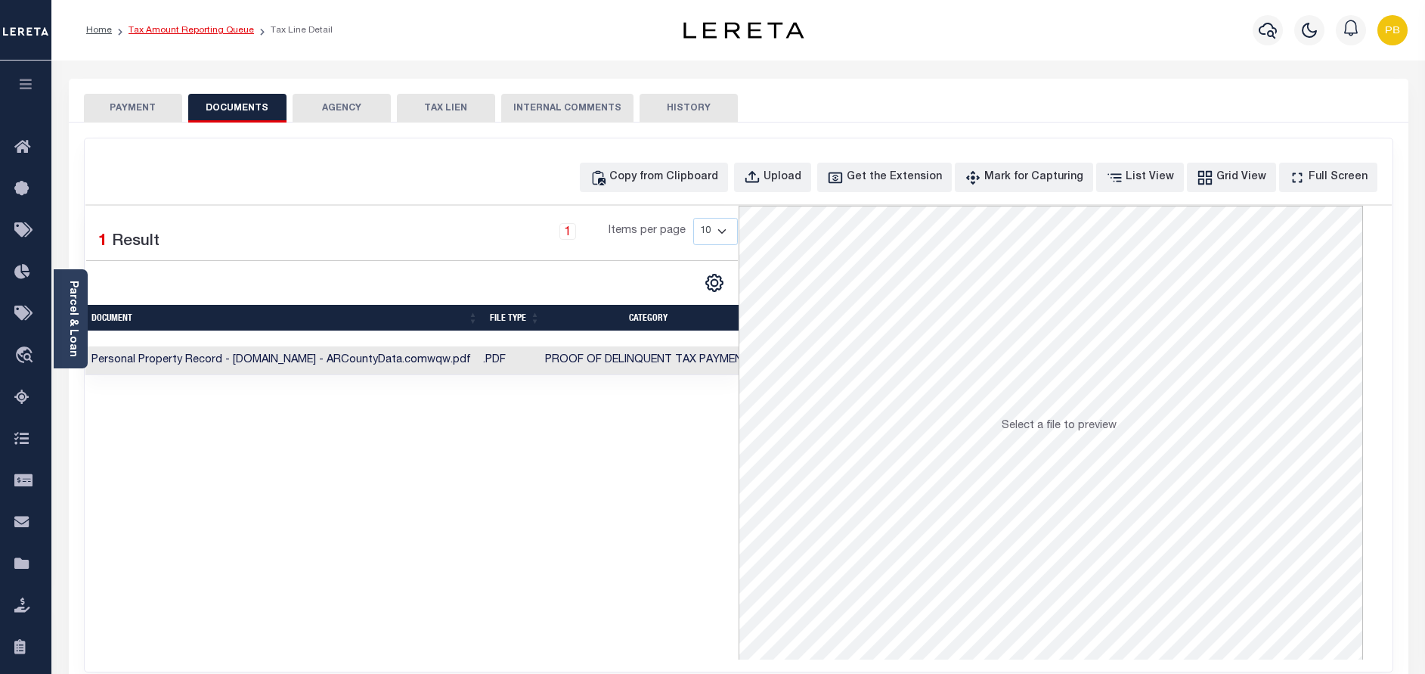
click at [235, 33] on link "Tax Amount Reporting Queue" at bounding box center [191, 30] width 125 height 9
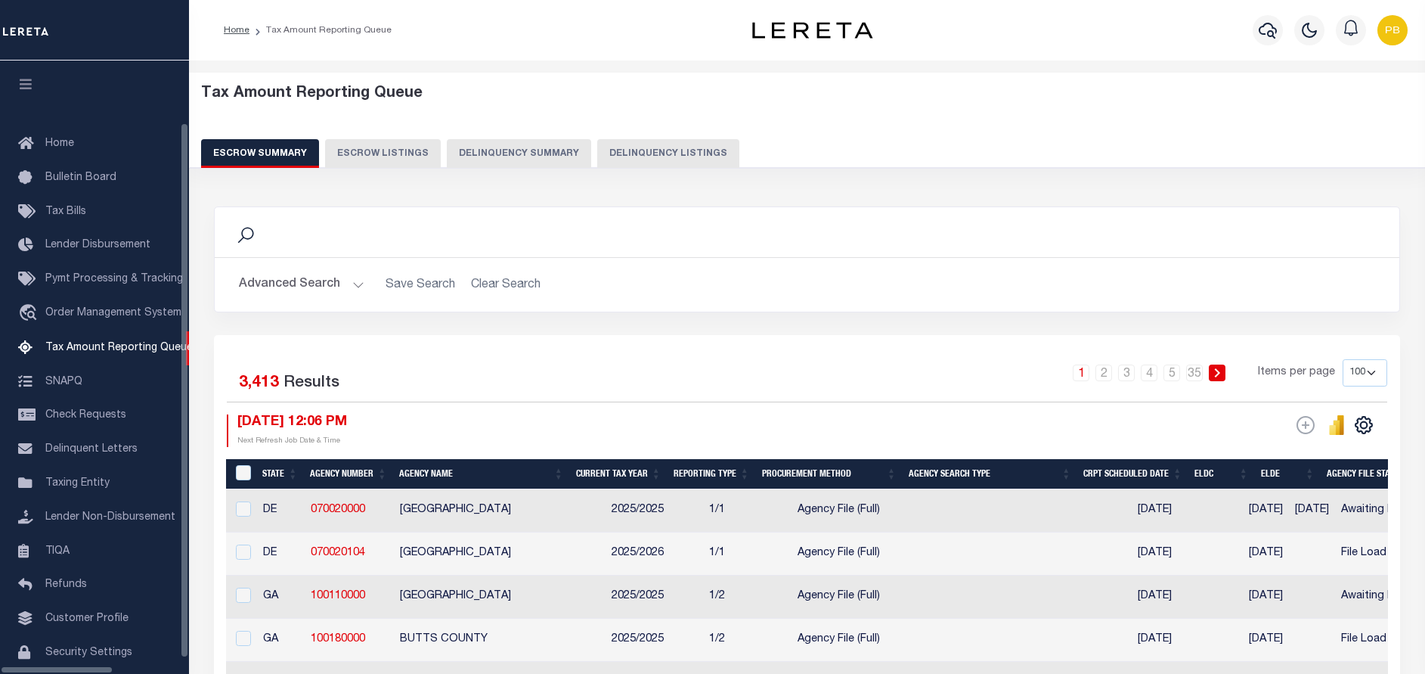
click at [599, 149] on button "Delinquency Listings" at bounding box center [668, 153] width 142 height 29
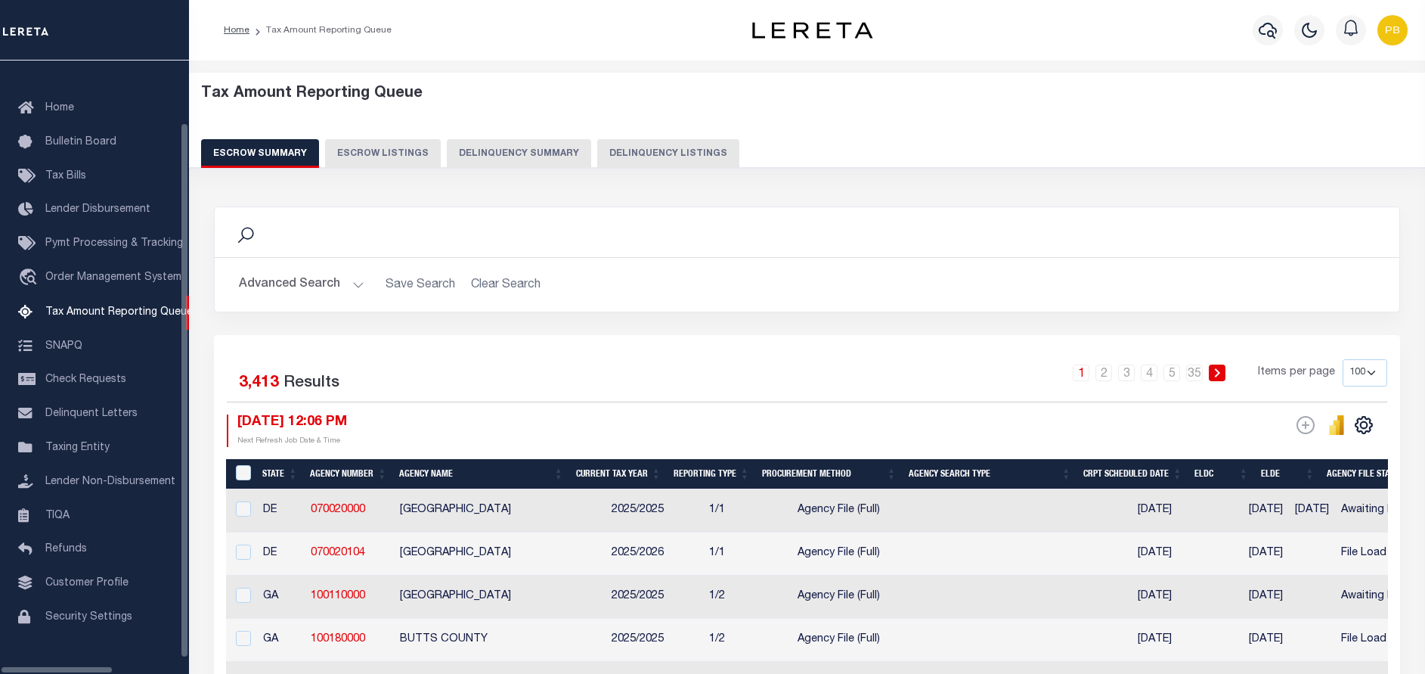
select select "100"
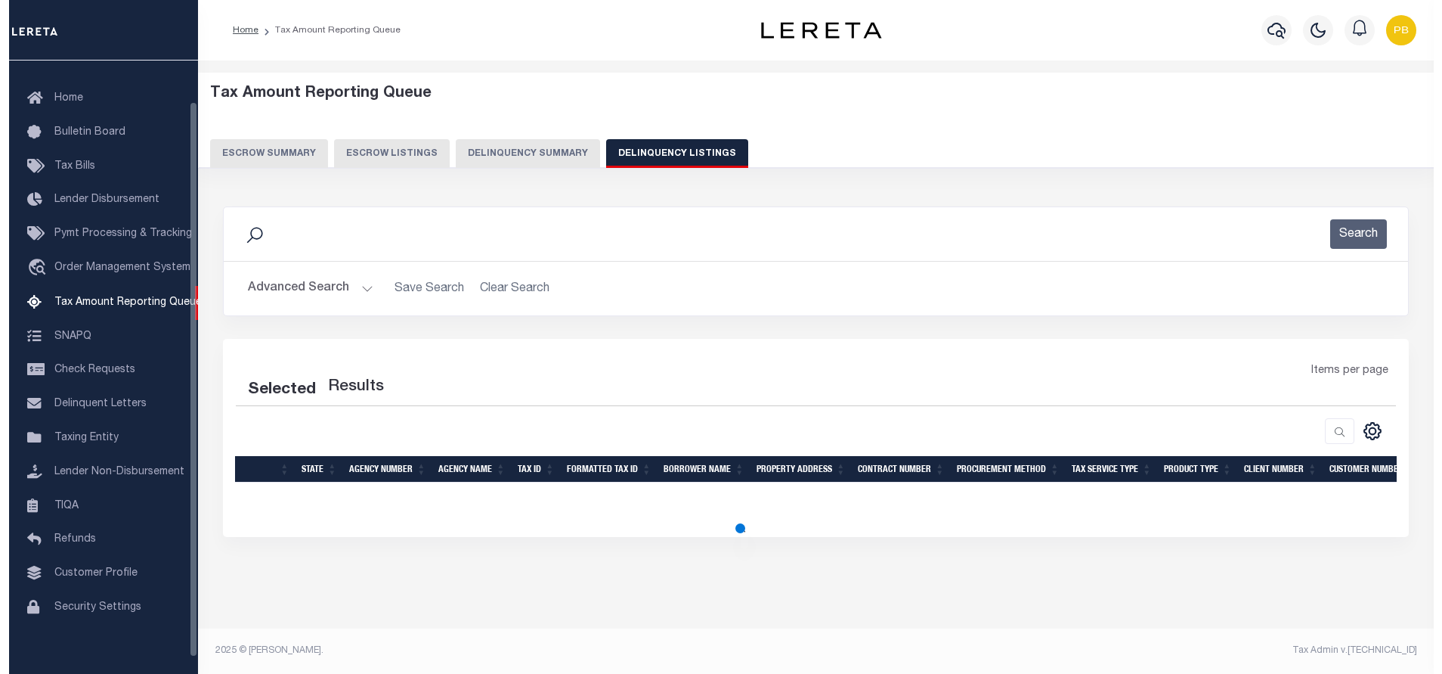
scroll to position [45, 0]
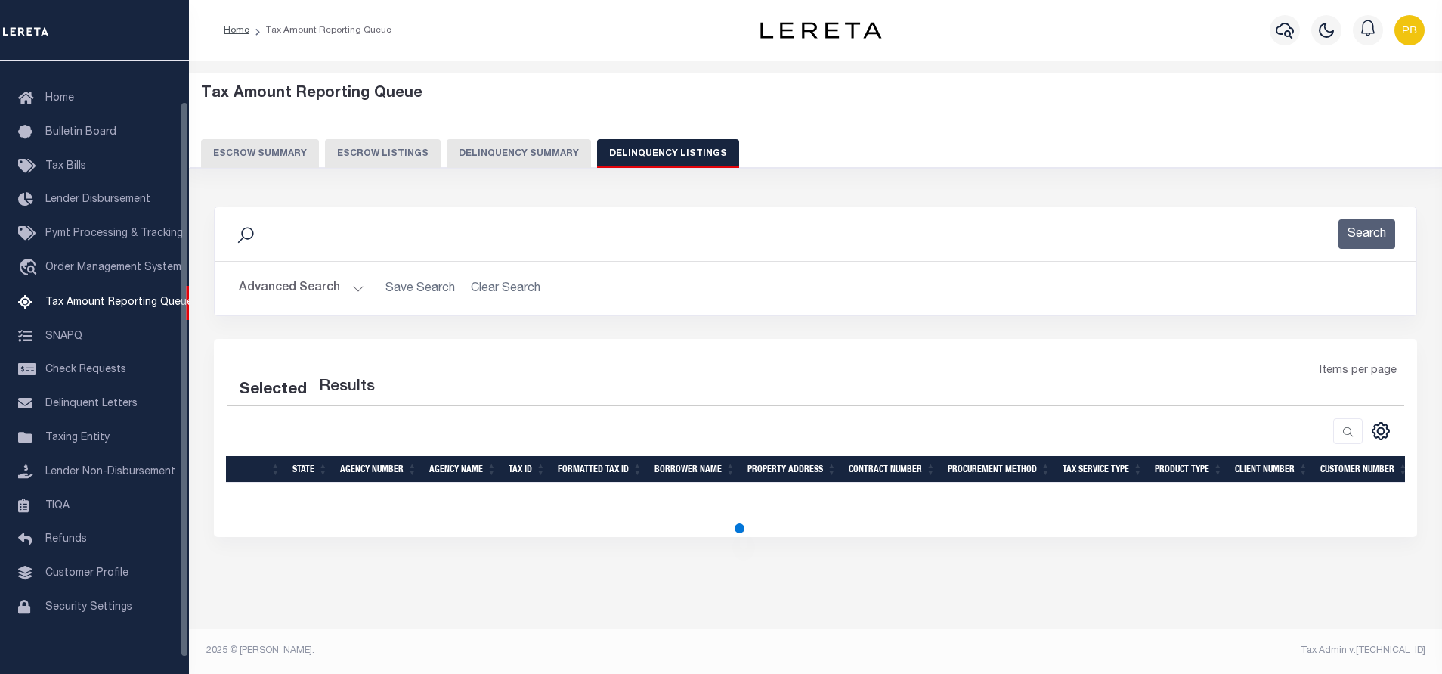
select select "100"
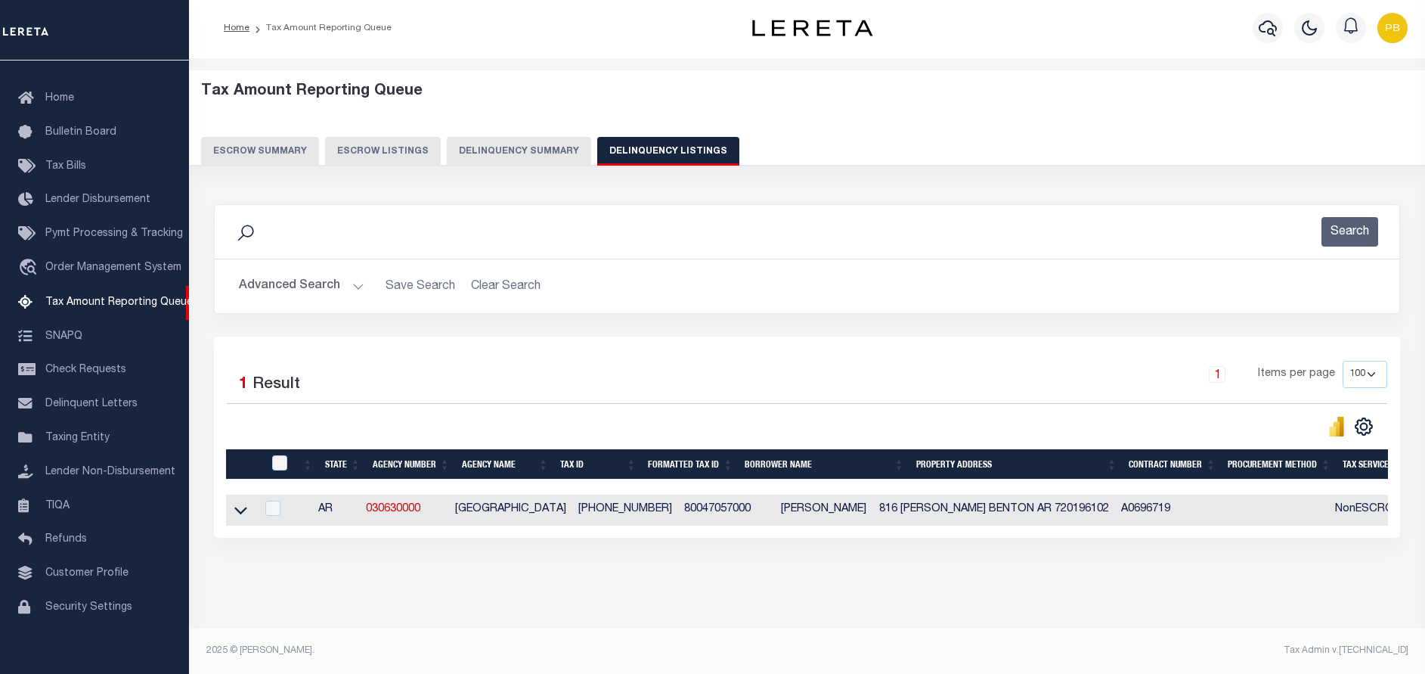
scroll to position [15, 0]
click at [275, 455] on input "checkbox" at bounding box center [279, 462] width 15 height 15
checkbox input "true"
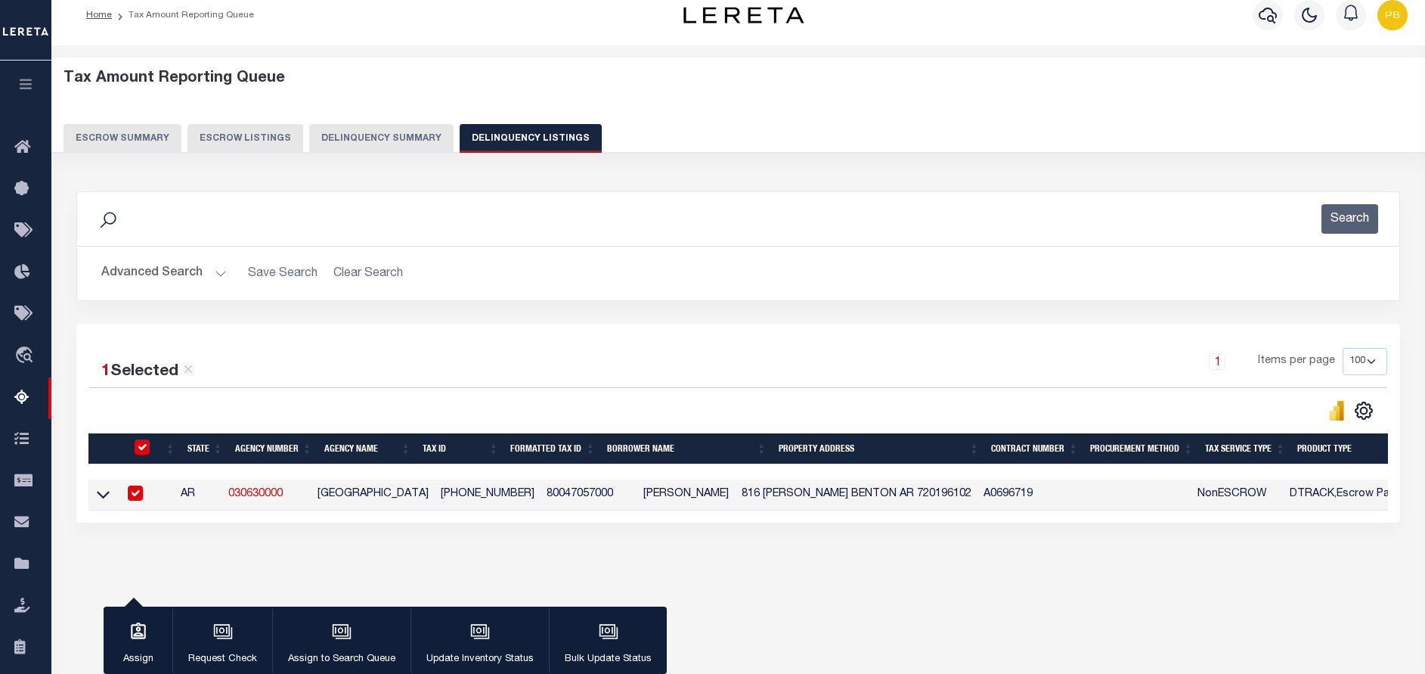
scroll to position [13, 0]
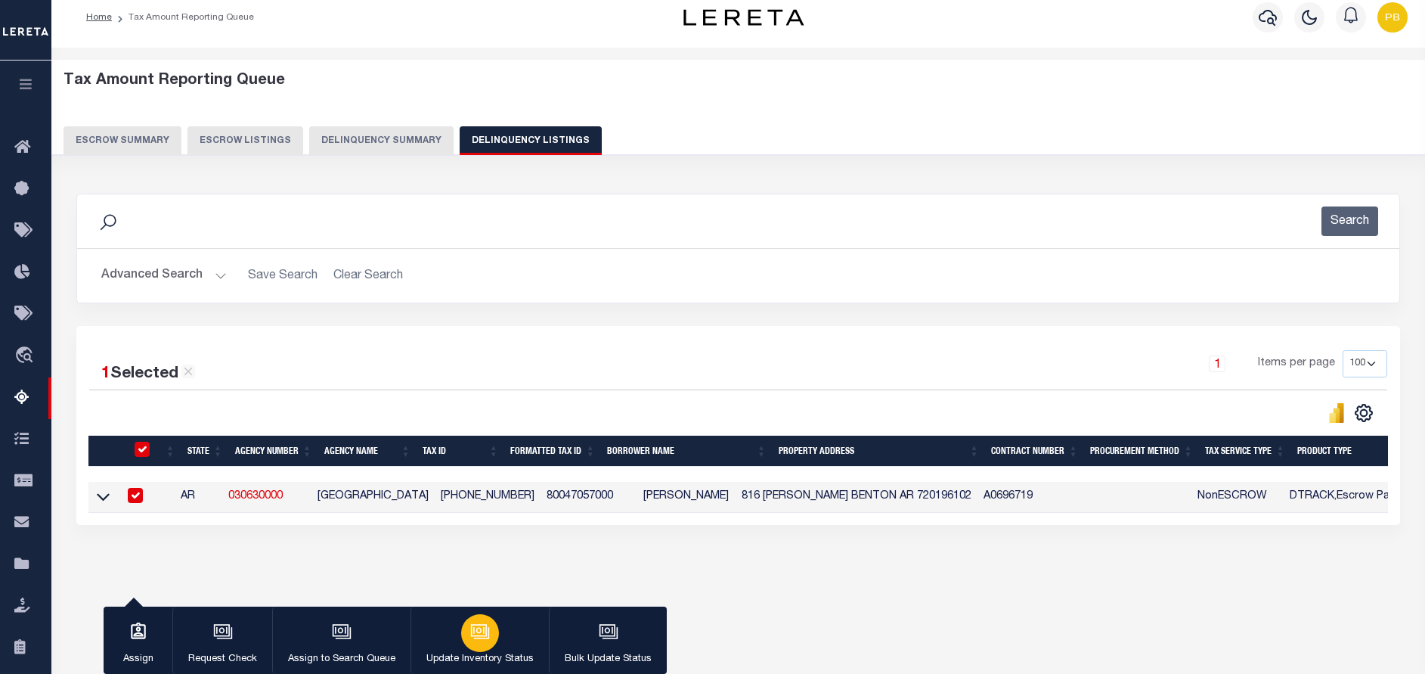
click at [473, 649] on div "button" at bounding box center [480, 633] width 38 height 38
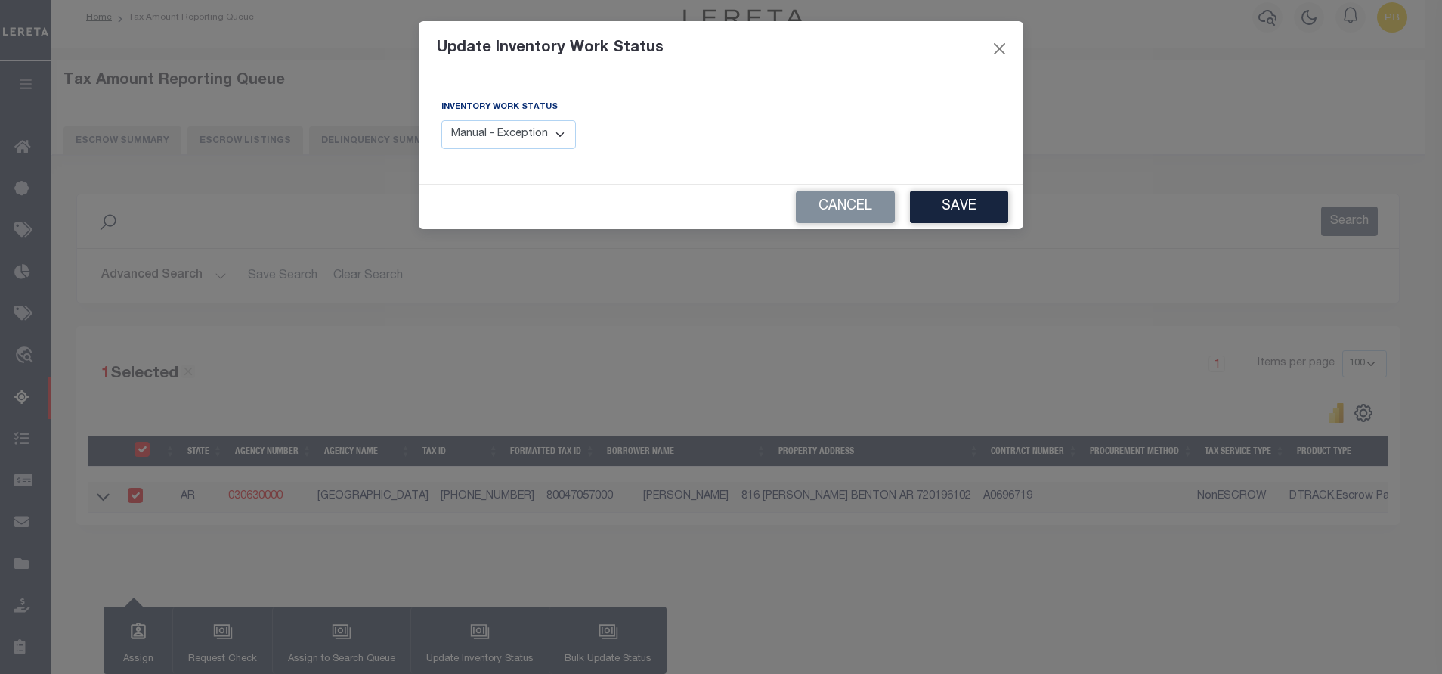
click at [493, 135] on select "Manual - Exception Pended - Awaiting Search Late Add Exception Completed" at bounding box center [508, 134] width 135 height 29
select select "4"
click at [441, 120] on select "Manual - Exception Pended - Awaiting Search Late Add Exception Completed" at bounding box center [508, 134] width 135 height 29
click at [953, 200] on button "Save" at bounding box center [959, 207] width 98 height 33
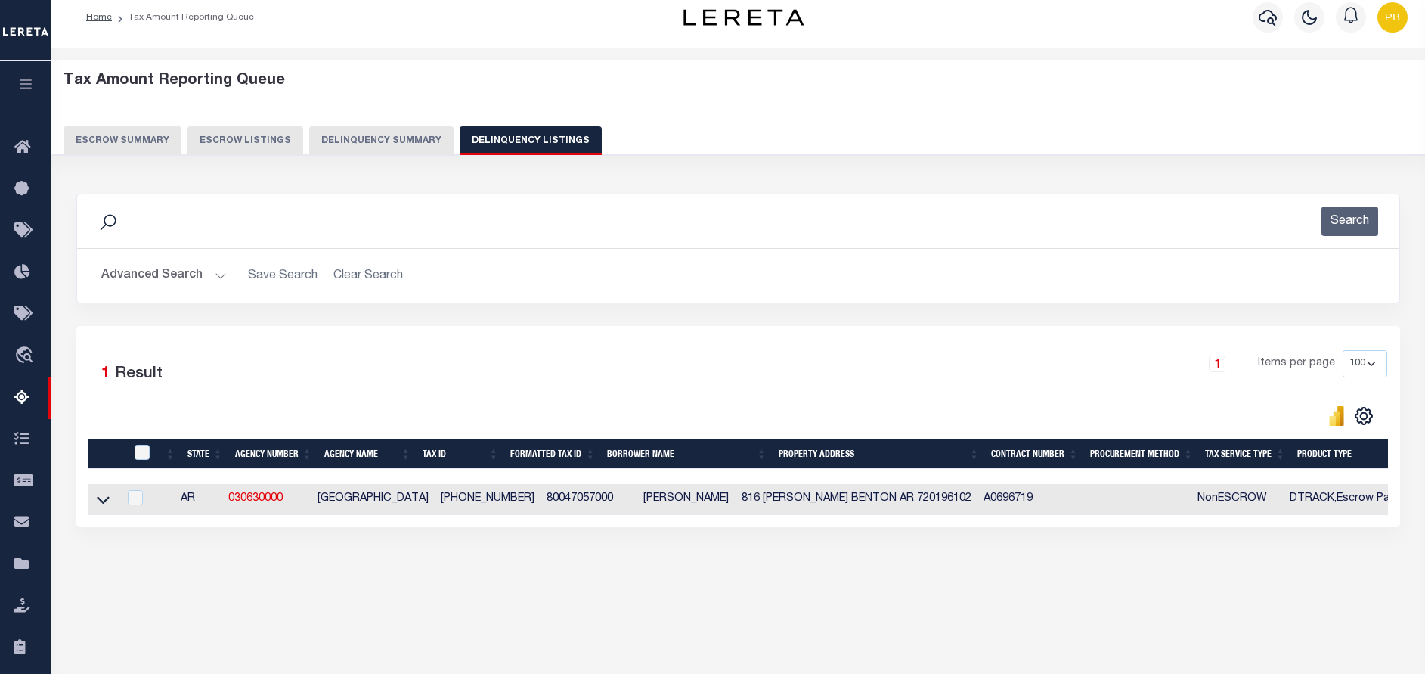
click at [218, 274] on button "Advanced Search" at bounding box center [163, 275] width 125 height 29
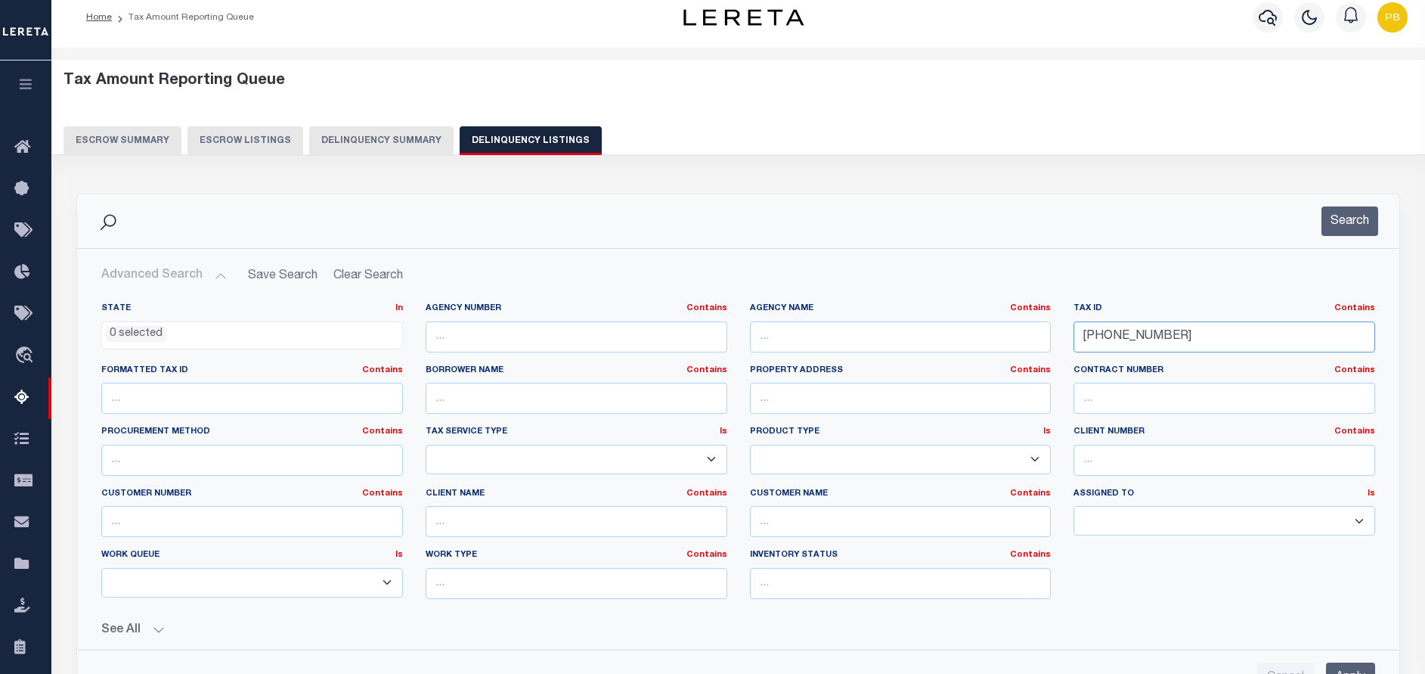
drag, startPoint x: 1211, startPoint y: 345, endPoint x: 934, endPoint y: 338, distance: 277.5
click at [934, 338] on div "State In In AK AL AR AZ CA CO CT DC DE FL GA GU HI IA ID IL IN KS [GEOGRAPHIC_D…" at bounding box center [738, 456] width 1296 height 308
paste input "605-0050"
drag, startPoint x: 1186, startPoint y: 329, endPoint x: 1012, endPoint y: 331, distance: 173.9
click at [1012, 331] on div "State In In AK AL AR AZ CA CO CT DC DE FL GA GU HI IA ID IL IN KS [GEOGRAPHIC_D…" at bounding box center [738, 456] width 1296 height 308
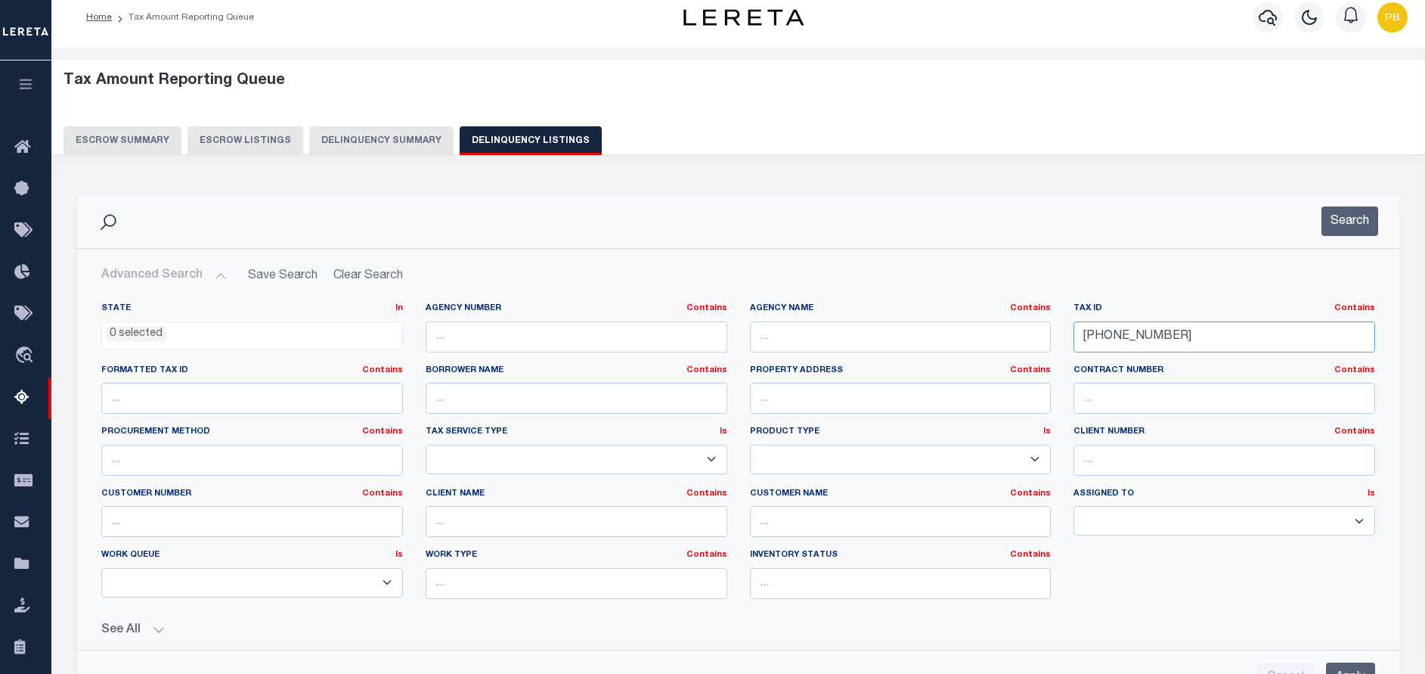
drag, startPoint x: 1170, startPoint y: 337, endPoint x: 920, endPoint y: 329, distance: 250.4
click at [920, 329] on div "State In In AK AL AR AZ CA CO CT DC DE FL GA GU HI IA ID IL IN KS [GEOGRAPHIC_D…" at bounding box center [738, 456] width 1296 height 308
paste input "386-00041"
click at [1355, 206] on button "Search" at bounding box center [1349, 220] width 57 height 29
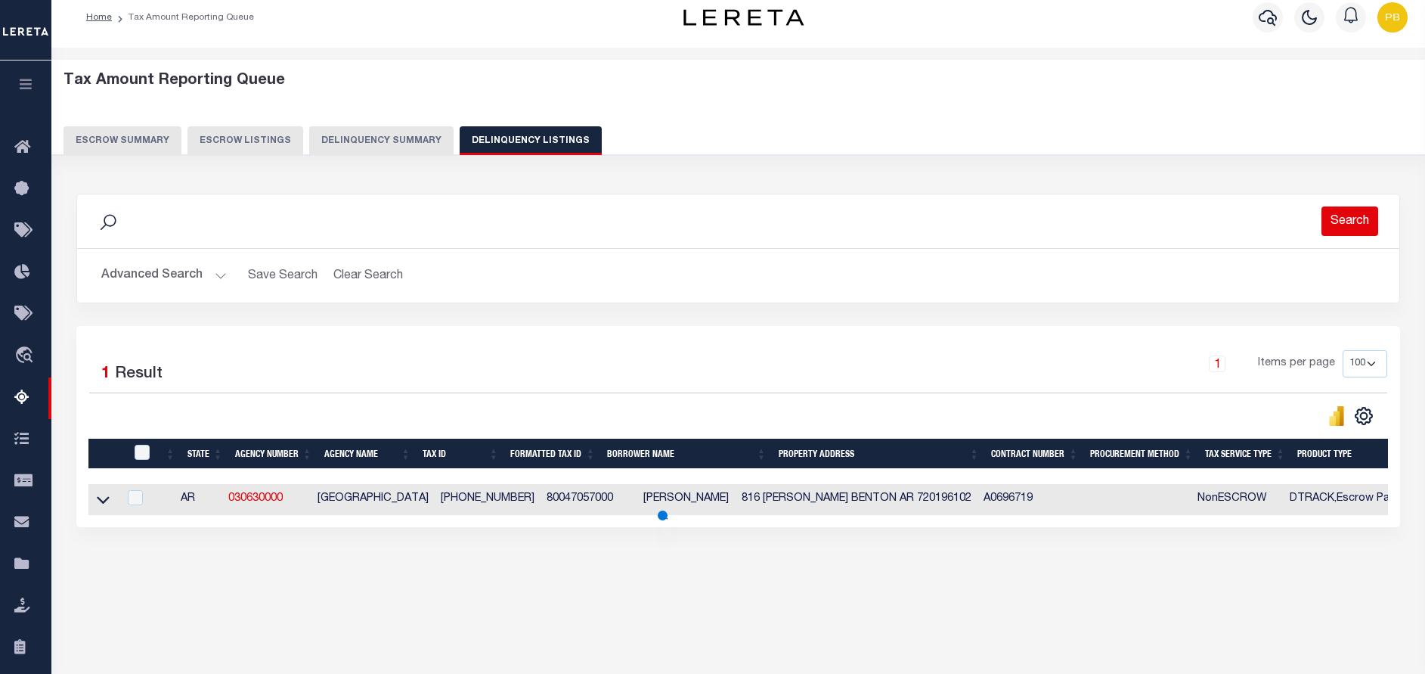
click at [1359, 224] on button "Search" at bounding box center [1349, 220] width 57 height 29
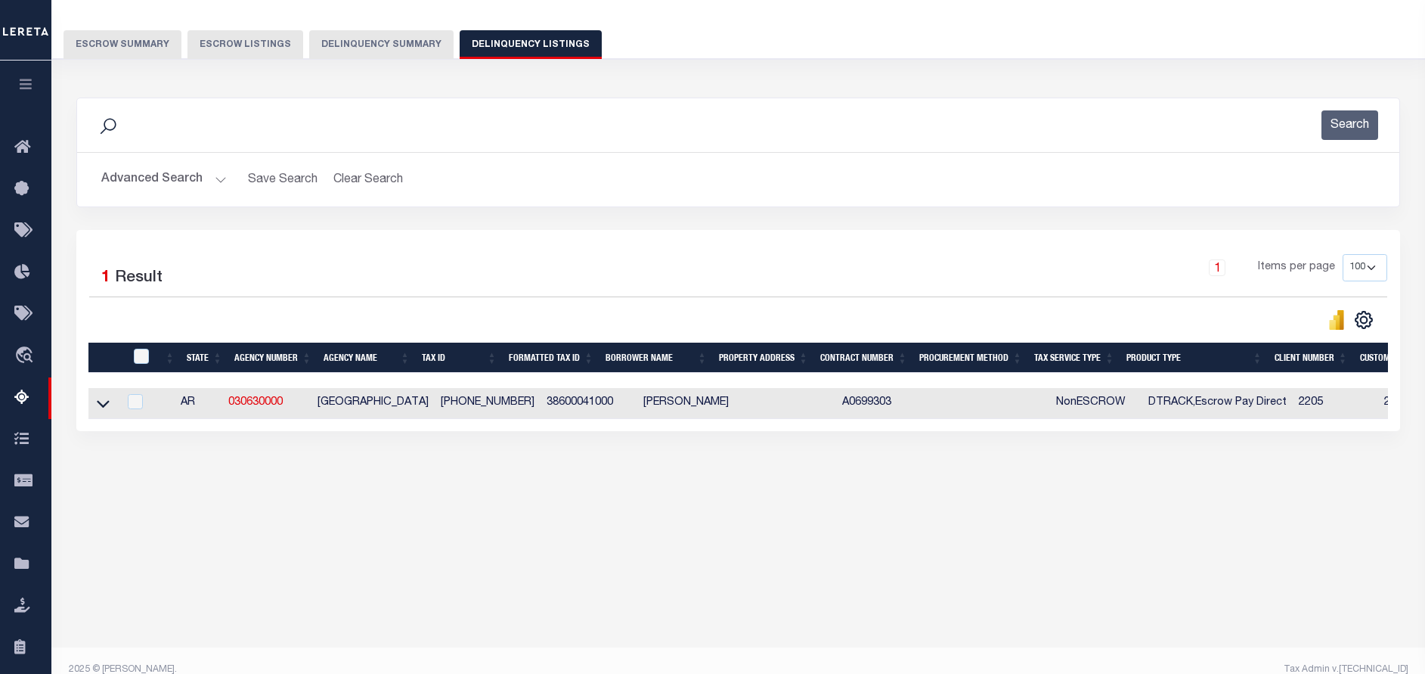
scroll to position [128, 0]
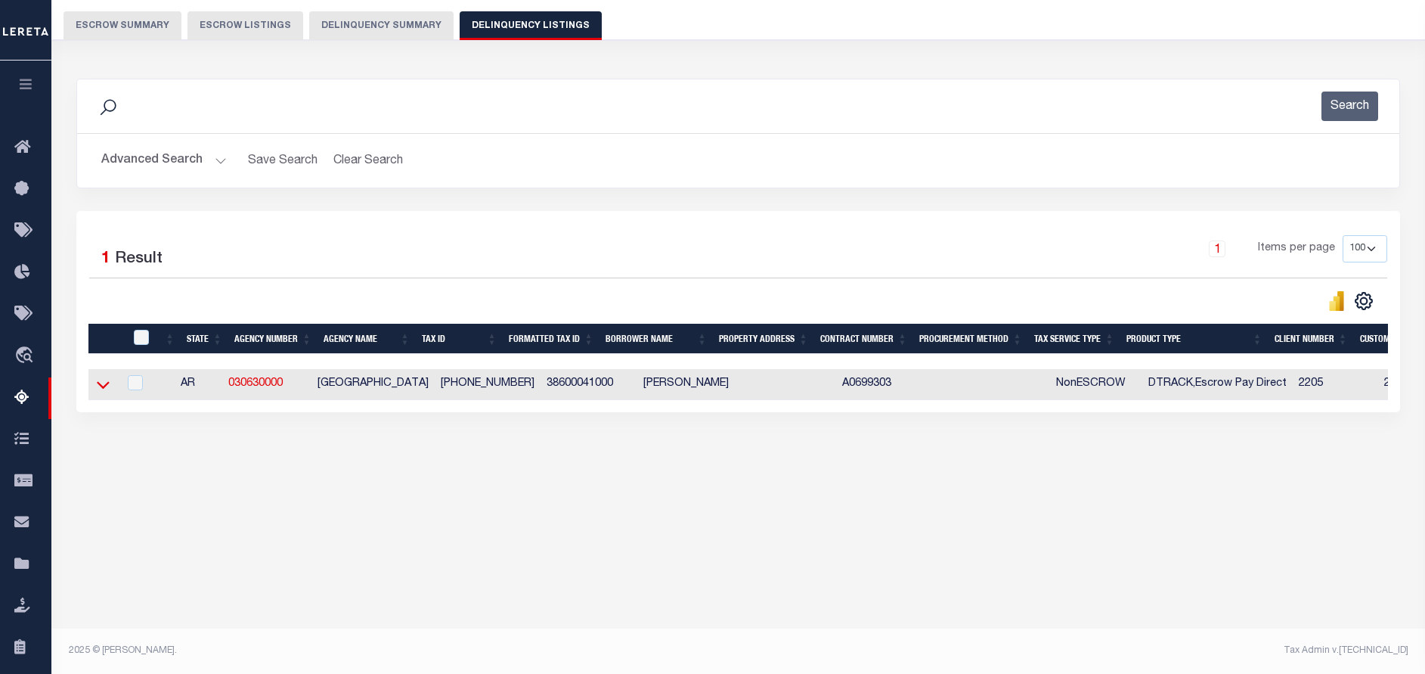
click at [101, 388] on icon at bounding box center [103, 384] width 13 height 16
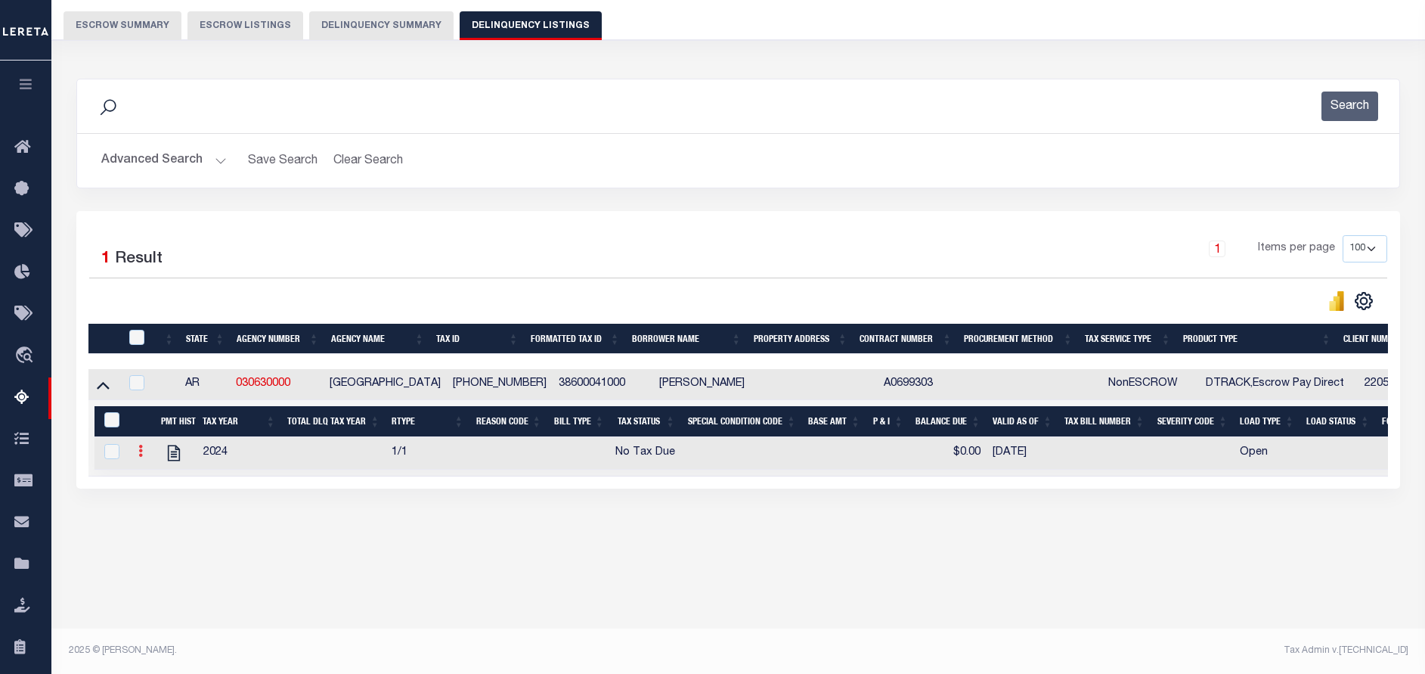
click at [138, 455] on link at bounding box center [140, 453] width 17 height 12
click at [203, 156] on button "Advanced Search" at bounding box center [163, 160] width 125 height 29
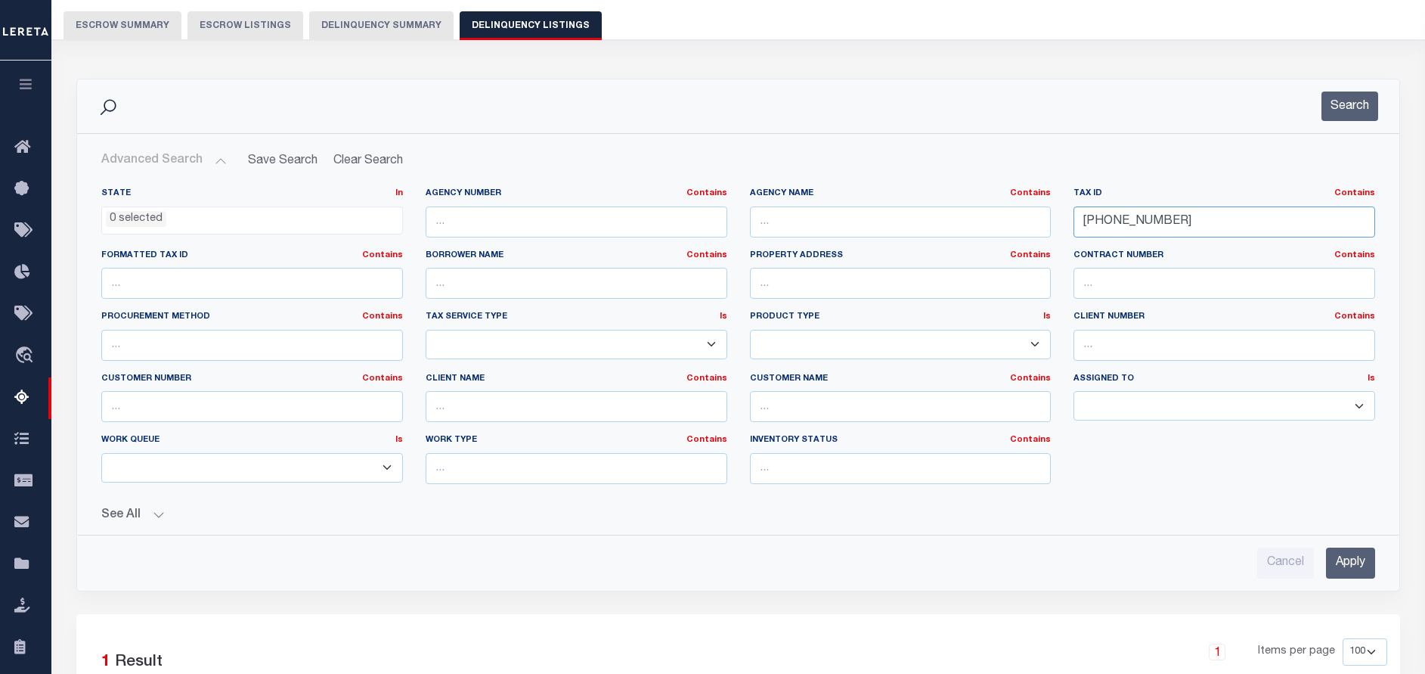
drag, startPoint x: 1174, startPoint y: 224, endPoint x: 996, endPoint y: 228, distance: 177.7
click at [996, 228] on div "State In In AK AL AR AZ CA CO CT DC DE FL GA GU HI IA ID IL IN KS [GEOGRAPHIC_D…" at bounding box center [738, 341] width 1296 height 308
paste input "800-47057"
type input "[PHONE_NUMBER]"
click at [1342, 108] on button "Search" at bounding box center [1349, 105] width 57 height 29
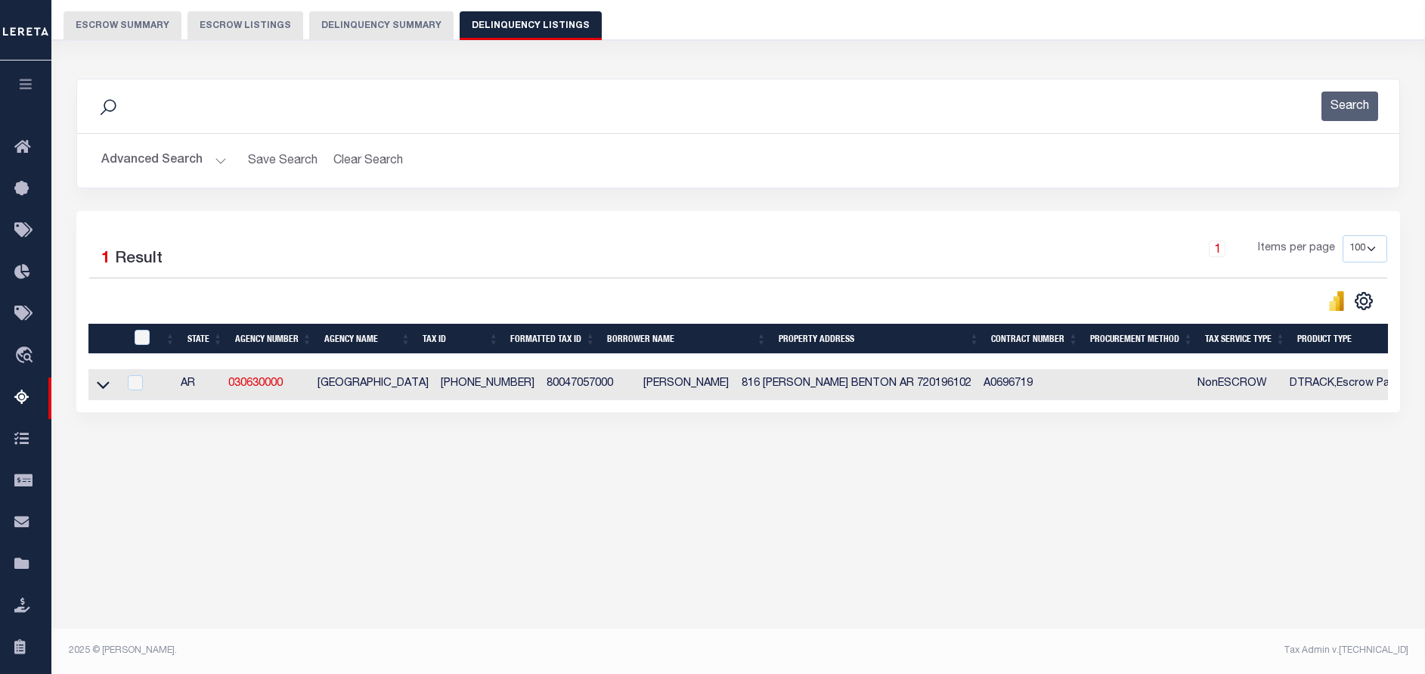
click at [193, 166] on button "Advanced Search" at bounding box center [163, 160] width 125 height 29
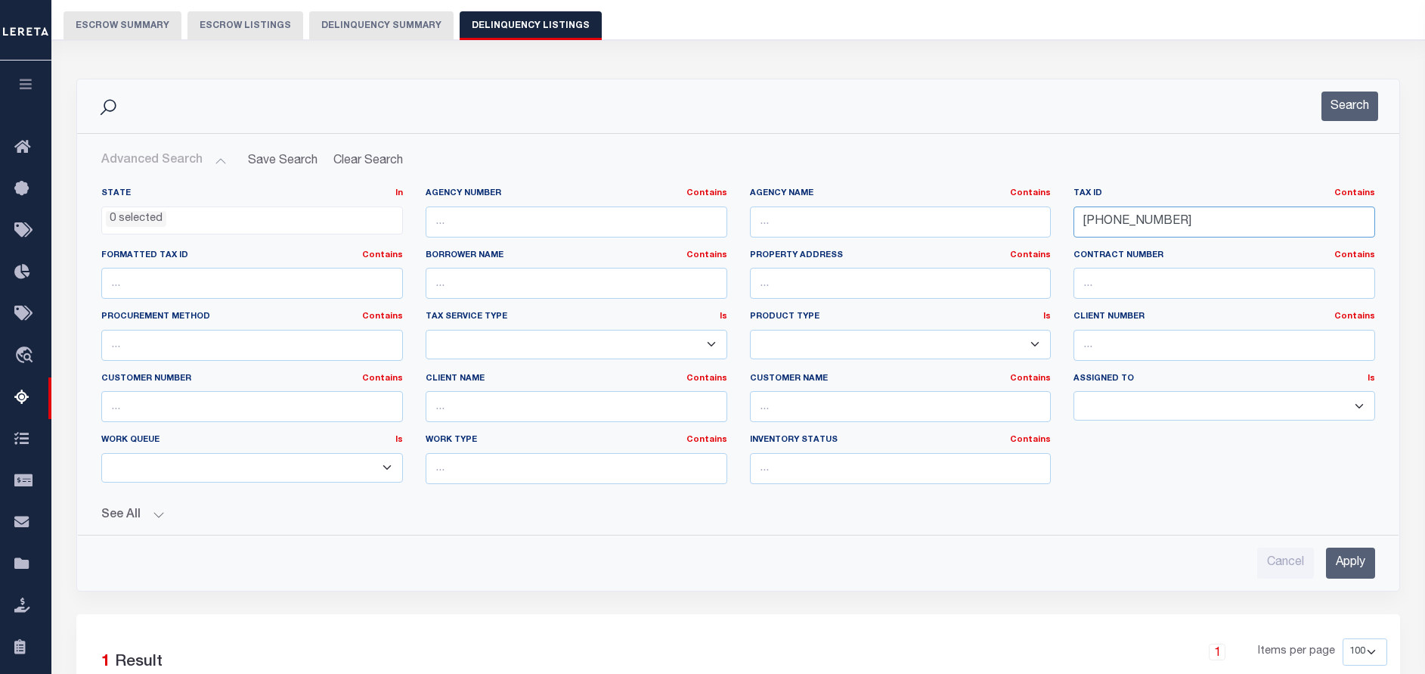
click at [1068, 230] on div "Tax ID Contains Contains Is [PHONE_NUMBER]" at bounding box center [1224, 218] width 324 height 62
click at [1354, 99] on button "Search" at bounding box center [1349, 105] width 57 height 29
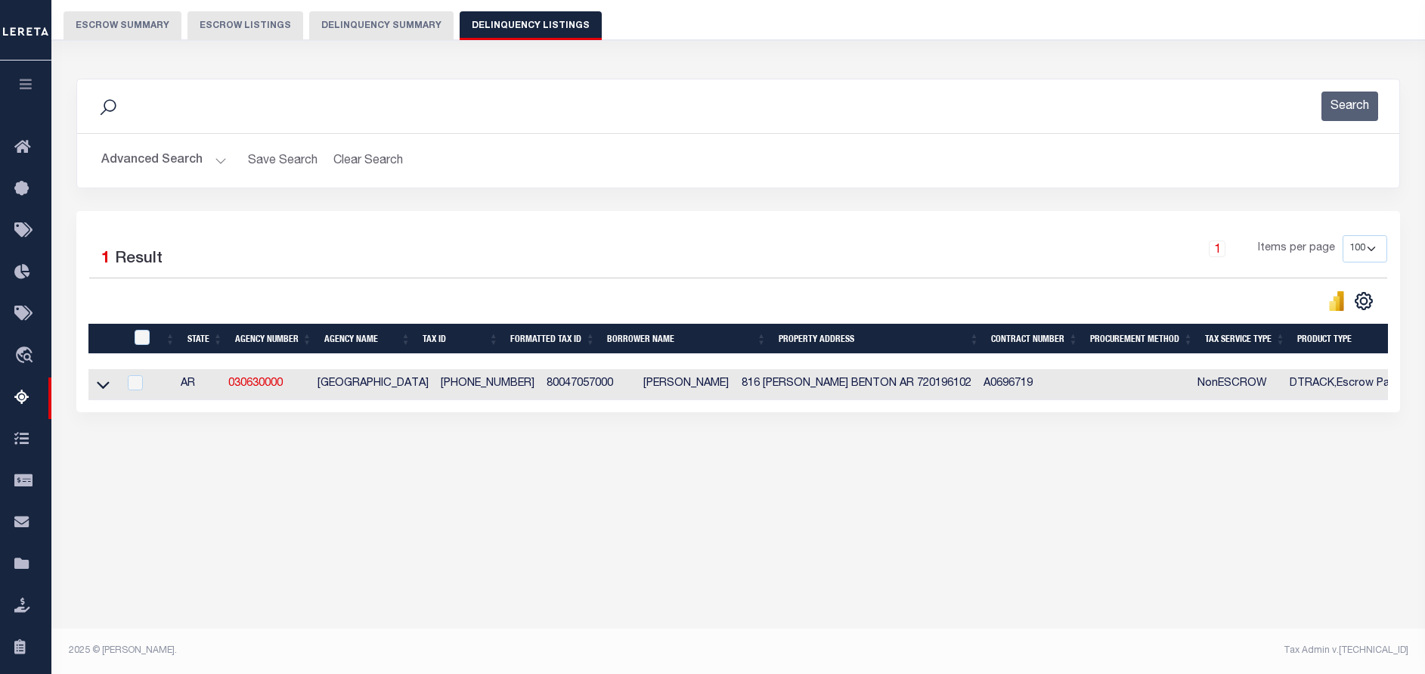
drag, startPoint x: 98, startPoint y: 389, endPoint x: 156, endPoint y: 363, distance: 63.3
click at [98, 389] on icon at bounding box center [103, 384] width 13 height 16
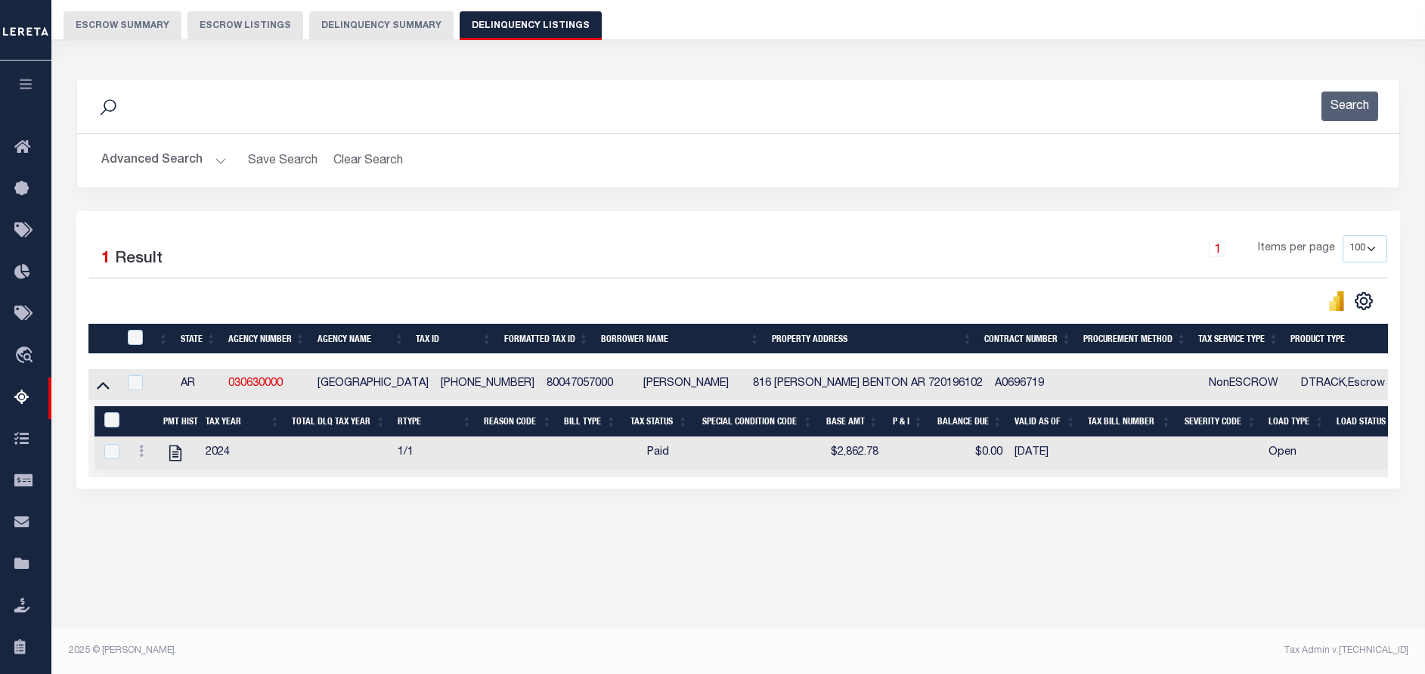
click at [218, 163] on button "Advanced Search" at bounding box center [163, 160] width 125 height 29
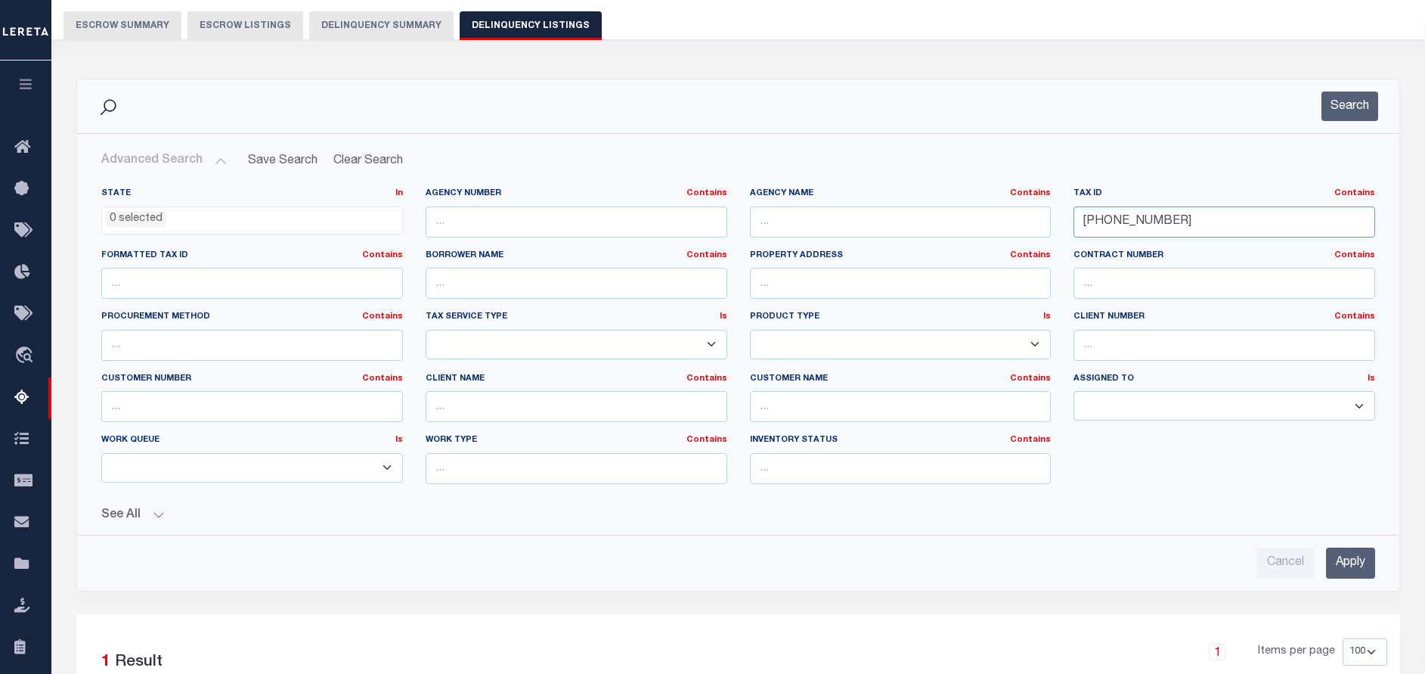
drag, startPoint x: 1193, startPoint y: 230, endPoint x: 943, endPoint y: 230, distance: 249.5
click at [943, 230] on div "State In In AK AL AR AZ CA CO CT DC DE FL GA GU HI IA ID IL IN KS [GEOGRAPHIC_D…" at bounding box center [738, 341] width 1296 height 308
click at [1126, 238] on div "Tax ID Contains Contains Is" at bounding box center [1224, 218] width 324 height 62
click at [1126, 225] on input "text" at bounding box center [1224, 221] width 302 height 31
paste input "[PHONE_NUMBER]"
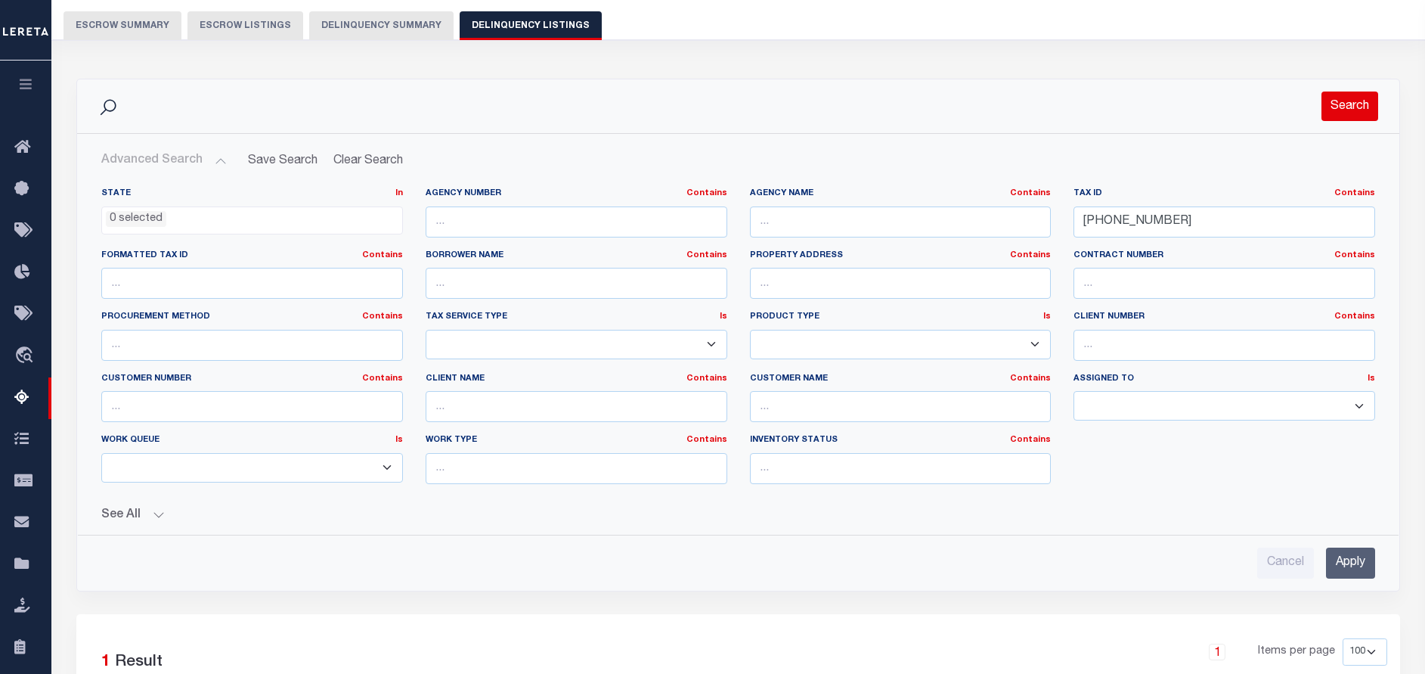
click at [1352, 115] on button "Search" at bounding box center [1349, 105] width 57 height 29
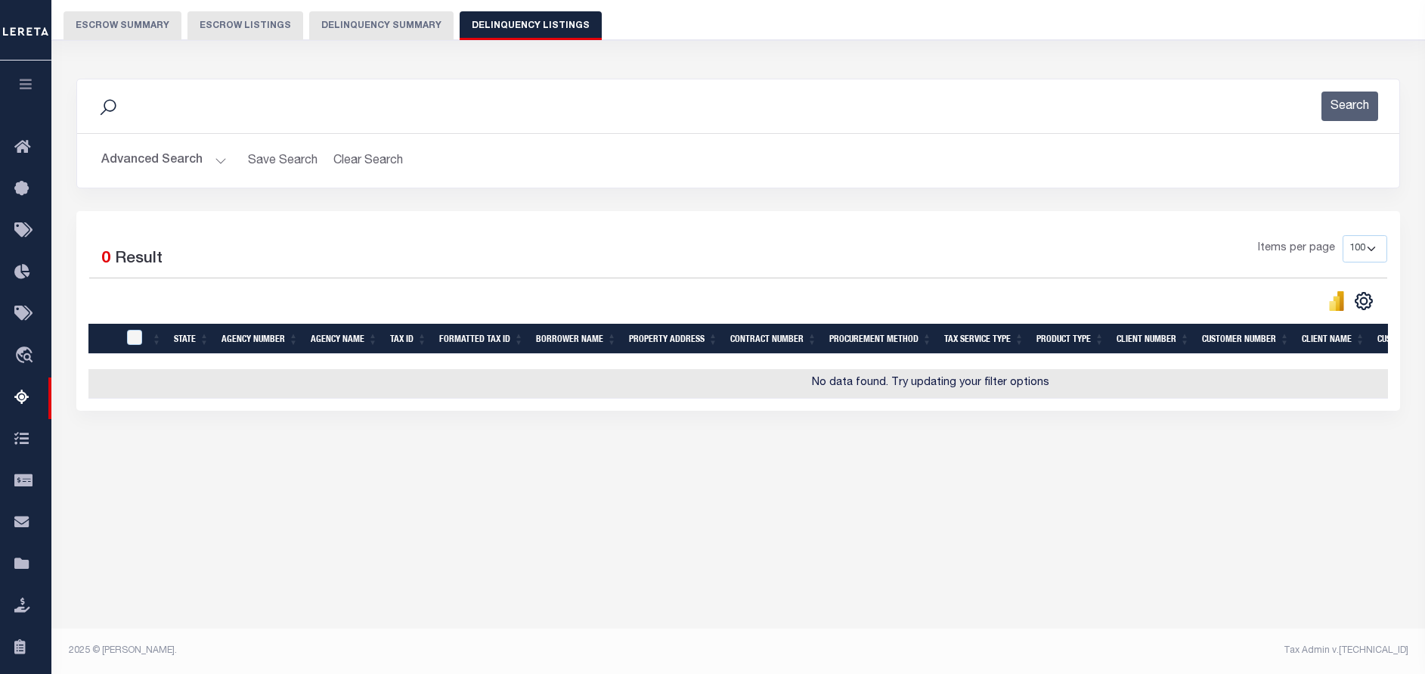
click at [219, 160] on button "Advanced Search" at bounding box center [163, 160] width 125 height 29
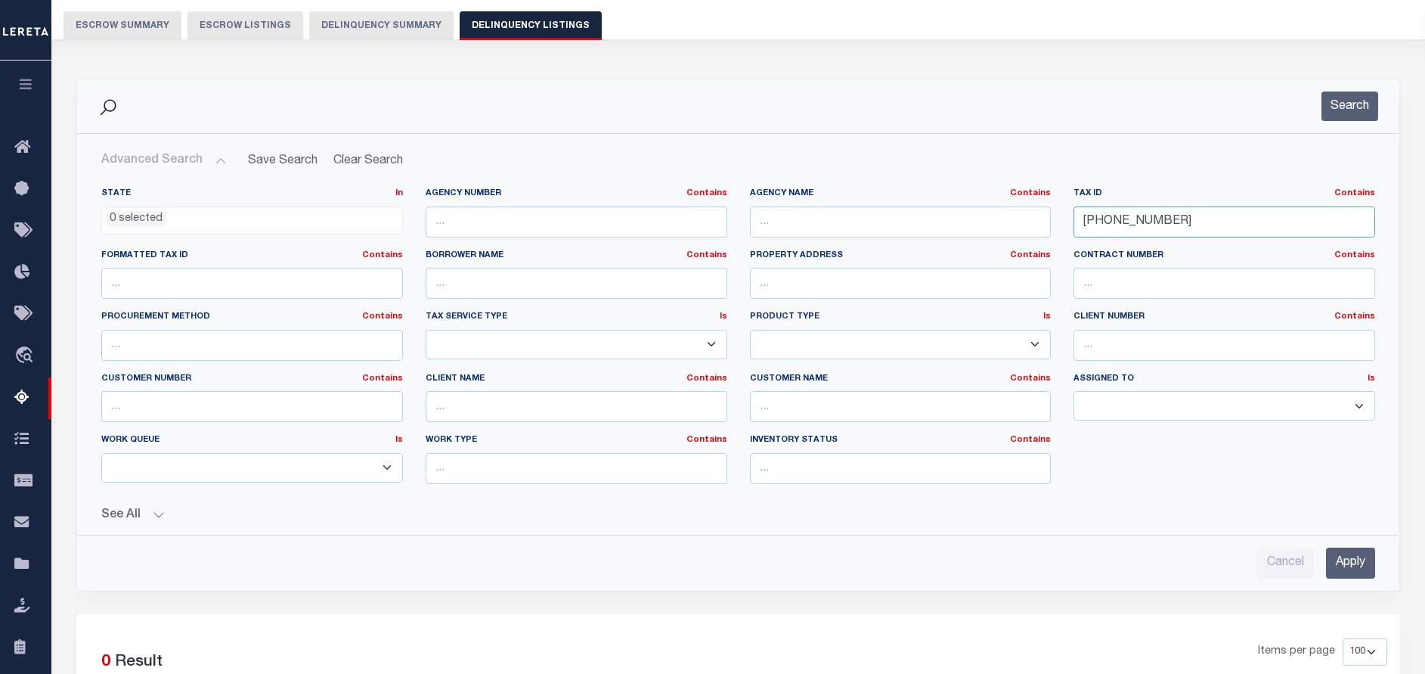
drag, startPoint x: 1199, startPoint y: 228, endPoint x: 1004, endPoint y: 232, distance: 195.1
click at [1004, 232] on div "State In In AK AL AR AZ CA CO CT DC DE FL GA GU HI IA ID IL IN KS [GEOGRAPHIC_D…" at bounding box center [738, 341] width 1296 height 308
paste input "08001409102"
type input "08001409102"
click at [1349, 111] on button "Search" at bounding box center [1349, 105] width 57 height 29
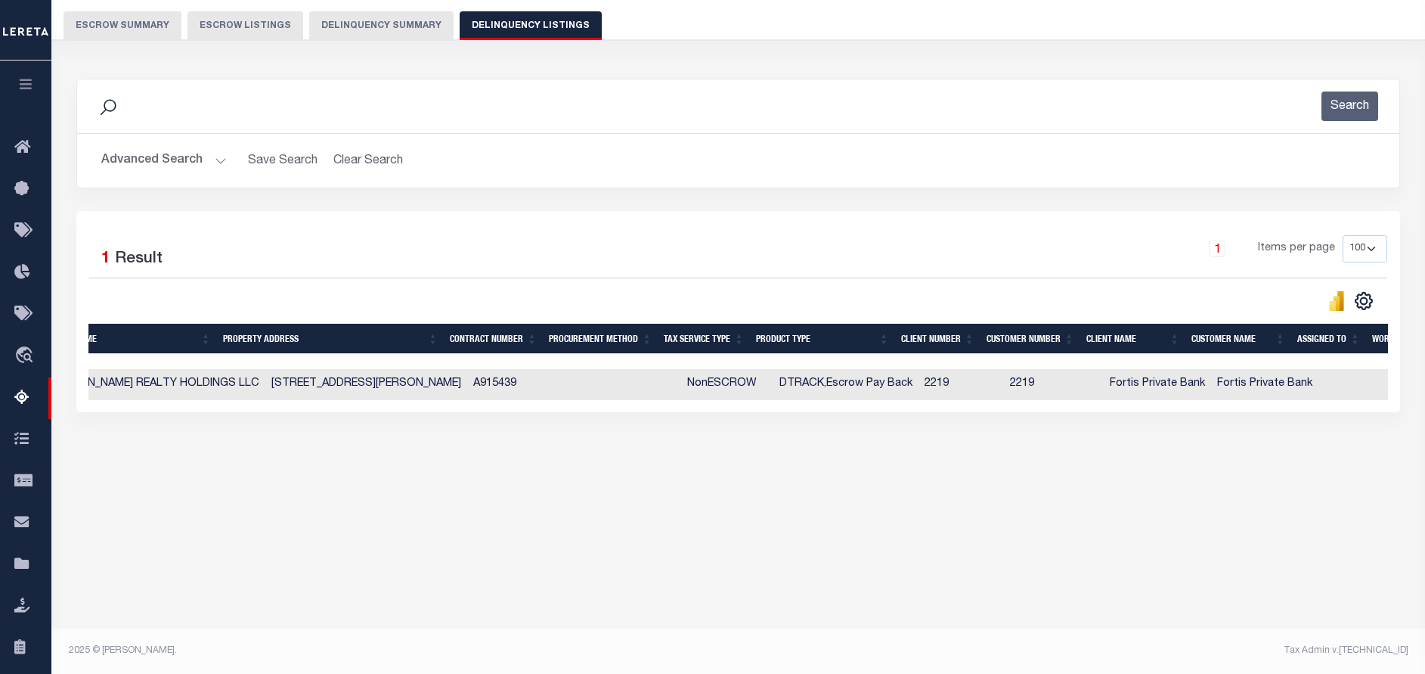
scroll to position [0, 0]
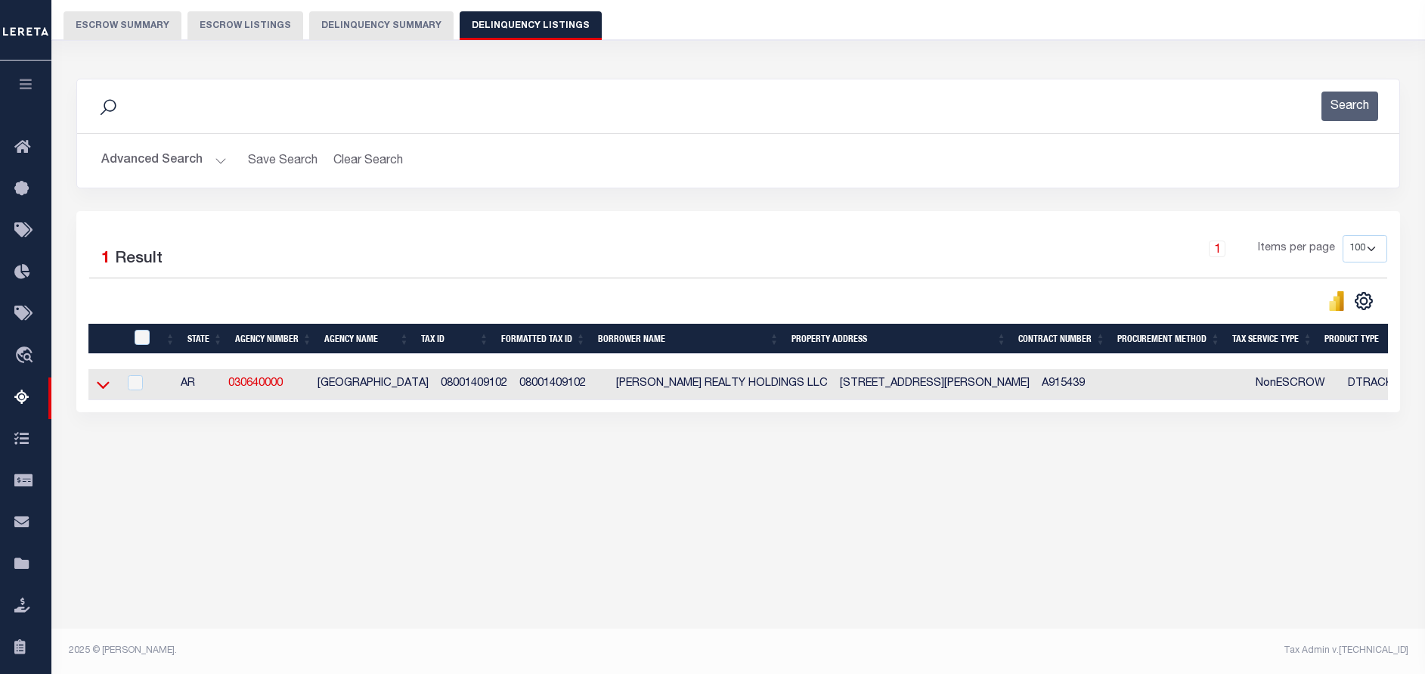
click at [106, 389] on icon at bounding box center [103, 386] width 13 height 8
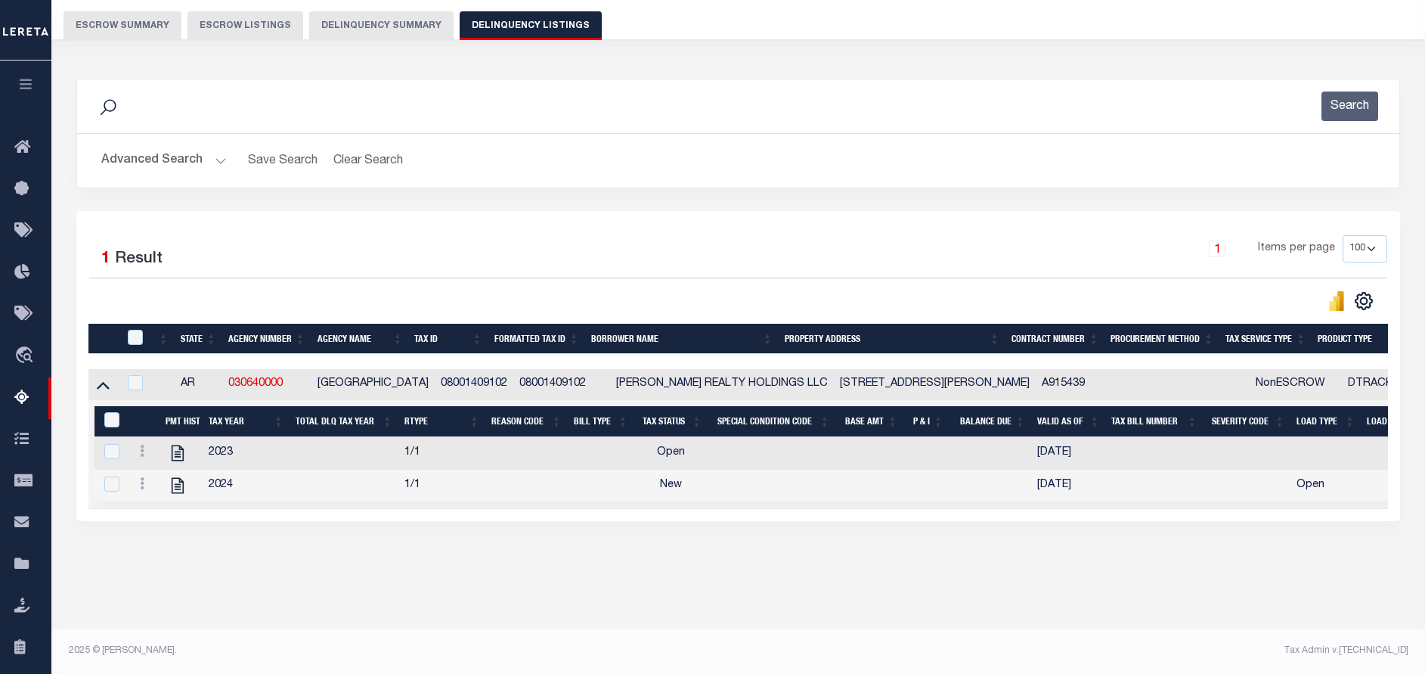
click at [213, 158] on button "Advanced Search" at bounding box center [163, 160] width 125 height 29
